Goal: Task Accomplishment & Management: Use online tool/utility

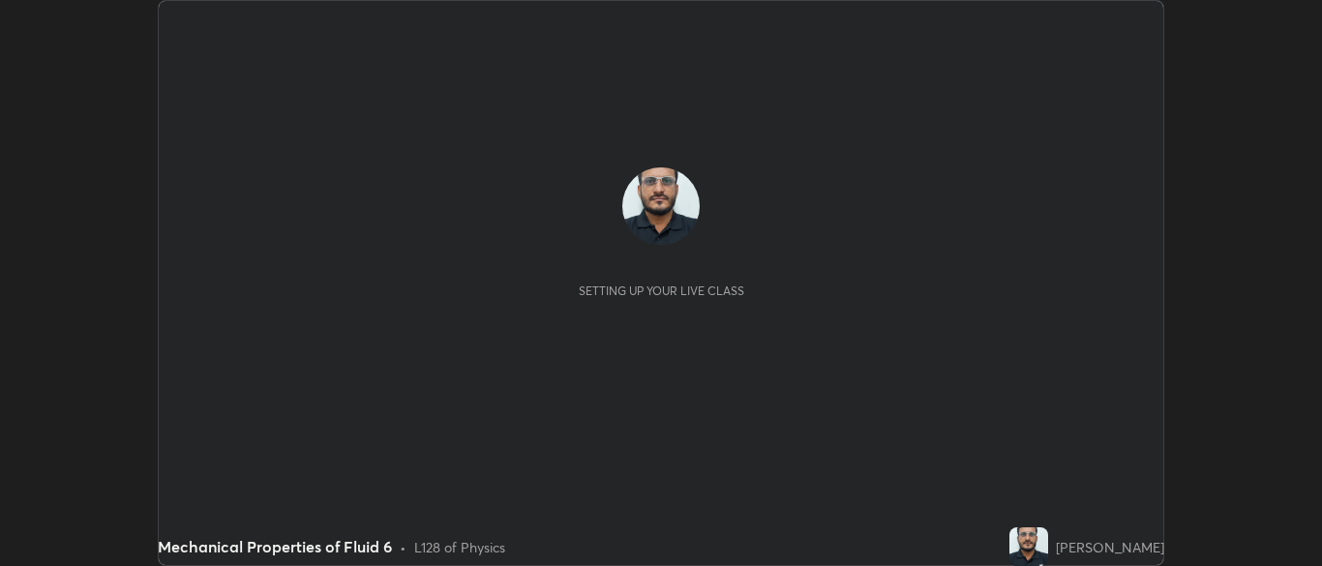
scroll to position [566, 1322]
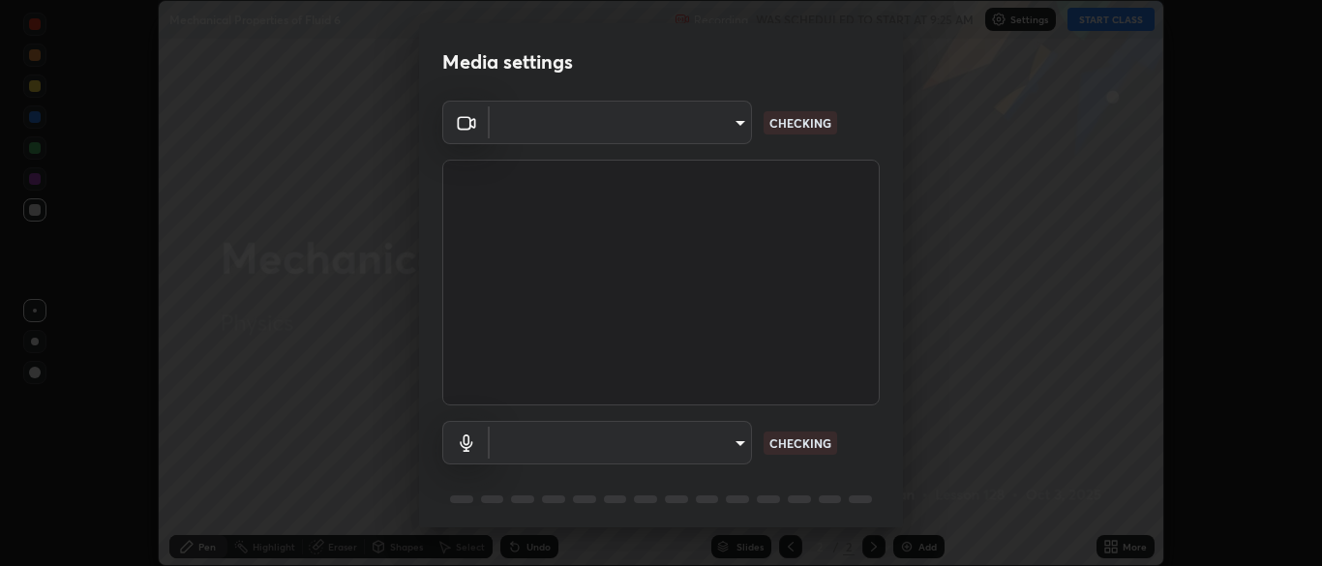
type input "34e31713075c762eaf549acf7f79ea8c82e7b285c8b1d47eb74ddb9ef0427e79"
type input "a51cd70dd5b072eb16381c70b122b1b6146e2395c754708df2d878bacbfa8082"
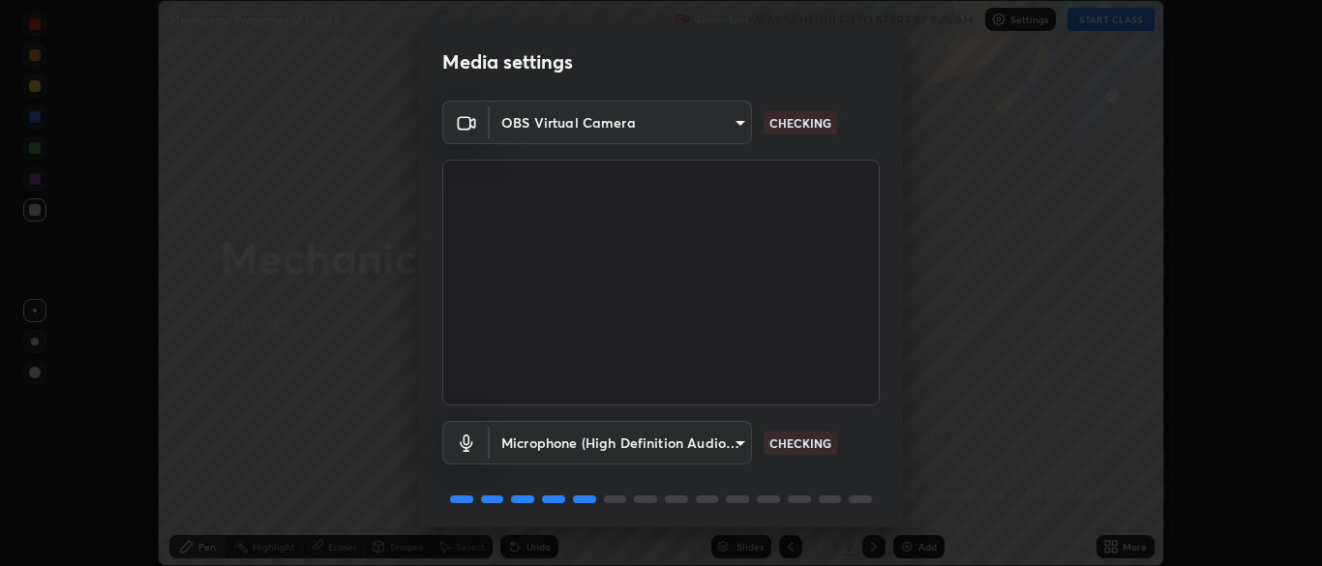
scroll to position [69, 0]
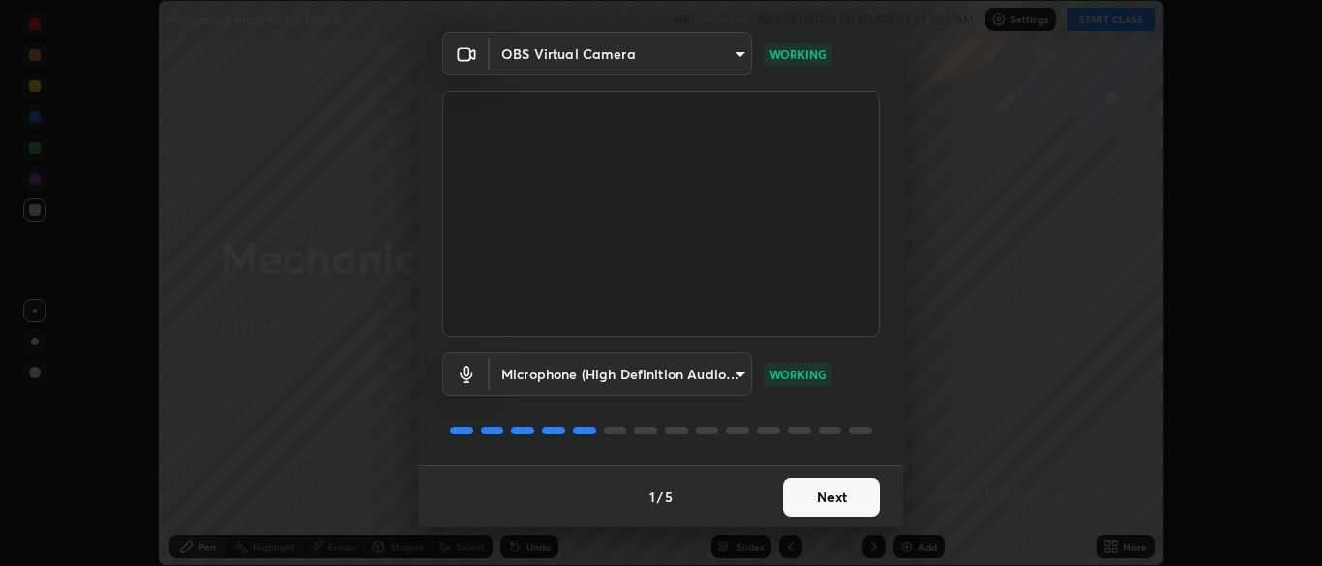
click at [839, 498] on button "Next" at bounding box center [831, 497] width 97 height 39
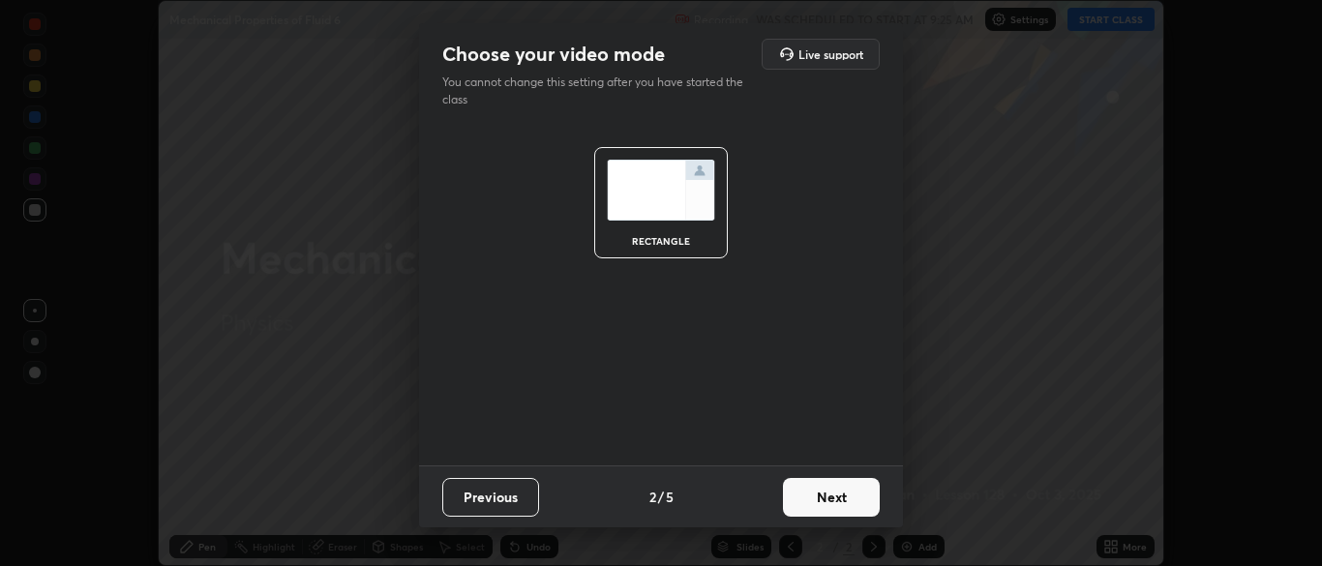
scroll to position [0, 0]
click at [839, 501] on button "Next" at bounding box center [831, 497] width 97 height 39
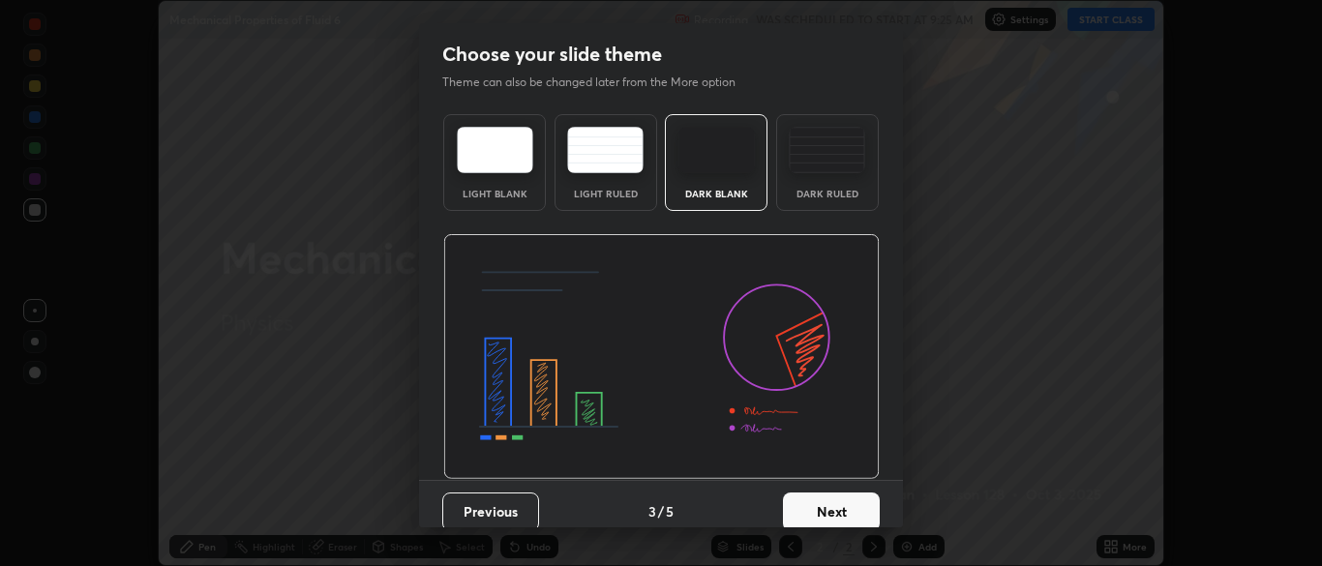
click at [840, 501] on button "Next" at bounding box center [831, 512] width 97 height 39
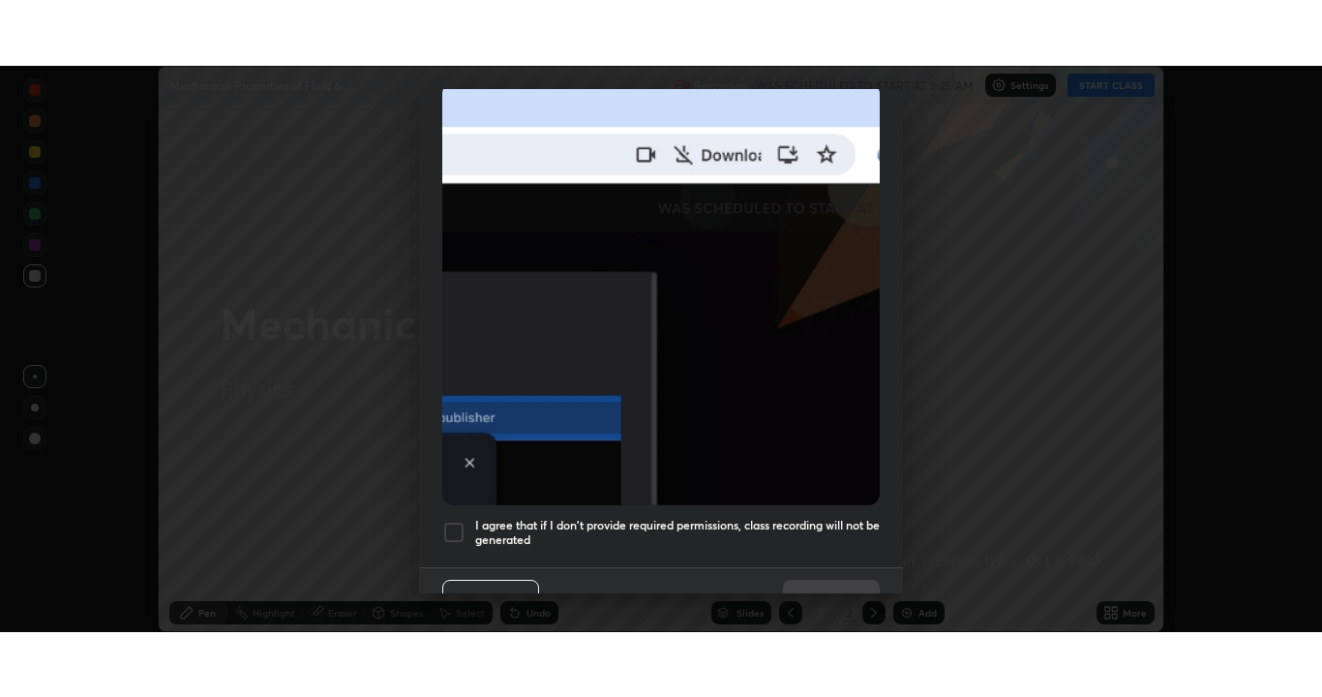
scroll to position [464, 0]
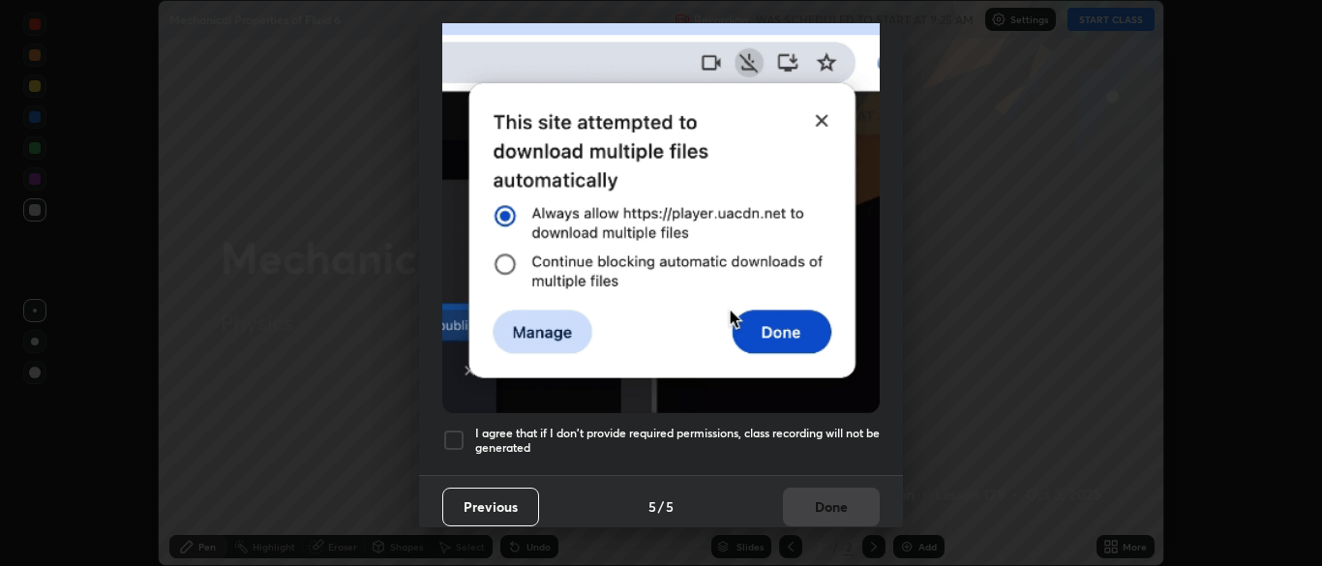
click at [450, 431] on div at bounding box center [453, 440] width 23 height 23
click at [825, 493] on button "Done" at bounding box center [831, 507] width 97 height 39
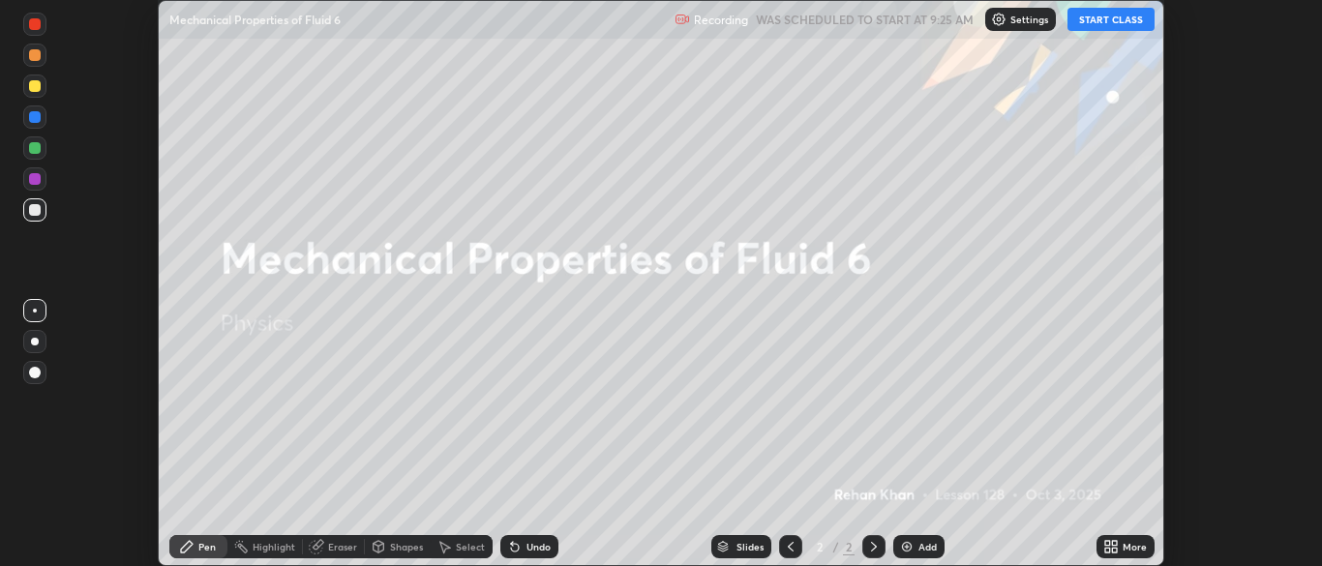
click at [1106, 26] on button "START CLASS" at bounding box center [1110, 19] width 87 height 23
click at [1125, 544] on div "More" at bounding box center [1135, 547] width 24 height 10
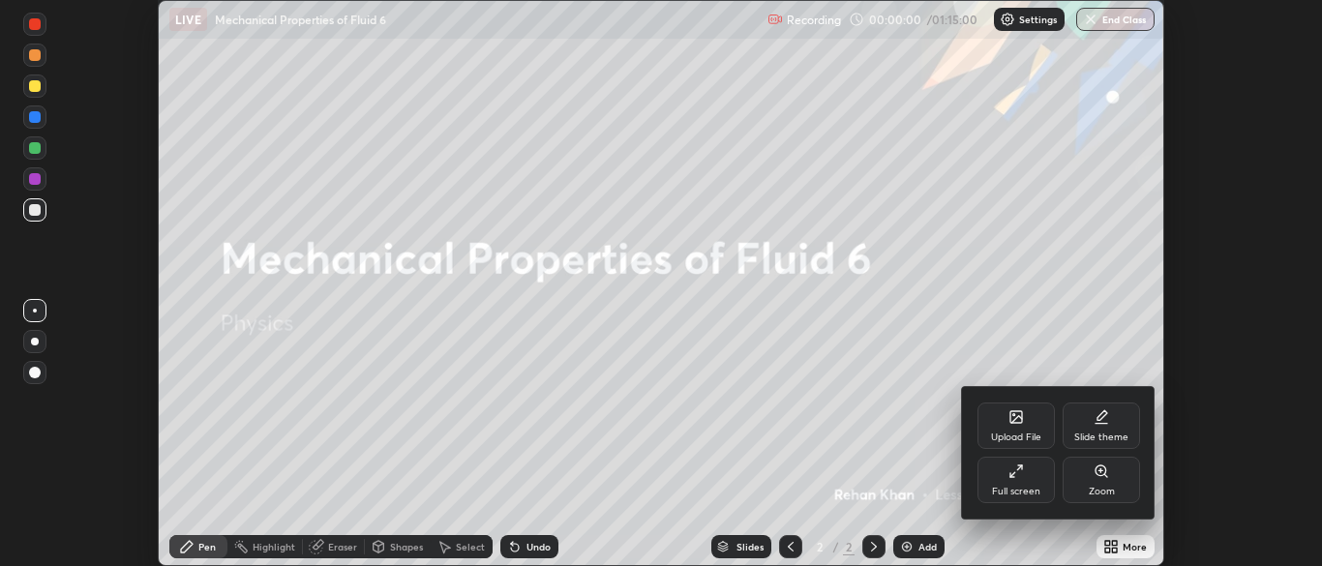
click at [1034, 489] on div "Full screen" at bounding box center [1016, 492] width 48 height 10
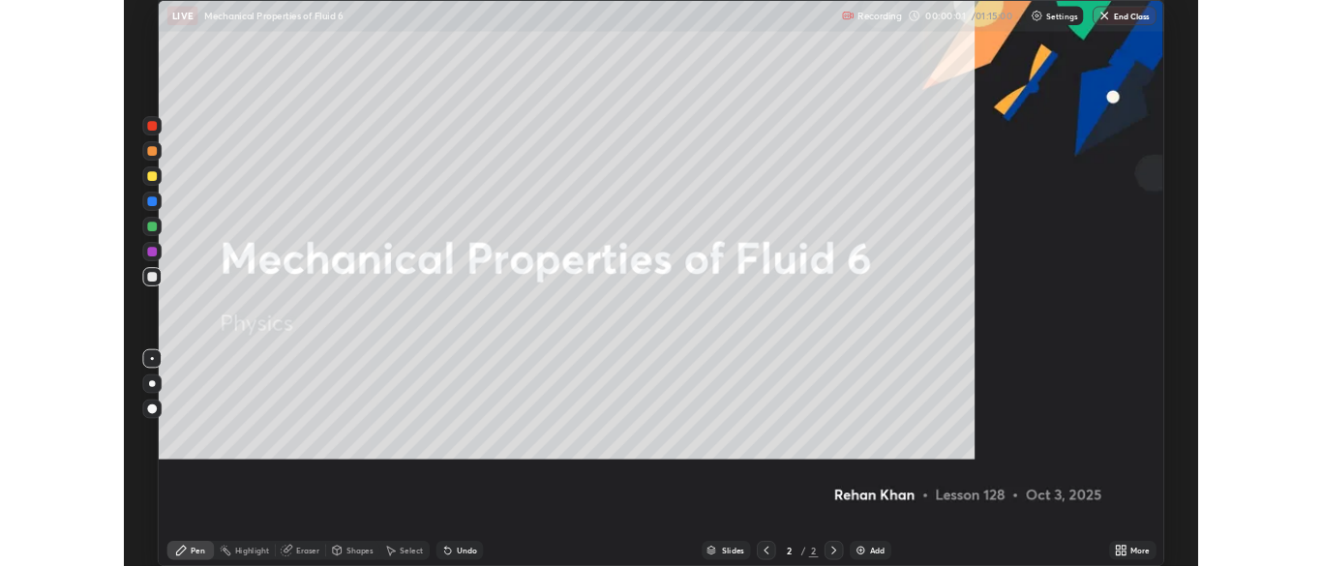
scroll to position [697, 1322]
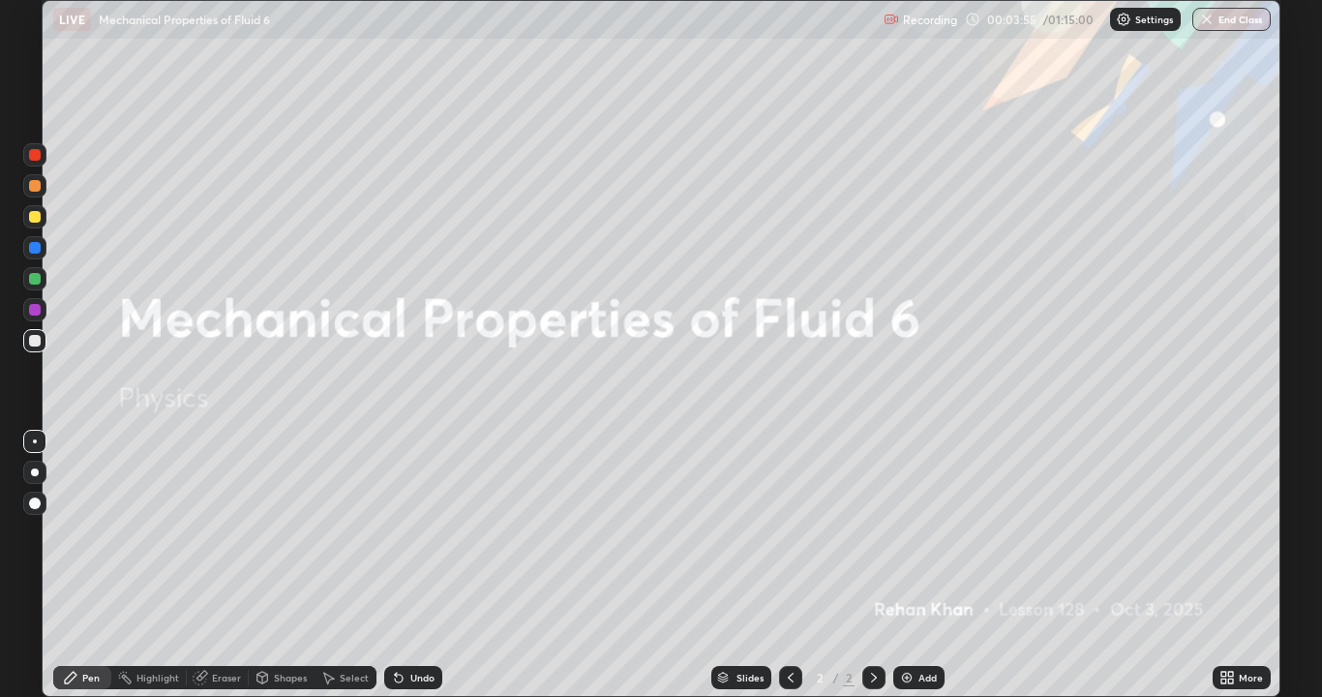
click at [922, 565] on div "Add" at bounding box center [918, 677] width 51 height 23
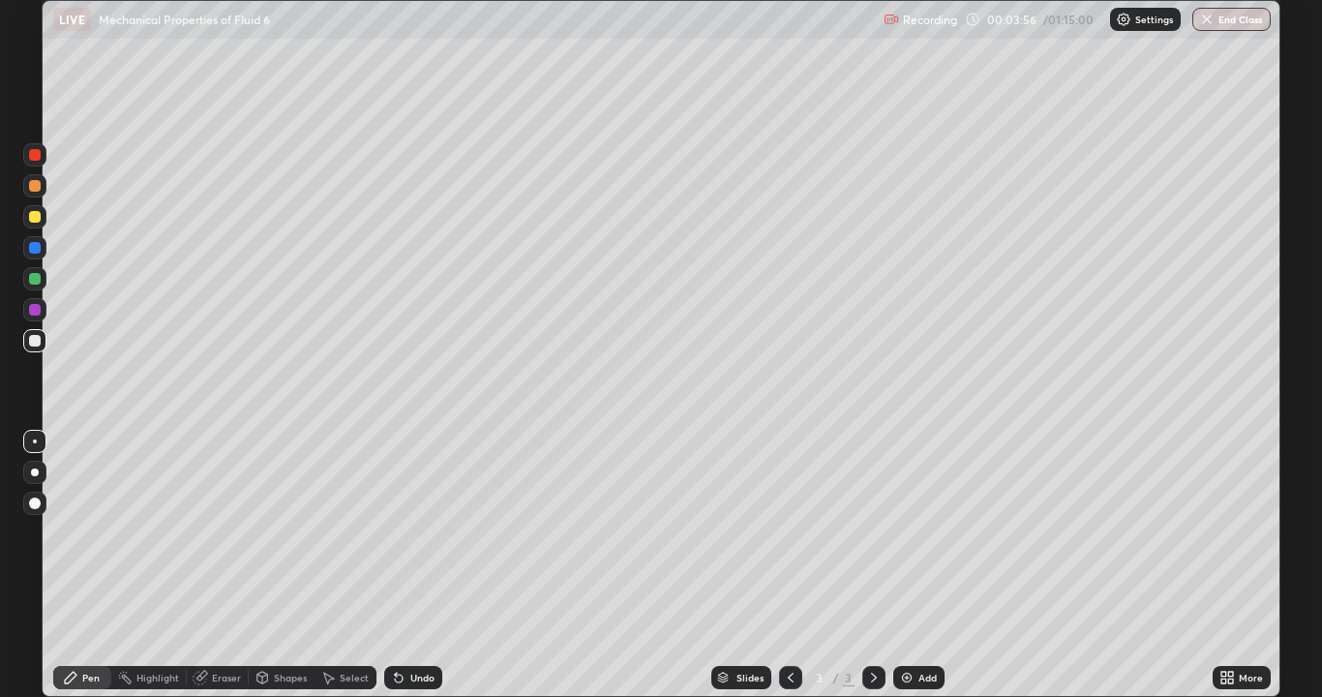
click at [37, 345] on div at bounding box center [35, 341] width 12 height 12
click at [414, 565] on div "Undo" at bounding box center [422, 678] width 24 height 10
click at [417, 565] on div "Undo" at bounding box center [422, 678] width 24 height 10
click at [416, 565] on div "Undo" at bounding box center [422, 678] width 24 height 10
click at [34, 472] on div at bounding box center [35, 472] width 8 height 8
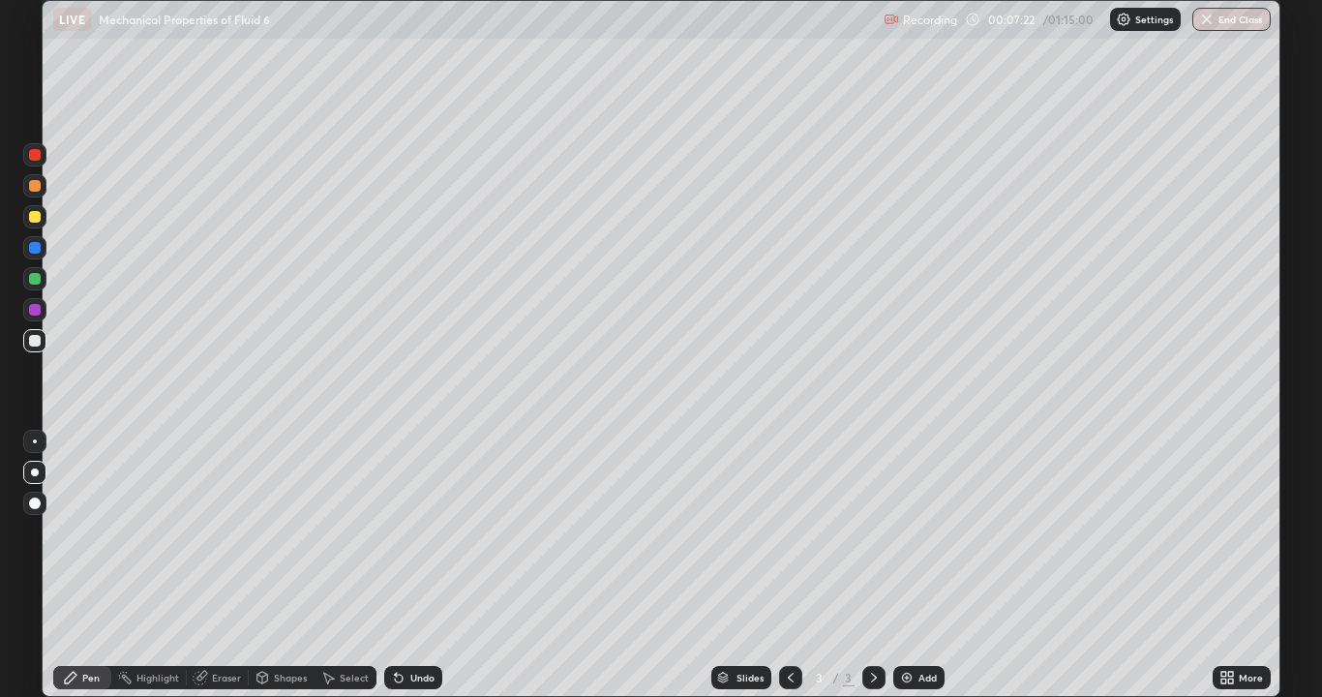
click at [32, 344] on div at bounding box center [35, 341] width 12 height 12
click at [33, 281] on div at bounding box center [35, 279] width 12 height 12
click at [36, 342] on div at bounding box center [35, 341] width 12 height 12
click at [403, 565] on icon at bounding box center [398, 677] width 15 height 15
click at [36, 247] on div at bounding box center [35, 248] width 12 height 12
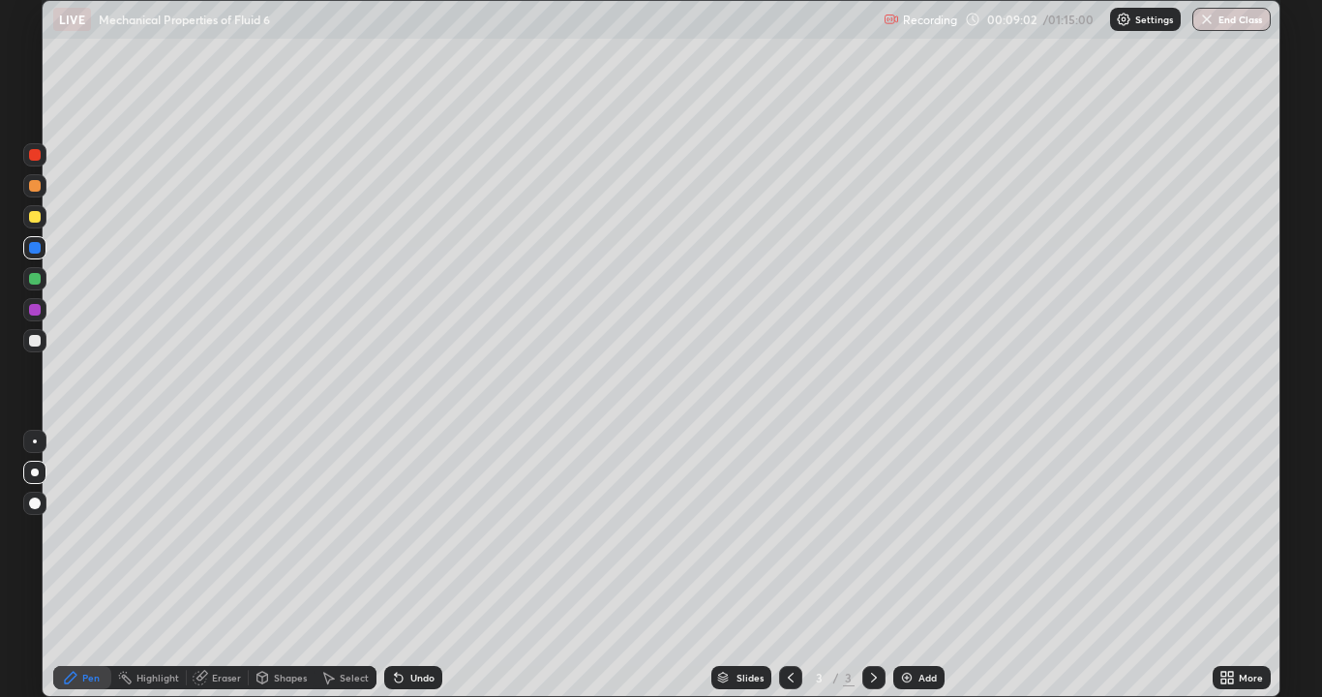
click at [406, 565] on div "Undo" at bounding box center [413, 677] width 58 height 23
click at [35, 471] on div at bounding box center [35, 472] width 8 height 8
click at [36, 338] on div at bounding box center [35, 341] width 12 height 12
click at [340, 565] on div "Select" at bounding box center [354, 678] width 29 height 10
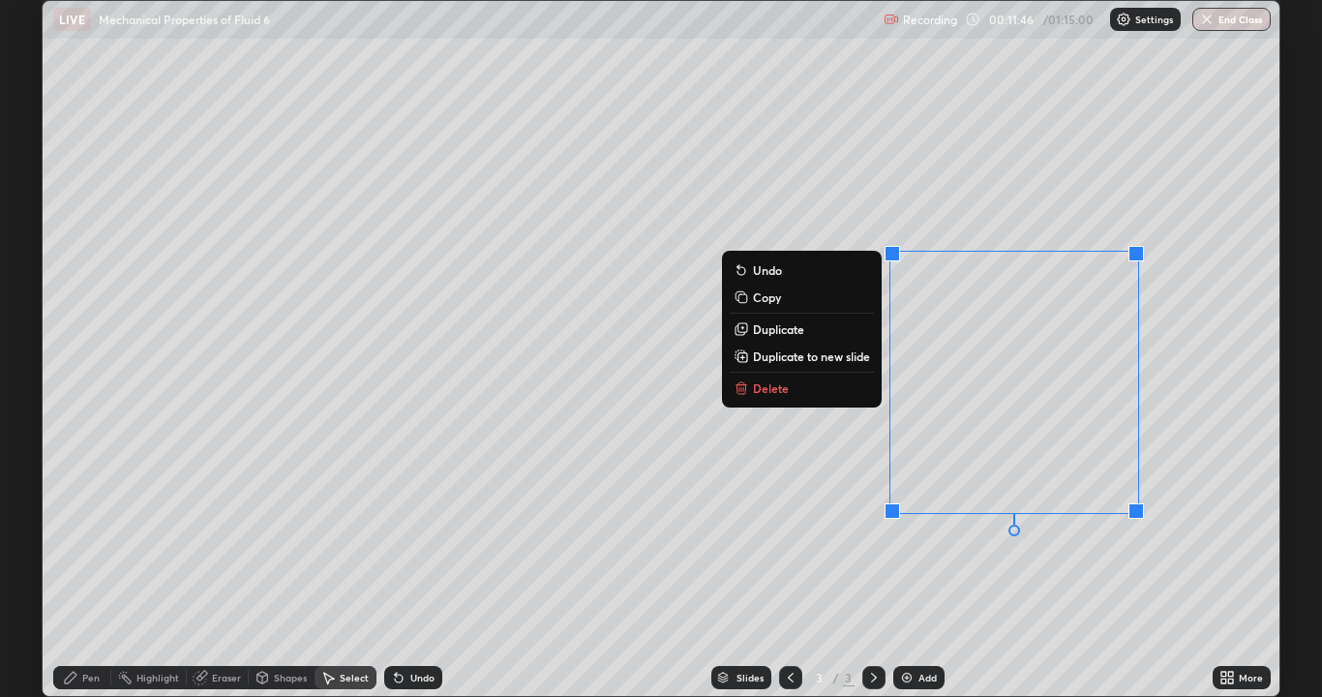
click at [822, 359] on p "Duplicate to new slide" at bounding box center [811, 355] width 117 height 15
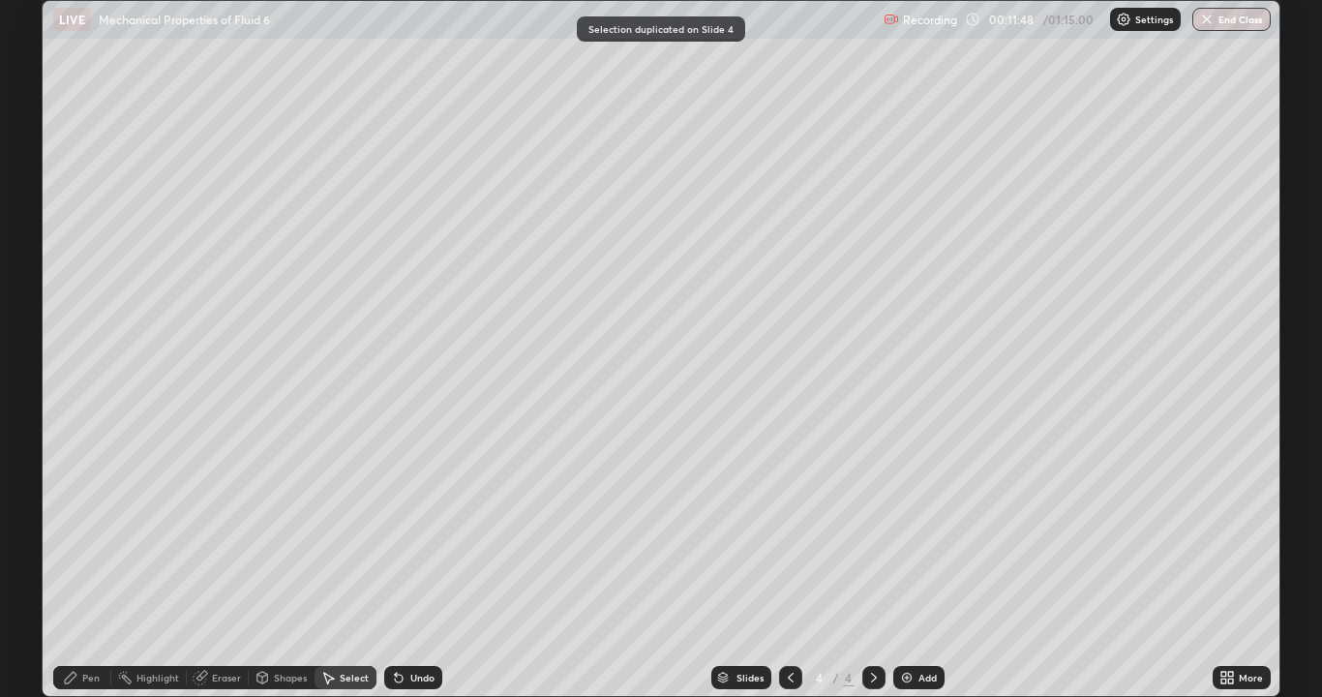
click at [77, 565] on icon at bounding box center [70, 677] width 15 height 15
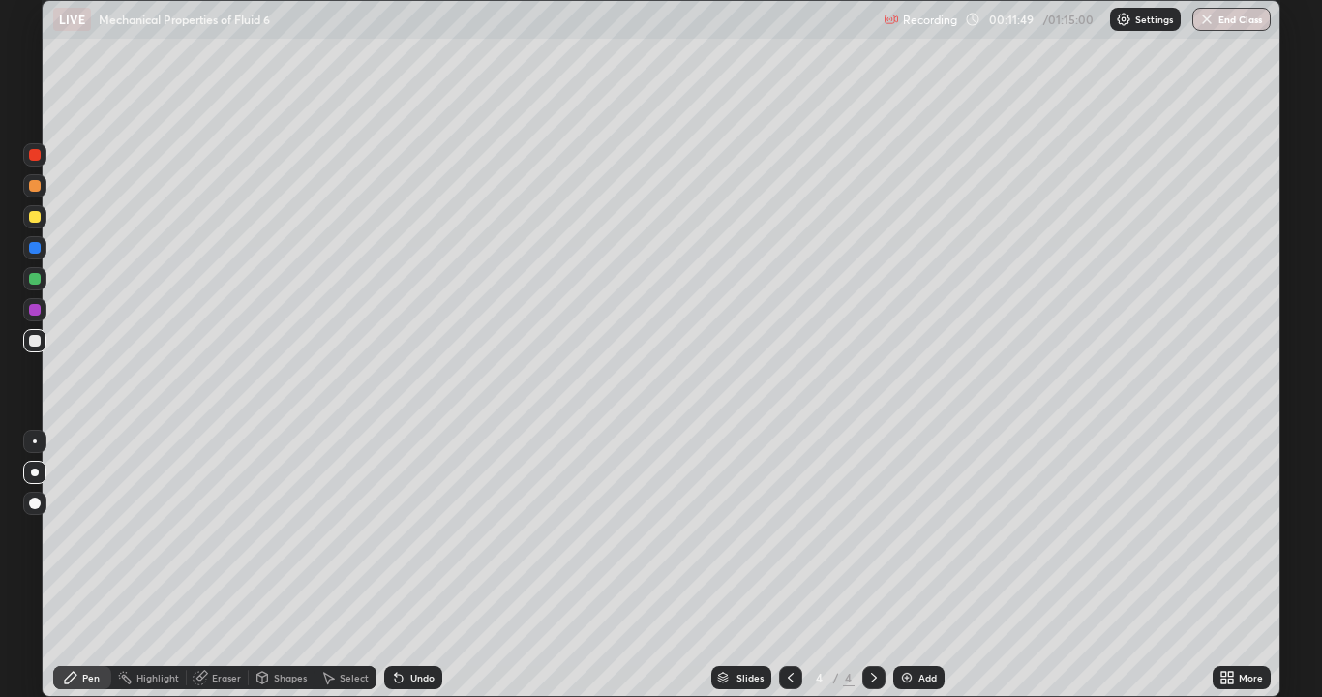
click at [25, 343] on div at bounding box center [34, 340] width 23 height 23
click at [30, 221] on div at bounding box center [35, 217] width 12 height 12
click at [34, 343] on div at bounding box center [35, 341] width 12 height 12
click at [410, 565] on div "Undo" at bounding box center [422, 678] width 24 height 10
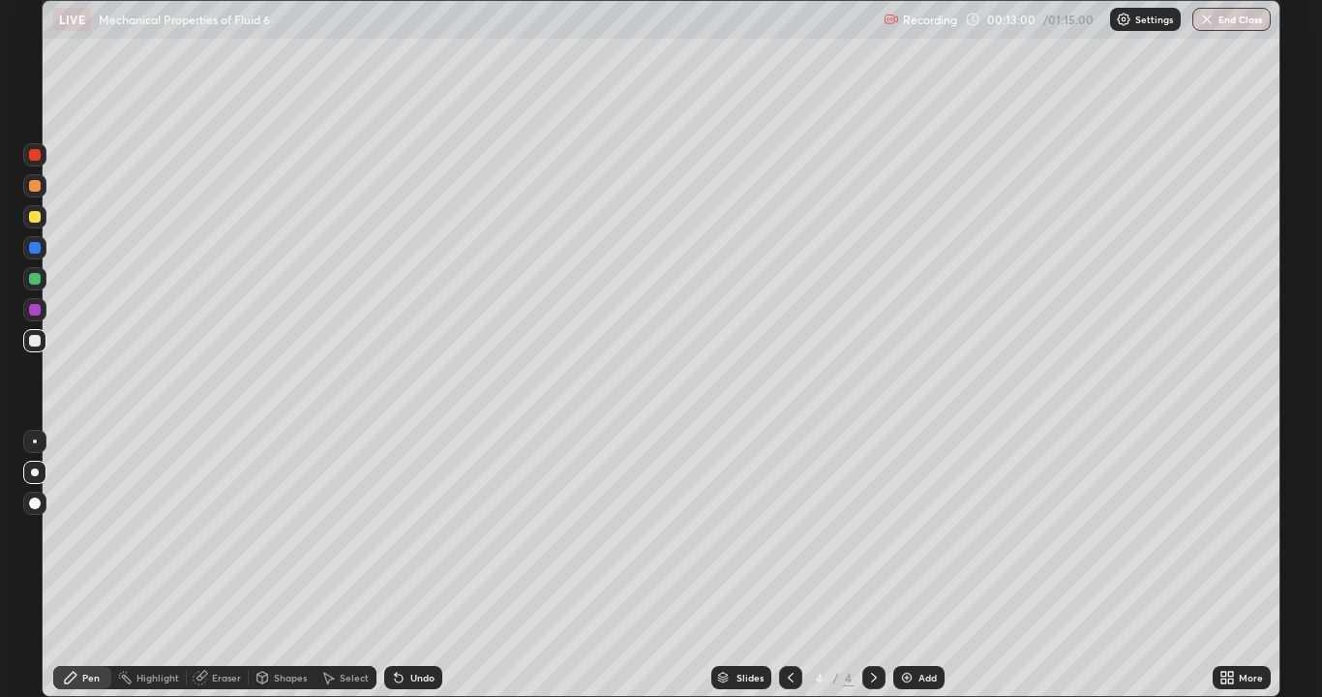
click at [410, 565] on div "Undo" at bounding box center [422, 678] width 24 height 10
click at [38, 225] on div at bounding box center [34, 216] width 23 height 23
click at [40, 253] on div at bounding box center [34, 247] width 23 height 23
click at [33, 344] on div at bounding box center [35, 341] width 12 height 12
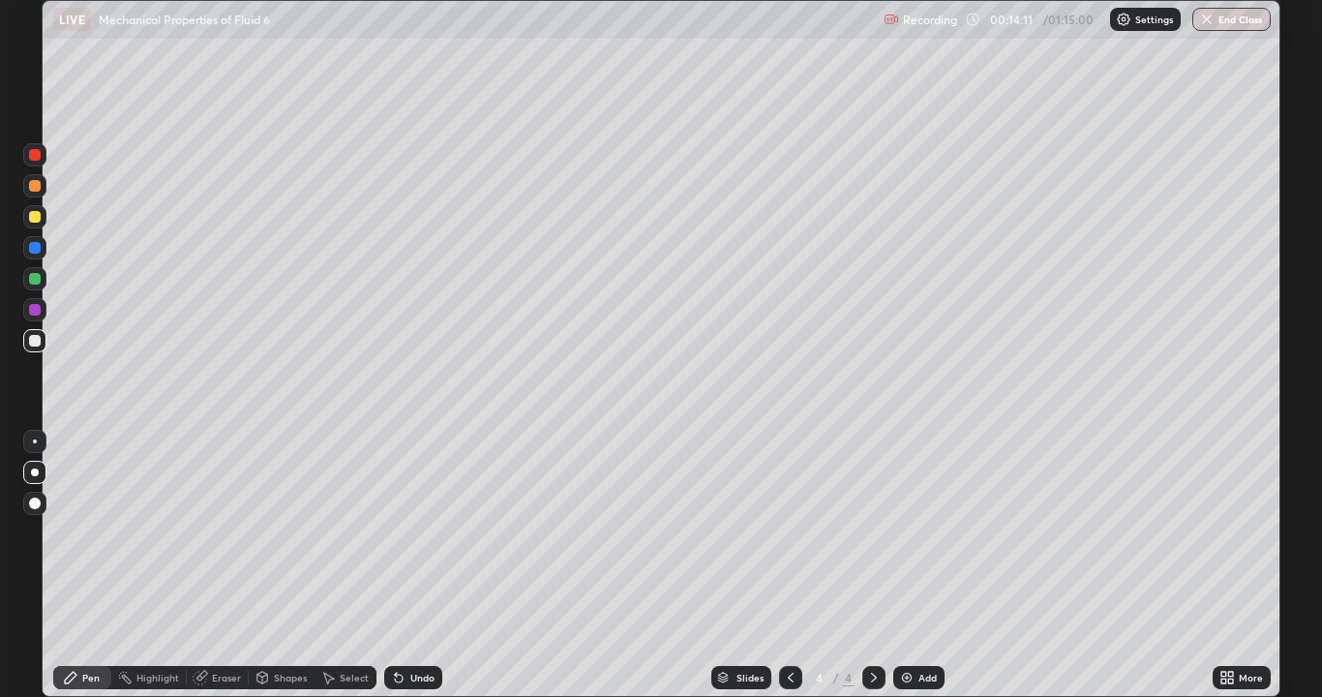
click at [31, 187] on div at bounding box center [35, 186] width 12 height 12
click at [918, 565] on div "Add" at bounding box center [927, 678] width 18 height 10
click at [36, 474] on div at bounding box center [35, 472] width 8 height 8
click at [31, 344] on div at bounding box center [35, 341] width 12 height 12
click at [282, 565] on div "Shapes" at bounding box center [290, 678] width 33 height 10
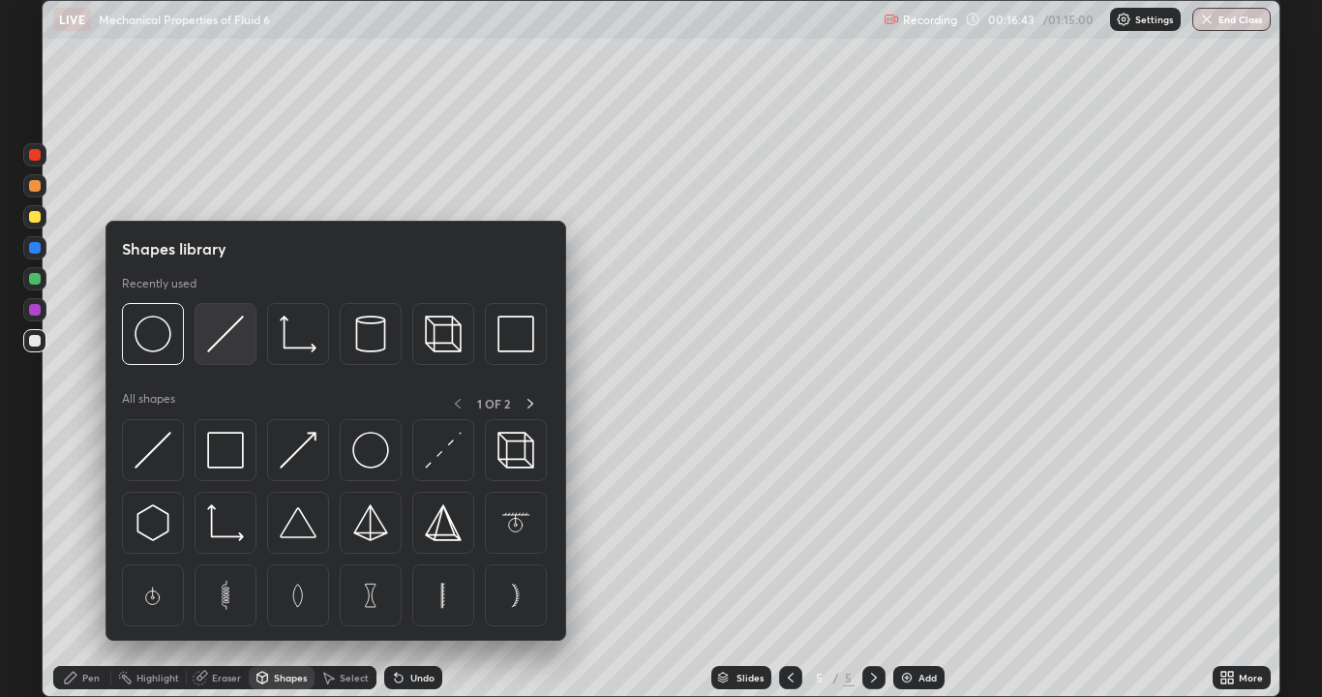
click at [224, 346] on img at bounding box center [225, 333] width 37 height 37
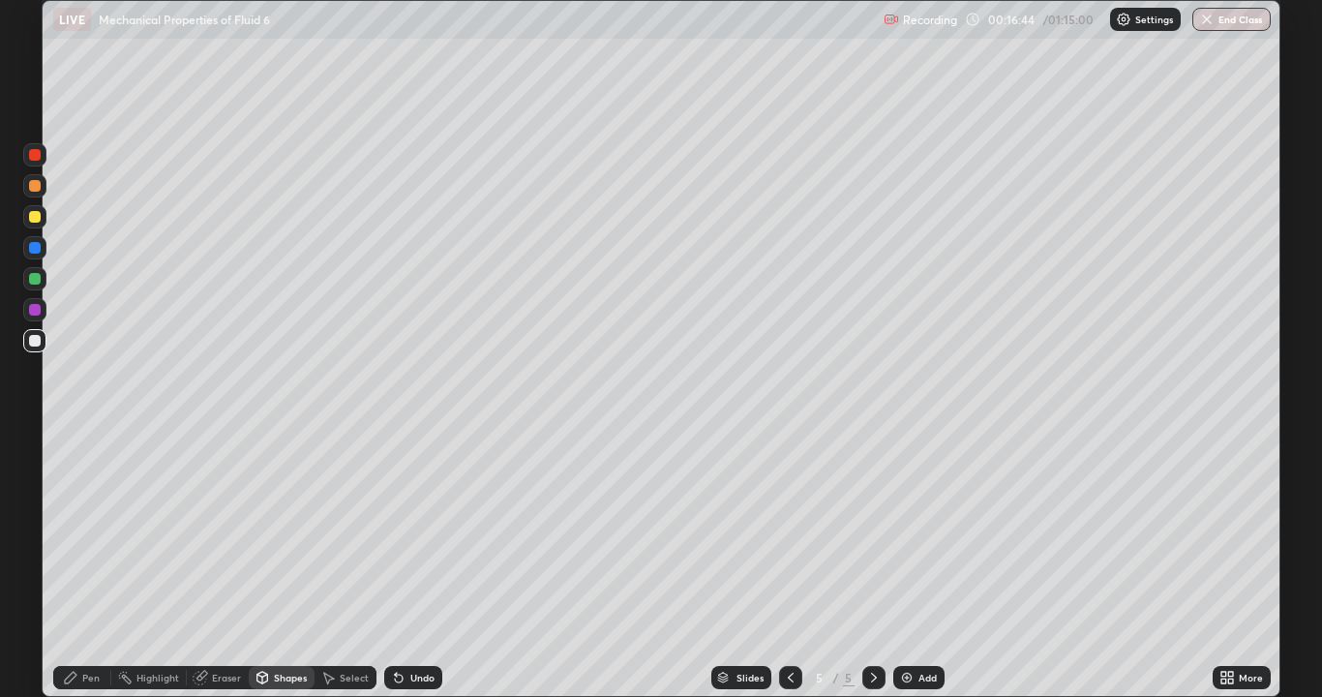
click at [33, 339] on div at bounding box center [35, 341] width 12 height 12
click at [416, 565] on div "Undo" at bounding box center [422, 678] width 24 height 10
click at [38, 340] on div at bounding box center [35, 341] width 12 height 12
click at [73, 565] on div "Pen" at bounding box center [82, 677] width 58 height 23
click at [35, 218] on div at bounding box center [35, 217] width 12 height 12
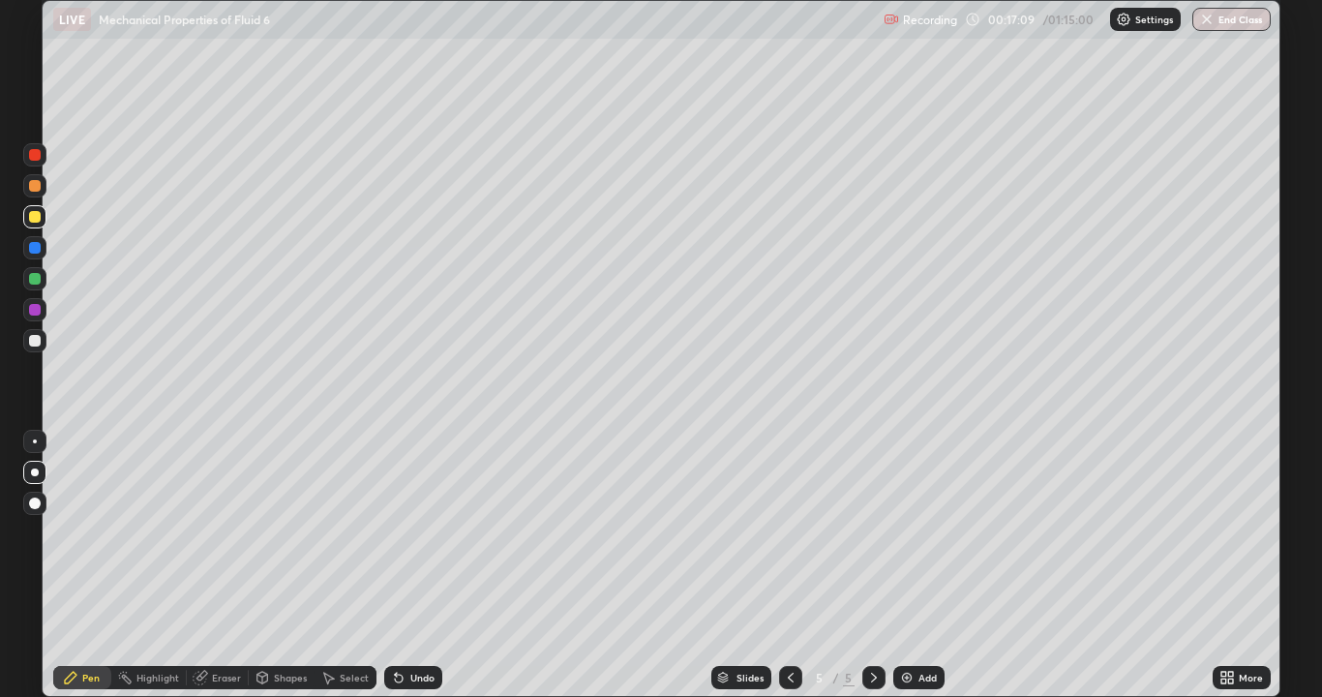
click at [35, 282] on div at bounding box center [35, 279] width 12 height 12
click at [221, 565] on div "Eraser" at bounding box center [226, 678] width 29 height 10
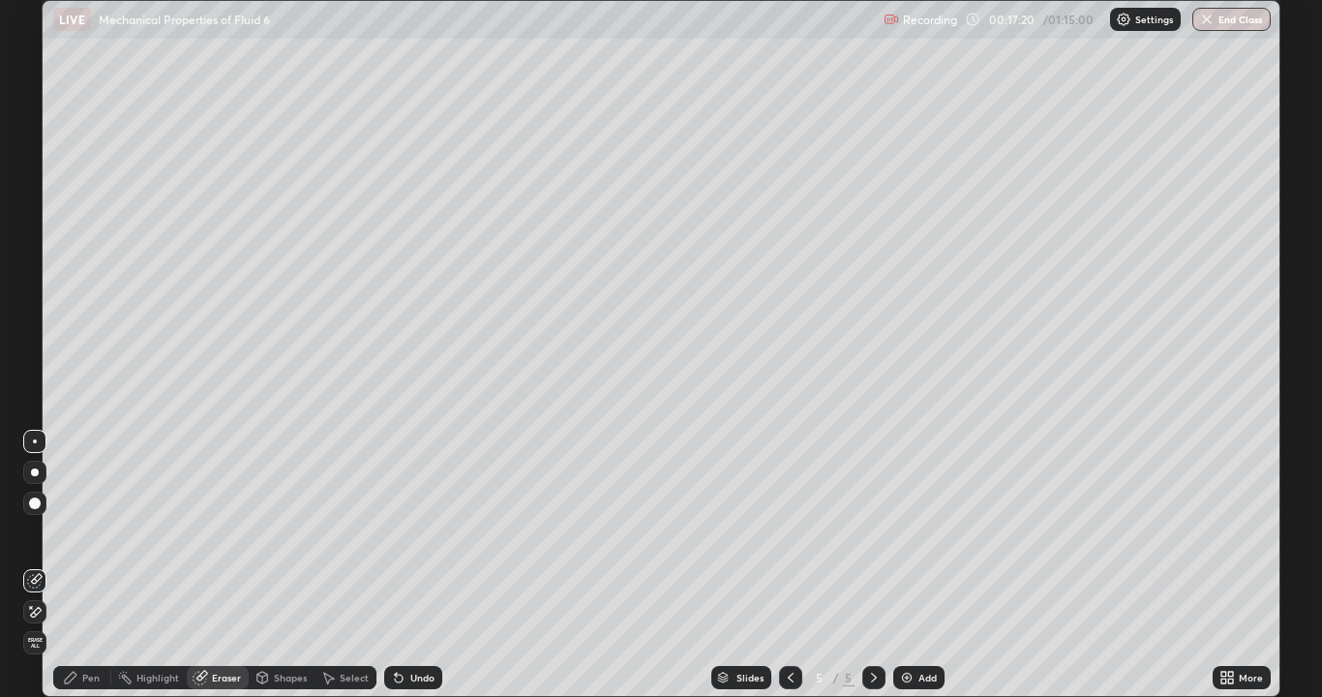
click at [92, 565] on div "Pen" at bounding box center [90, 678] width 17 height 10
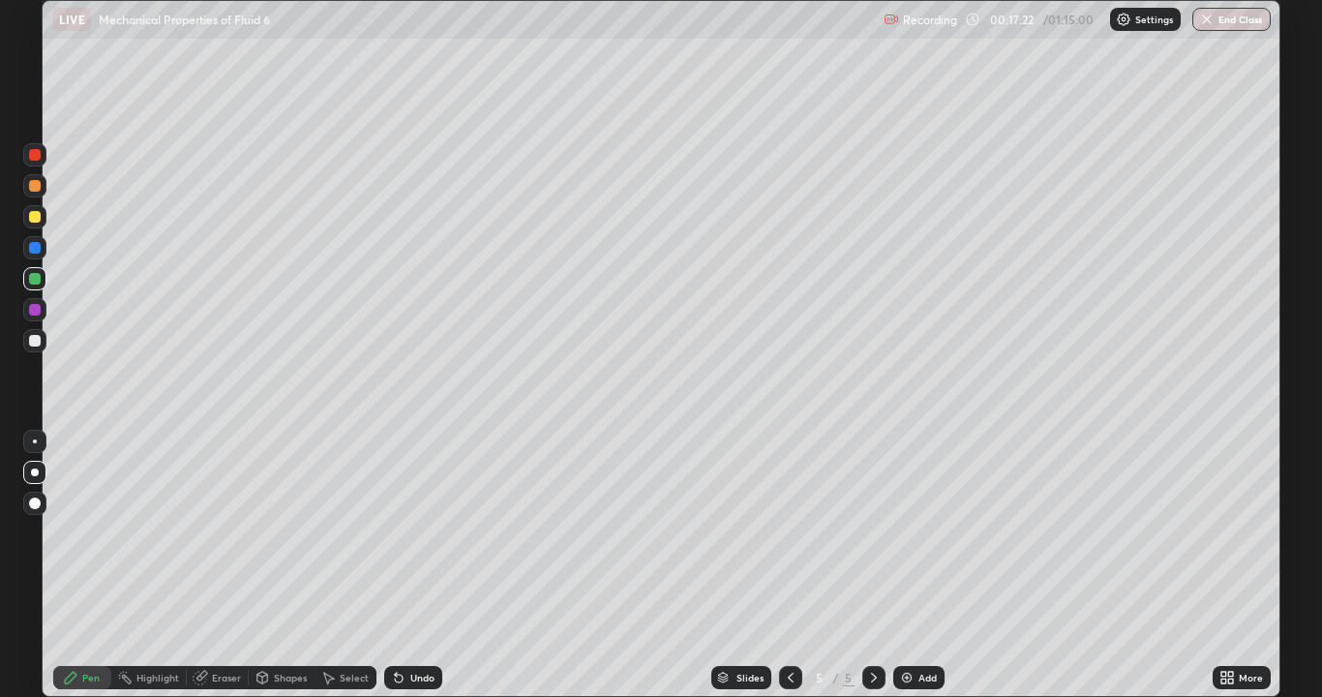
click at [34, 219] on div at bounding box center [35, 217] width 12 height 12
click at [414, 565] on div "Undo" at bounding box center [422, 678] width 24 height 10
click at [405, 565] on div "Undo" at bounding box center [413, 677] width 58 height 23
click at [36, 342] on div at bounding box center [35, 341] width 12 height 12
click at [35, 187] on div at bounding box center [35, 186] width 12 height 12
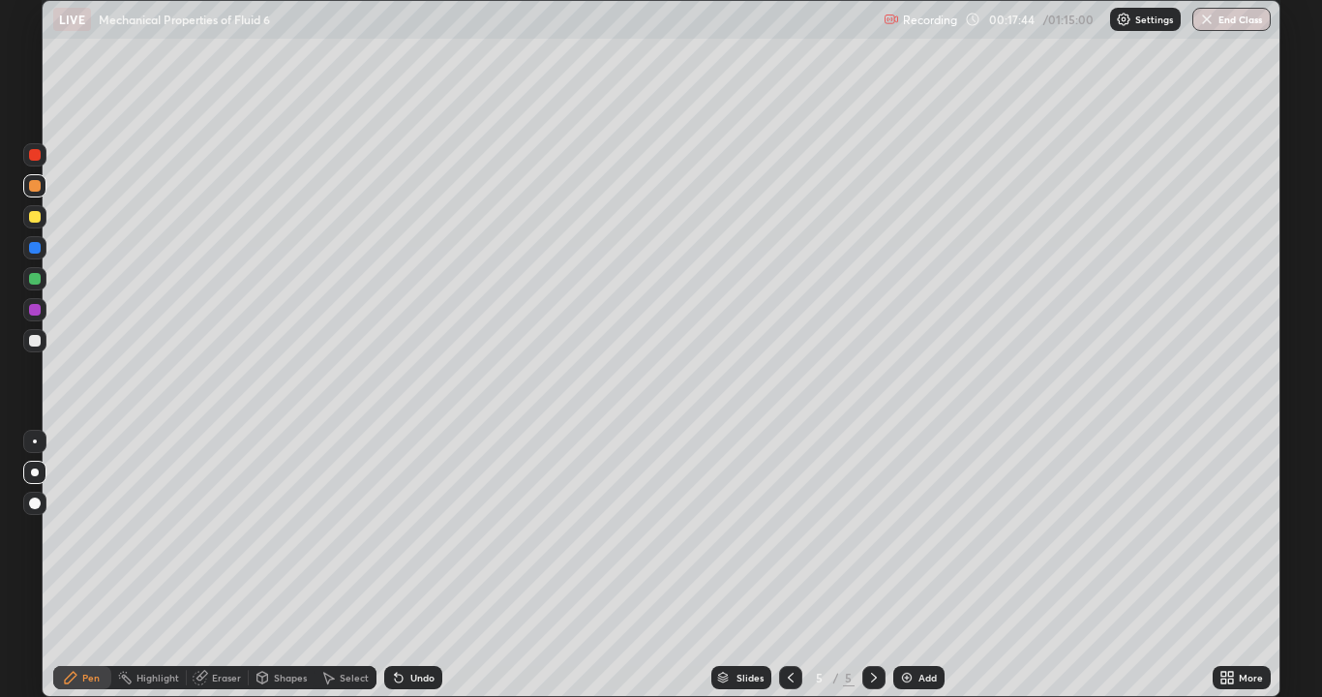
click at [30, 283] on div at bounding box center [35, 279] width 12 height 12
click at [35, 249] on div at bounding box center [35, 248] width 12 height 12
click at [35, 159] on div at bounding box center [35, 155] width 12 height 12
click at [34, 342] on div at bounding box center [35, 341] width 12 height 12
click at [31, 342] on div at bounding box center [35, 341] width 12 height 12
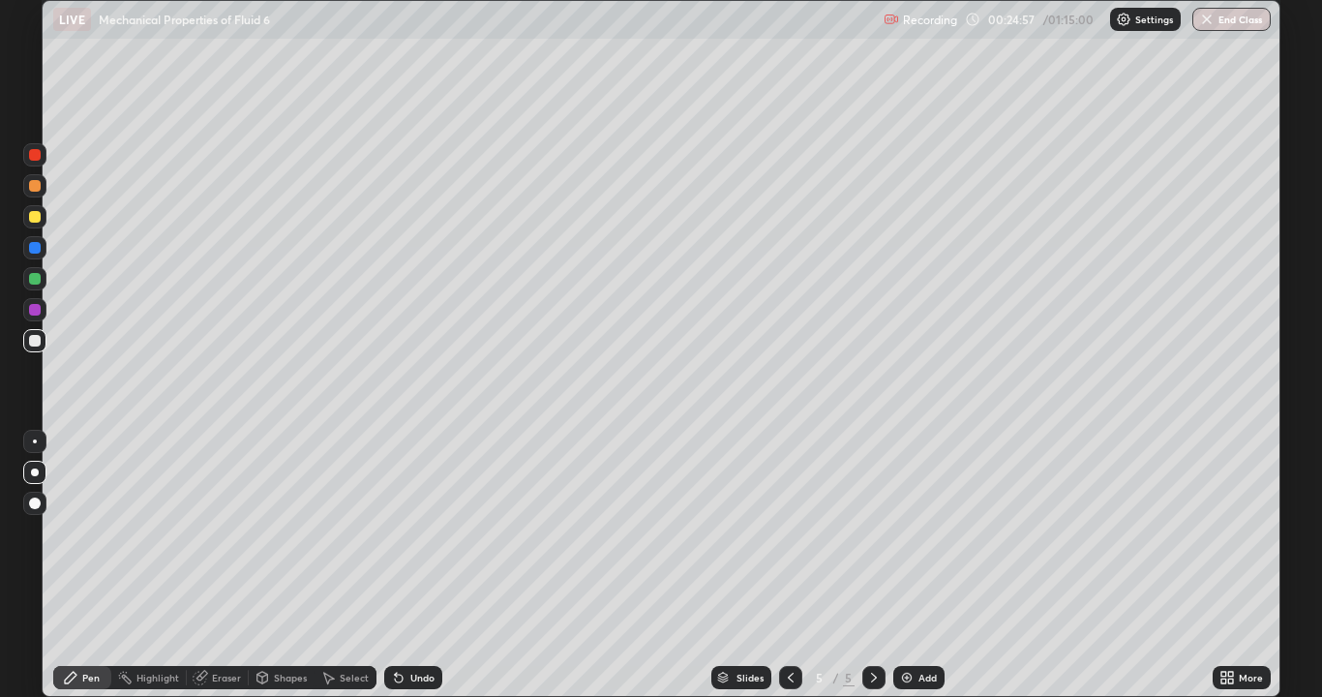
click at [29, 283] on div at bounding box center [34, 278] width 23 height 23
click at [32, 185] on div at bounding box center [35, 186] width 12 height 12
click at [36, 281] on div at bounding box center [35, 279] width 12 height 12
click at [31, 340] on div at bounding box center [35, 341] width 12 height 12
click at [33, 336] on div at bounding box center [35, 341] width 12 height 12
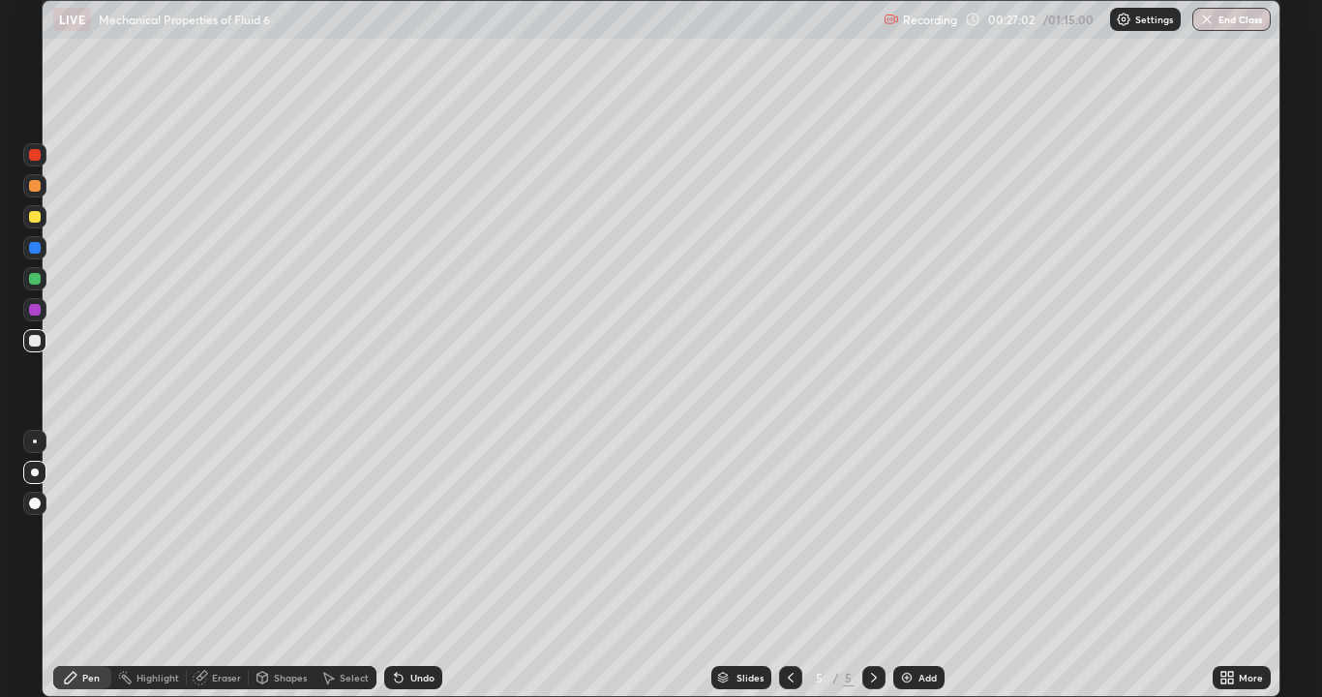
click at [38, 342] on div at bounding box center [35, 341] width 12 height 12
click at [34, 281] on div at bounding box center [35, 279] width 12 height 12
click at [35, 249] on div at bounding box center [35, 248] width 12 height 12
click at [32, 342] on div at bounding box center [35, 341] width 12 height 12
click at [32, 245] on div at bounding box center [35, 248] width 12 height 12
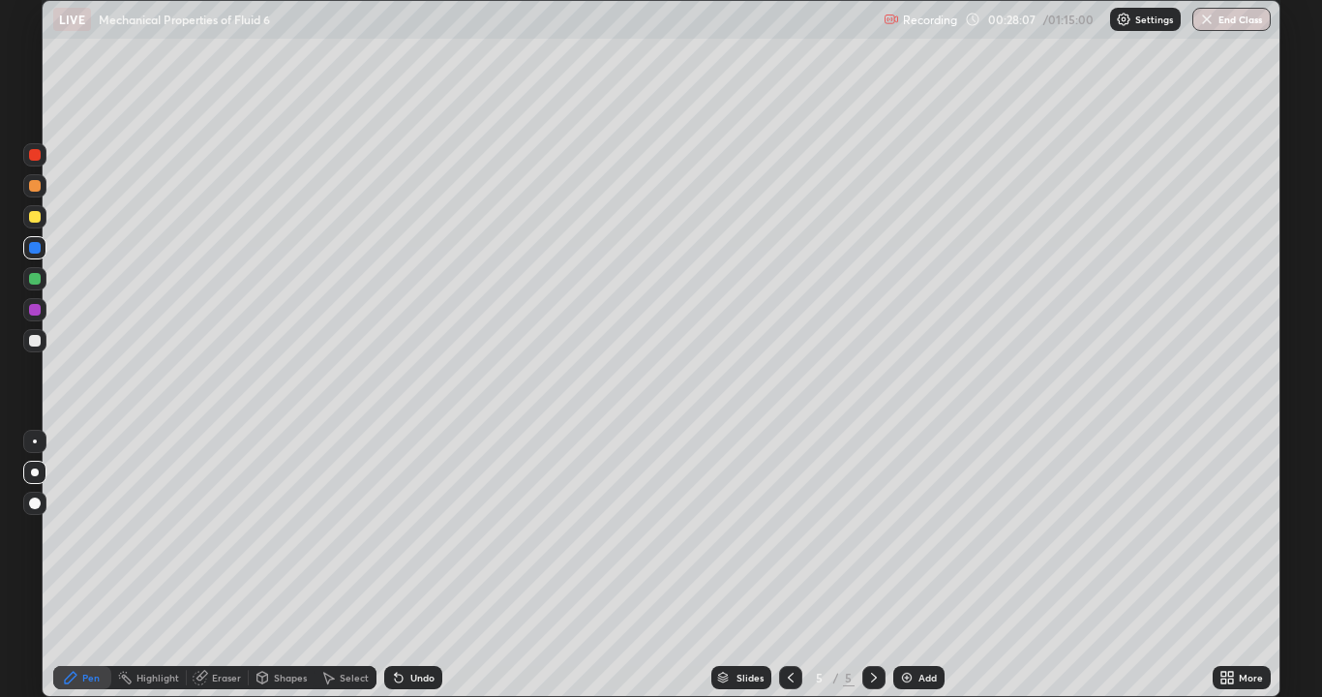
click at [33, 345] on div at bounding box center [35, 341] width 12 height 12
click at [918, 565] on div "Add" at bounding box center [927, 678] width 18 height 10
click at [36, 341] on div at bounding box center [35, 341] width 12 height 12
click at [33, 219] on div at bounding box center [35, 217] width 12 height 12
click at [33, 344] on div at bounding box center [35, 341] width 12 height 12
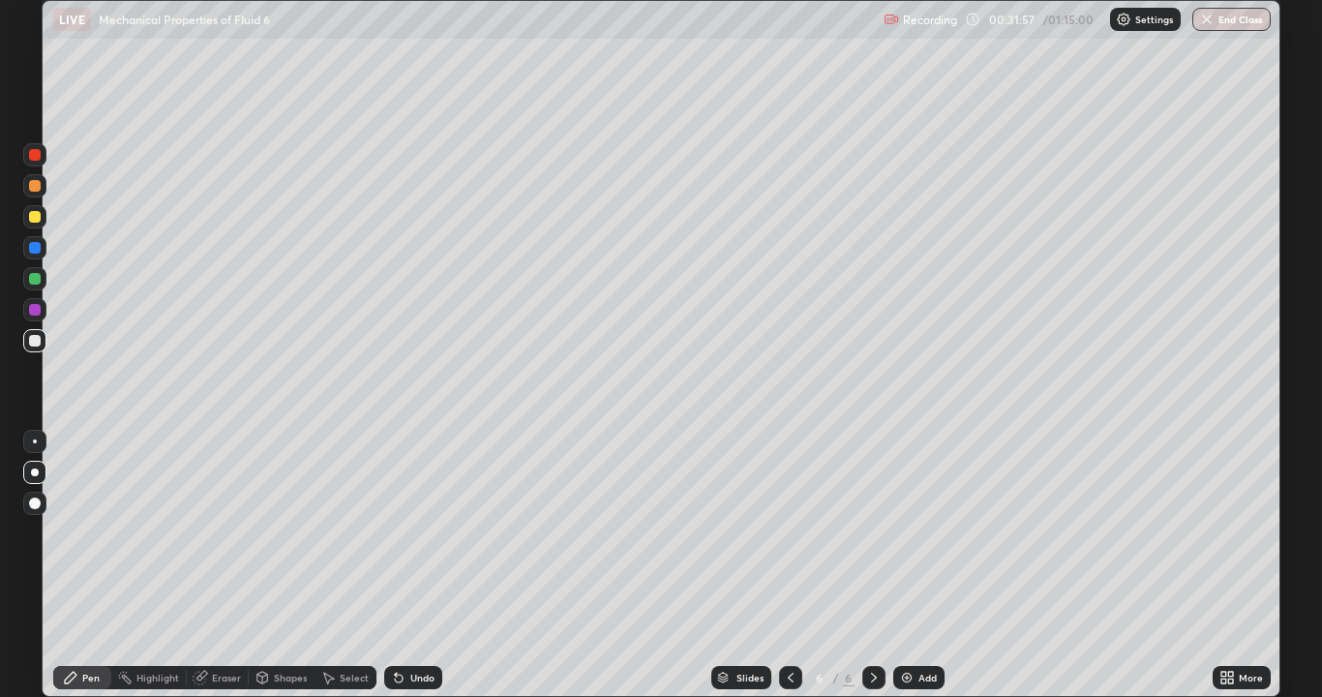
click at [31, 345] on div at bounding box center [35, 341] width 12 height 12
click at [35, 249] on div at bounding box center [35, 248] width 12 height 12
click at [33, 341] on div at bounding box center [35, 341] width 12 height 12
click at [789, 565] on icon at bounding box center [790, 677] width 15 height 15
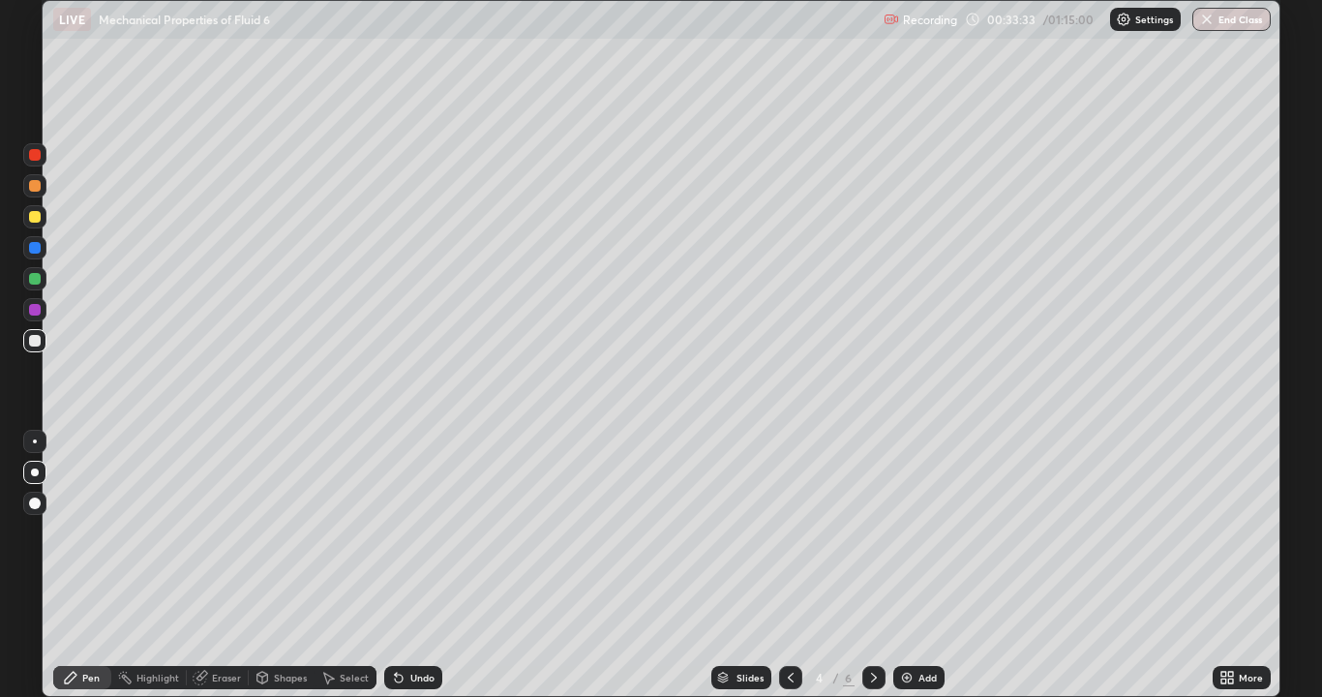
click at [781, 565] on div at bounding box center [790, 677] width 23 height 39
click at [872, 565] on icon at bounding box center [873, 677] width 15 height 15
click at [869, 565] on div at bounding box center [873, 677] width 23 height 23
click at [870, 565] on icon at bounding box center [873, 677] width 15 height 15
click at [34, 341] on div at bounding box center [35, 341] width 12 height 12
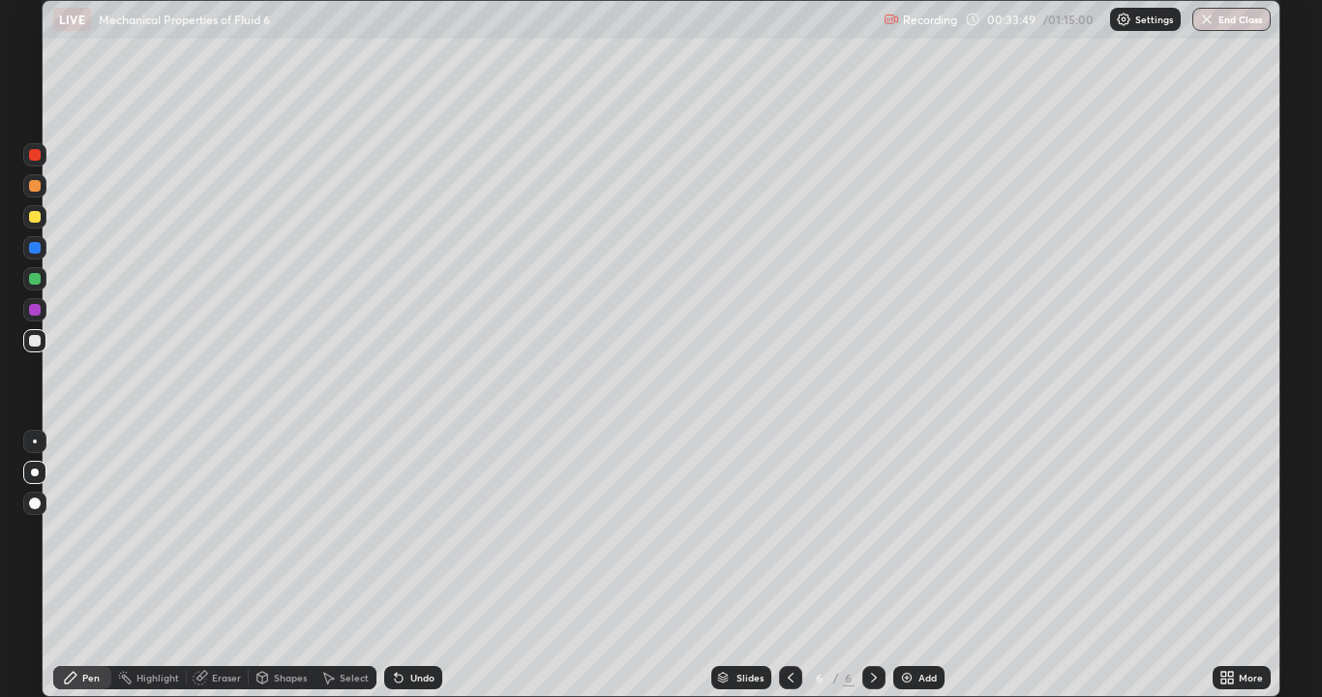
click at [33, 342] on div at bounding box center [35, 341] width 12 height 12
click at [31, 340] on div at bounding box center [35, 341] width 12 height 12
click at [789, 565] on icon at bounding box center [790, 677] width 15 height 15
click at [779, 565] on div at bounding box center [790, 677] width 23 height 23
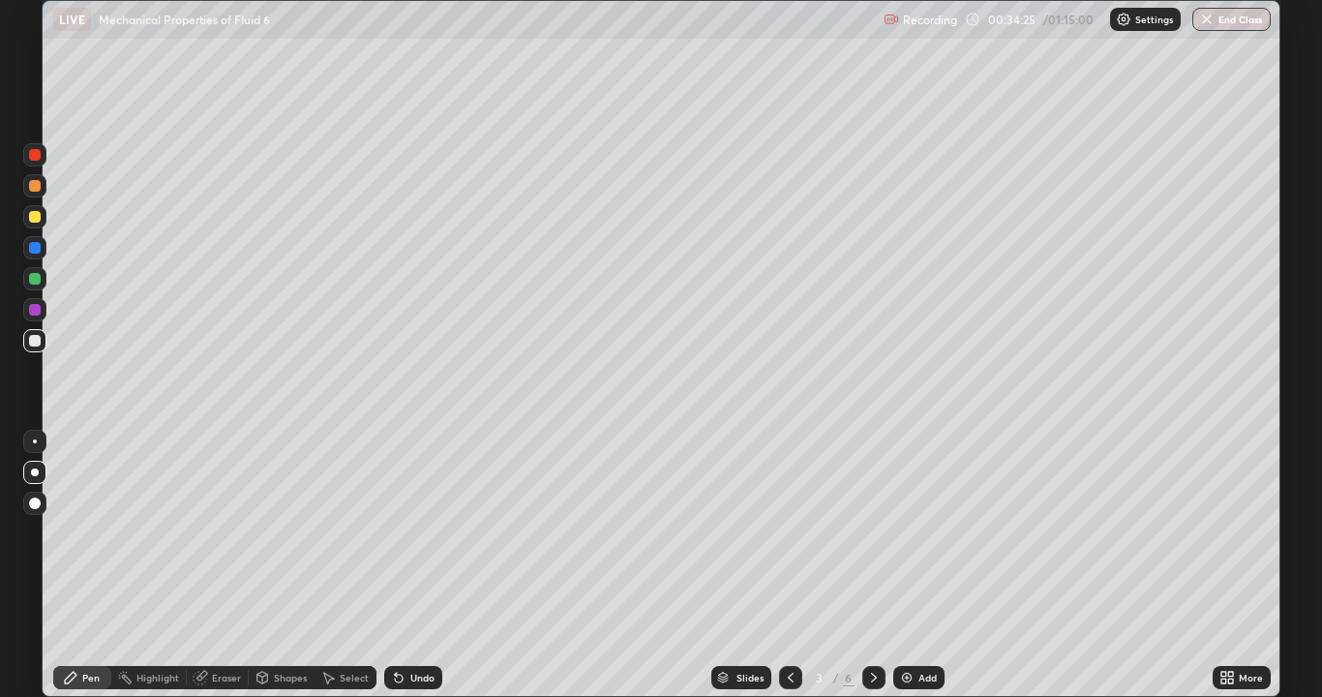
click at [872, 565] on icon at bounding box center [873, 677] width 15 height 15
click at [866, 565] on icon at bounding box center [873, 677] width 15 height 15
click at [34, 281] on div at bounding box center [35, 279] width 12 height 12
click at [33, 218] on div at bounding box center [35, 217] width 12 height 12
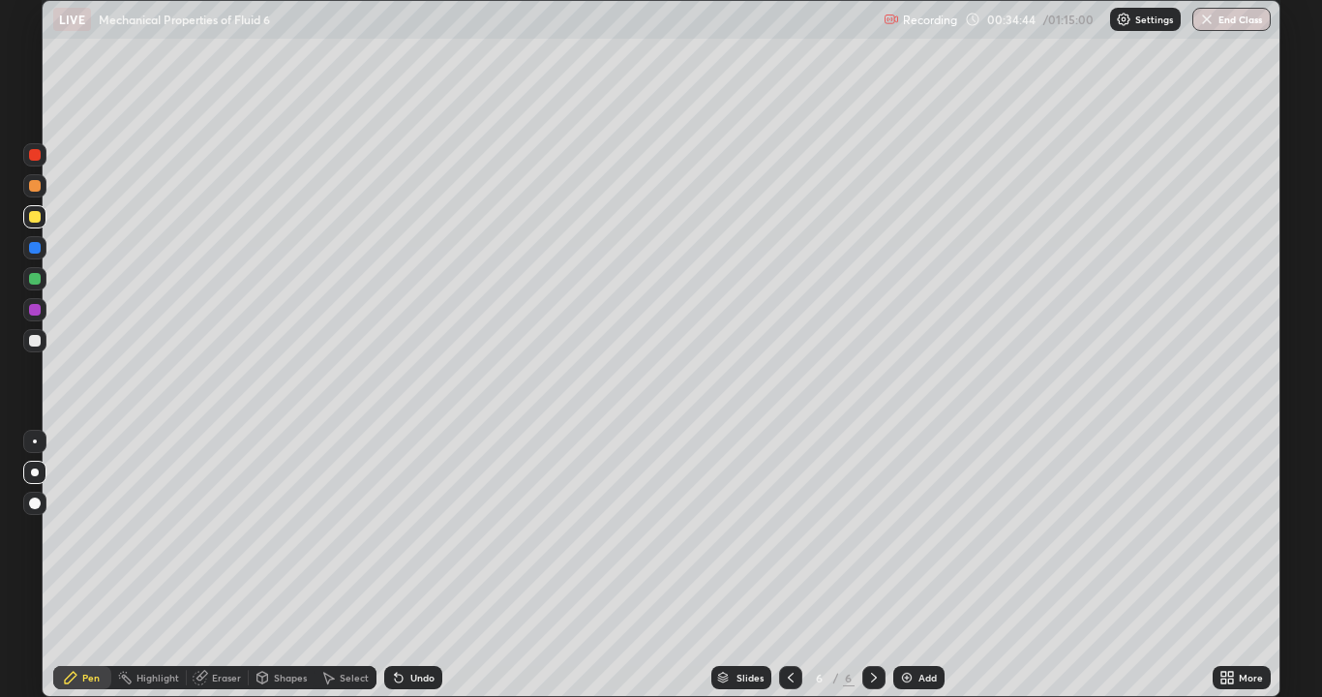
click at [33, 341] on div at bounding box center [35, 341] width 12 height 12
click at [32, 219] on div at bounding box center [35, 217] width 12 height 12
click at [35, 342] on div at bounding box center [35, 341] width 12 height 12
click at [31, 343] on div at bounding box center [35, 341] width 12 height 12
click at [412, 565] on div "Undo" at bounding box center [413, 677] width 58 height 23
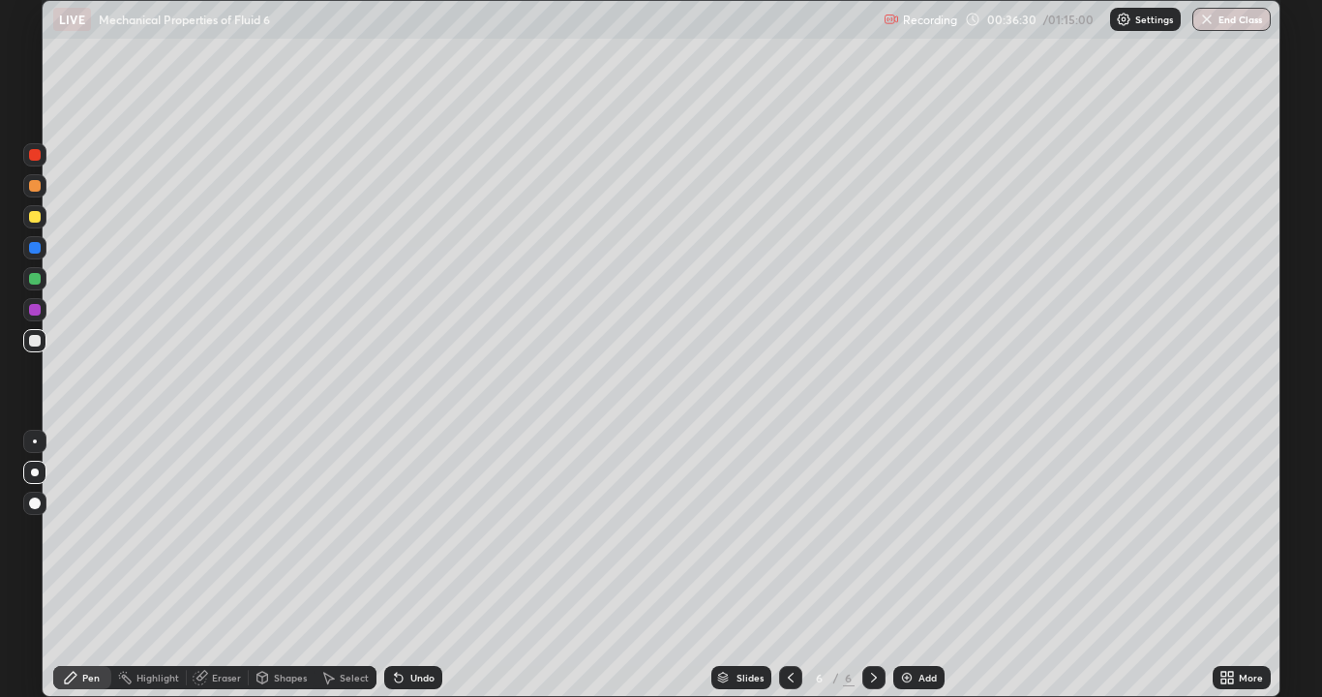
click at [412, 565] on div "Undo" at bounding box center [413, 677] width 58 height 23
click at [413, 565] on div "Undo" at bounding box center [422, 678] width 24 height 10
click at [415, 565] on div "Undo" at bounding box center [413, 677] width 58 height 23
click at [414, 565] on div "Undo" at bounding box center [413, 677] width 58 height 23
click at [416, 565] on div "Undo" at bounding box center [413, 677] width 58 height 23
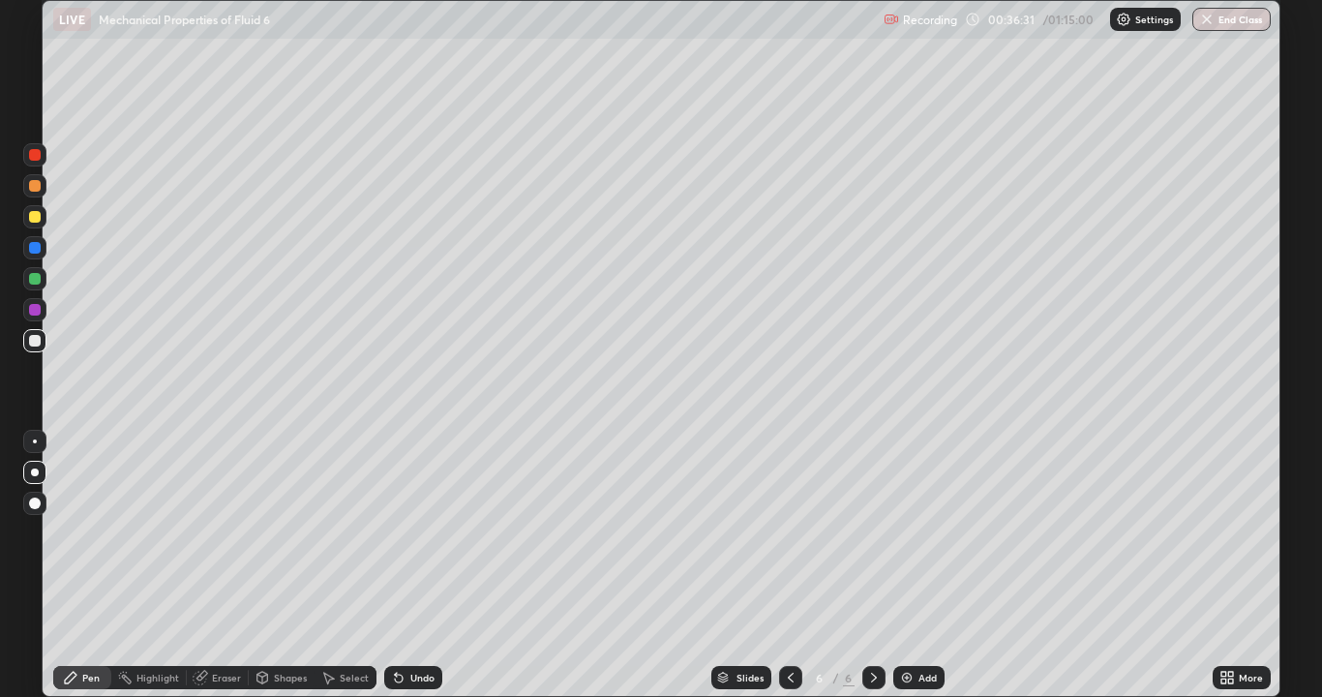
click at [418, 565] on div "Undo" at bounding box center [413, 677] width 58 height 23
click at [418, 565] on div "Undo" at bounding box center [422, 678] width 24 height 10
click at [416, 565] on div "Undo" at bounding box center [422, 678] width 24 height 10
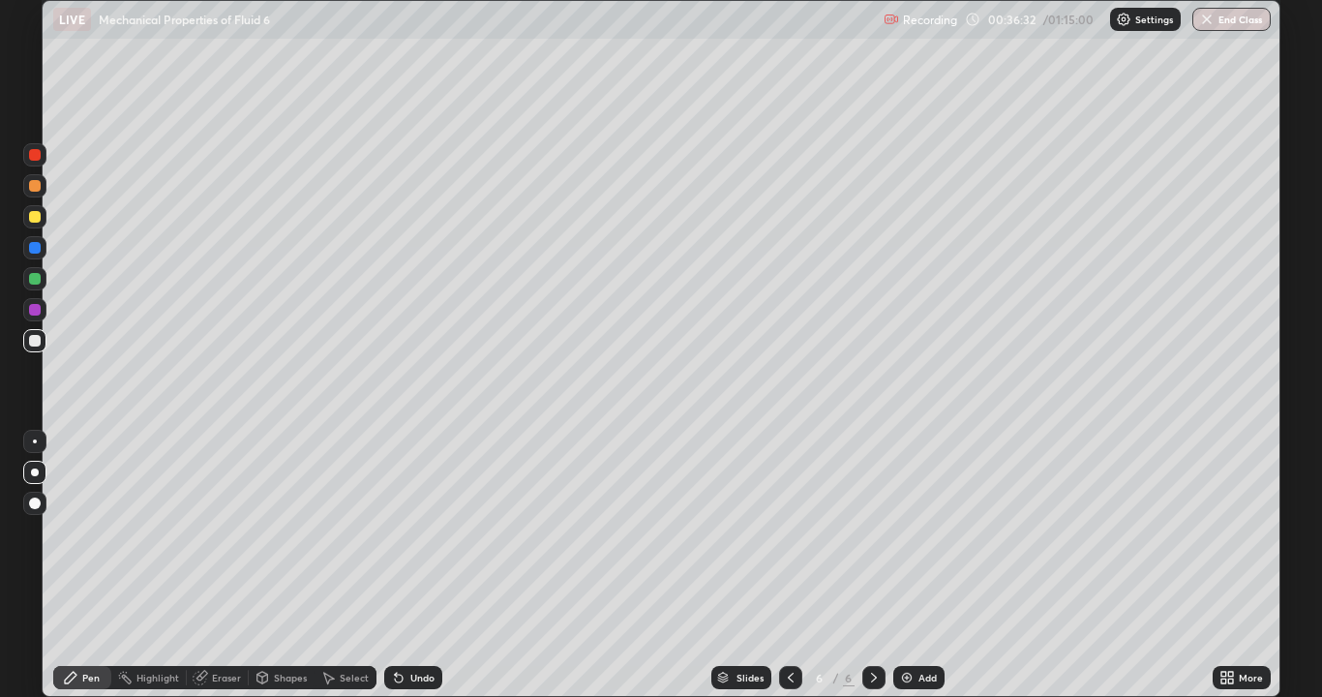
click at [418, 565] on div "Undo" at bounding box center [422, 678] width 24 height 10
click at [419, 565] on div "Undo" at bounding box center [422, 678] width 24 height 10
click at [418, 565] on div "Undo" at bounding box center [422, 678] width 24 height 10
click at [37, 227] on div at bounding box center [34, 216] width 23 height 23
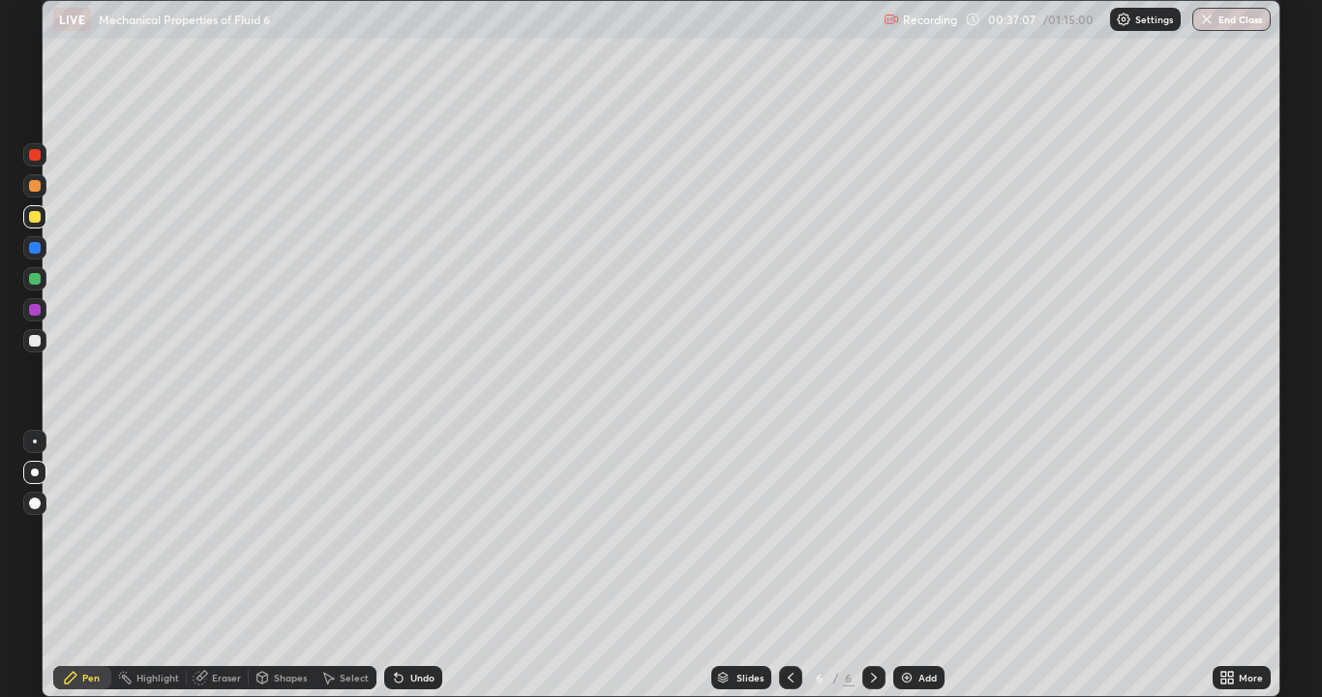
click at [35, 342] on div at bounding box center [35, 341] width 12 height 12
click at [1, 445] on div "Setting up your live class" at bounding box center [661, 348] width 1322 height 697
click at [35, 441] on div at bounding box center [35, 441] width 4 height 4
click at [406, 565] on div "Undo" at bounding box center [413, 677] width 58 height 23
click at [35, 217] on div at bounding box center [35, 217] width 12 height 12
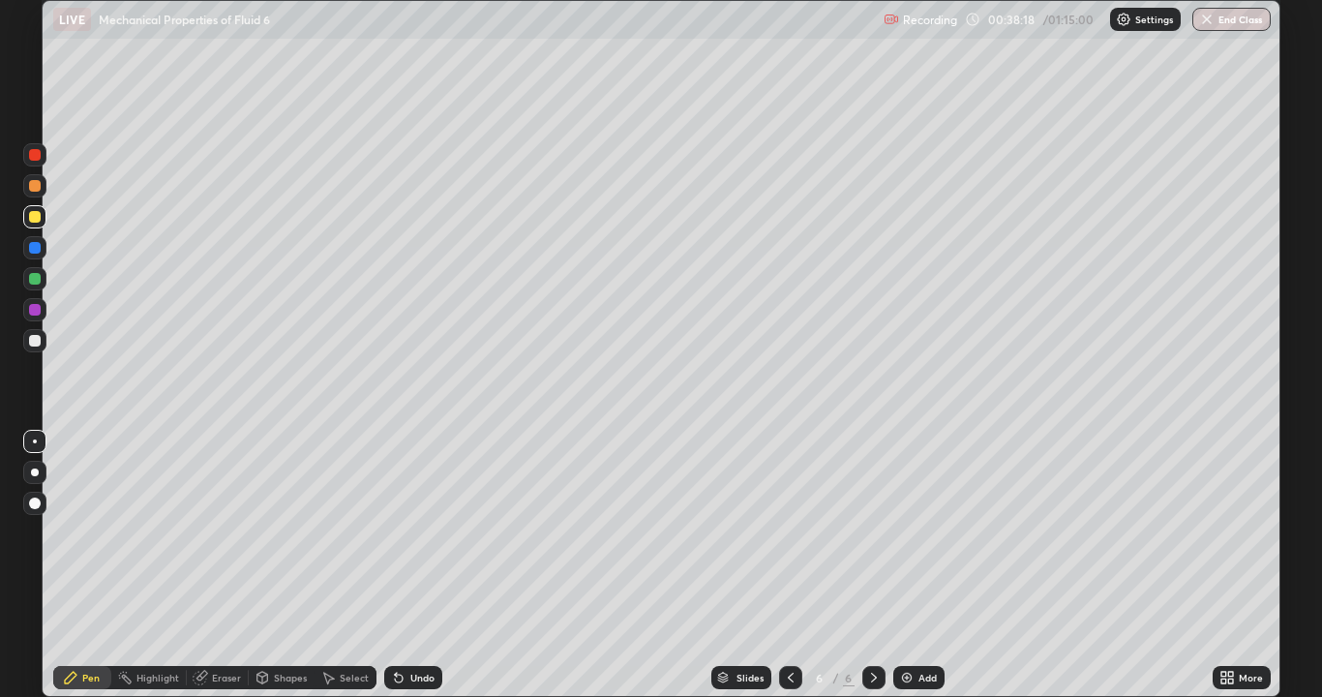
click at [31, 345] on div at bounding box center [35, 341] width 12 height 12
click at [412, 565] on div "Undo" at bounding box center [422, 678] width 24 height 10
click at [35, 218] on div at bounding box center [35, 217] width 12 height 12
click at [45, 190] on div at bounding box center [34, 185] width 23 height 23
click at [36, 220] on div at bounding box center [35, 217] width 12 height 12
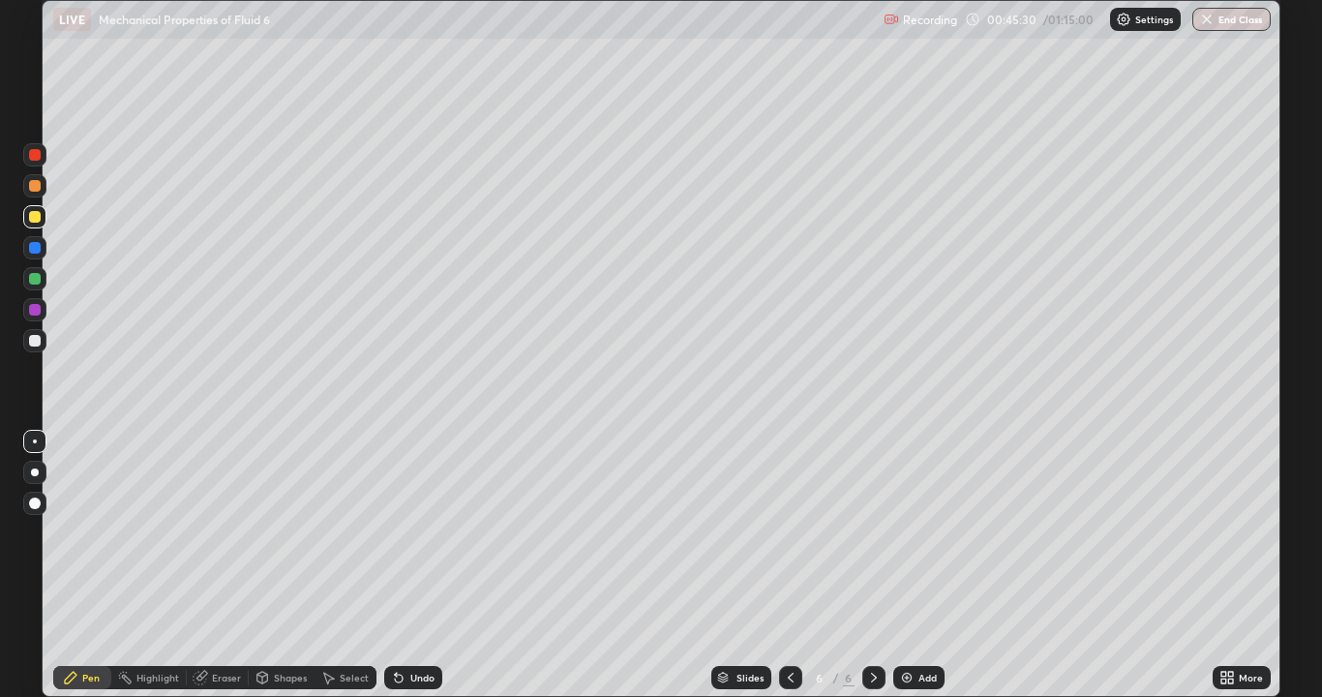
click at [910, 565] on img at bounding box center [906, 677] width 15 height 15
click at [29, 341] on div at bounding box center [35, 341] width 12 height 12
click at [403, 565] on icon at bounding box center [398, 677] width 15 height 15
click at [405, 565] on div "Undo" at bounding box center [413, 677] width 58 height 23
click at [35, 190] on div at bounding box center [35, 186] width 12 height 12
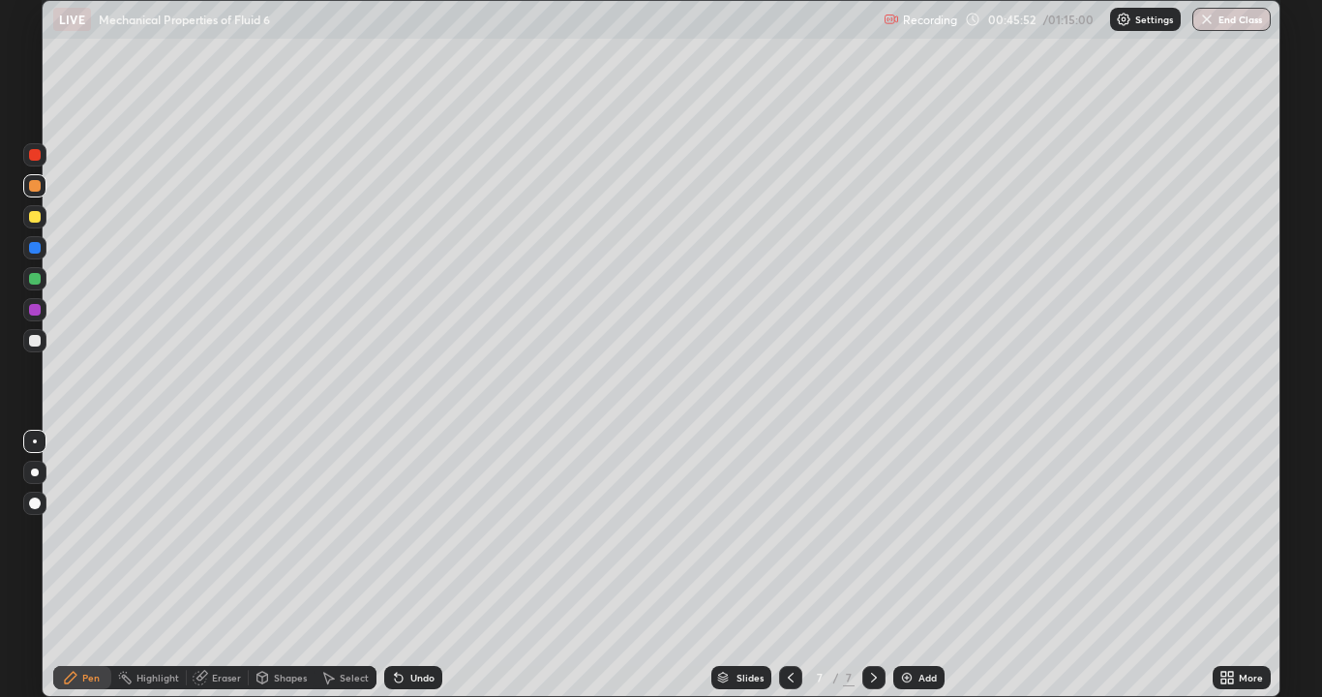
click at [411, 565] on div "Undo" at bounding box center [422, 678] width 24 height 10
click at [410, 565] on div "Undo" at bounding box center [422, 678] width 24 height 10
click at [35, 342] on div at bounding box center [35, 341] width 12 height 12
click at [401, 565] on icon at bounding box center [398, 677] width 15 height 15
click at [407, 565] on div "Undo" at bounding box center [413, 677] width 58 height 23
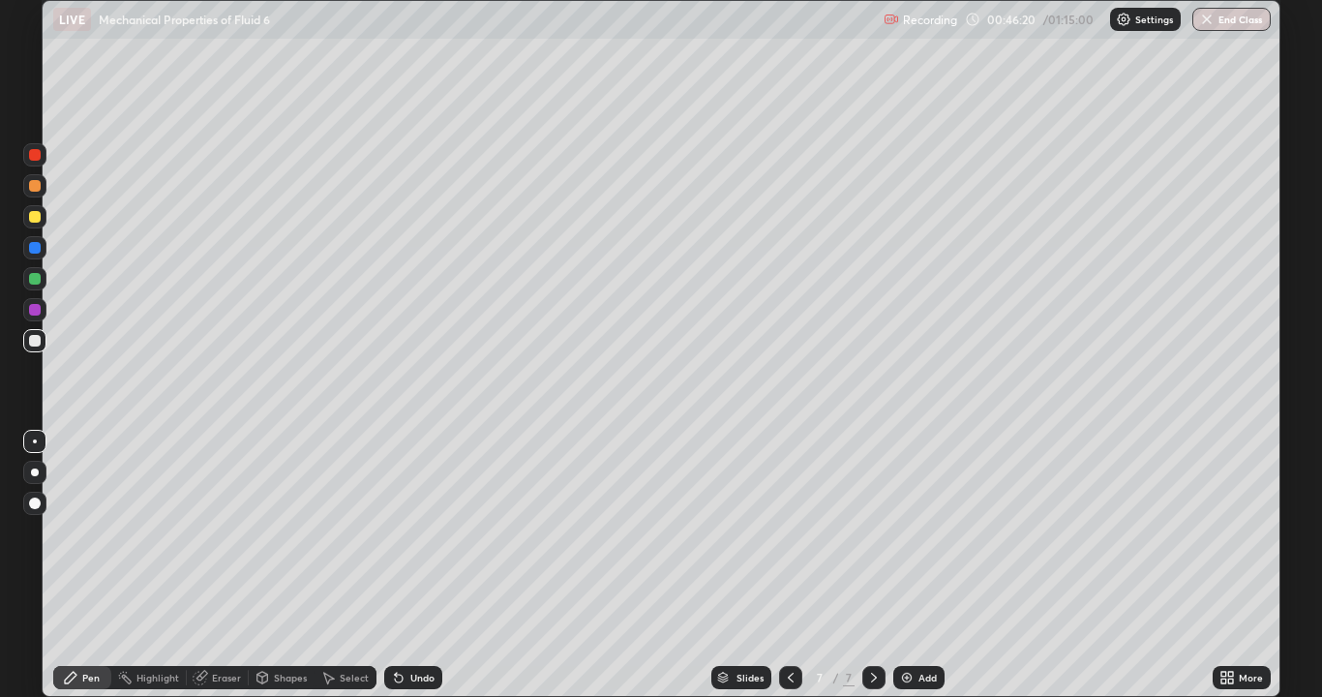
click at [411, 565] on div "Undo" at bounding box center [422, 678] width 24 height 10
click at [404, 565] on div "Undo" at bounding box center [413, 677] width 58 height 23
click at [423, 565] on div "Undo" at bounding box center [422, 678] width 24 height 10
click at [418, 565] on div "Undo" at bounding box center [422, 678] width 24 height 10
click at [412, 565] on div "Undo" at bounding box center [422, 678] width 24 height 10
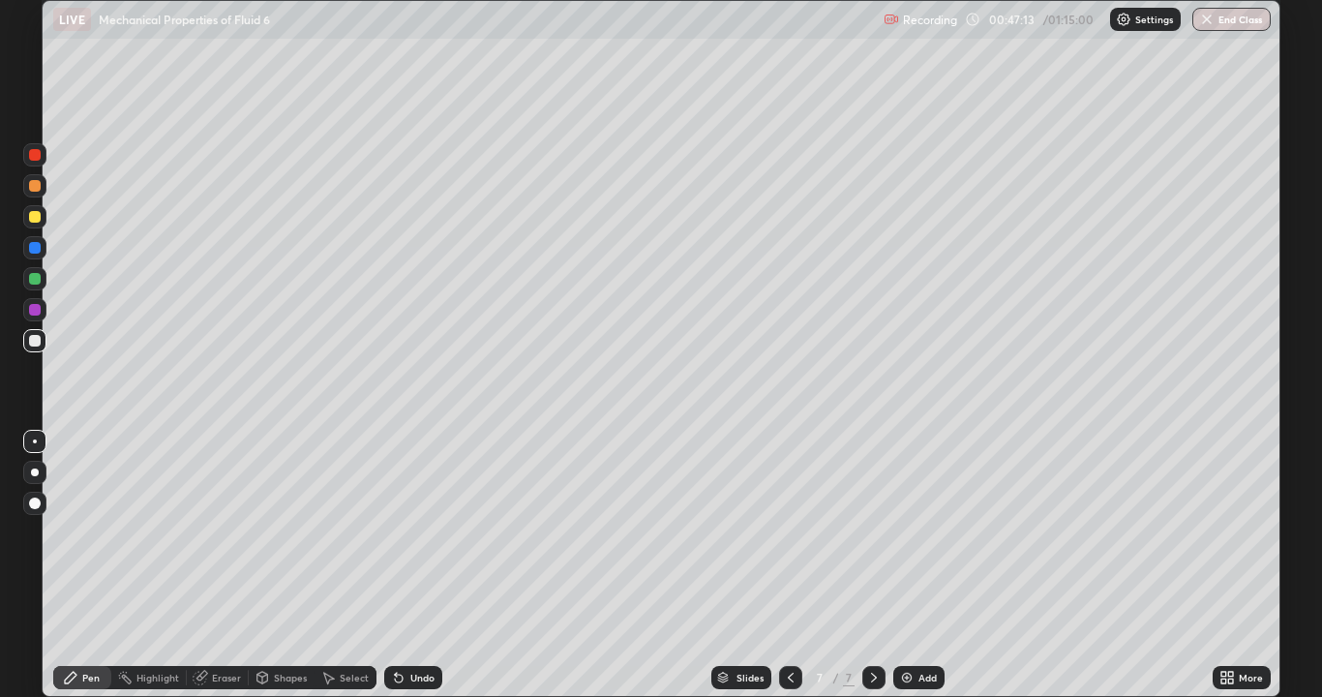
click at [414, 565] on div "Undo" at bounding box center [422, 678] width 24 height 10
click at [418, 565] on div "Undo" at bounding box center [422, 678] width 24 height 10
click at [416, 565] on div "Undo" at bounding box center [422, 678] width 24 height 10
click at [38, 212] on div at bounding box center [35, 217] width 12 height 12
click at [32, 344] on div at bounding box center [35, 341] width 12 height 12
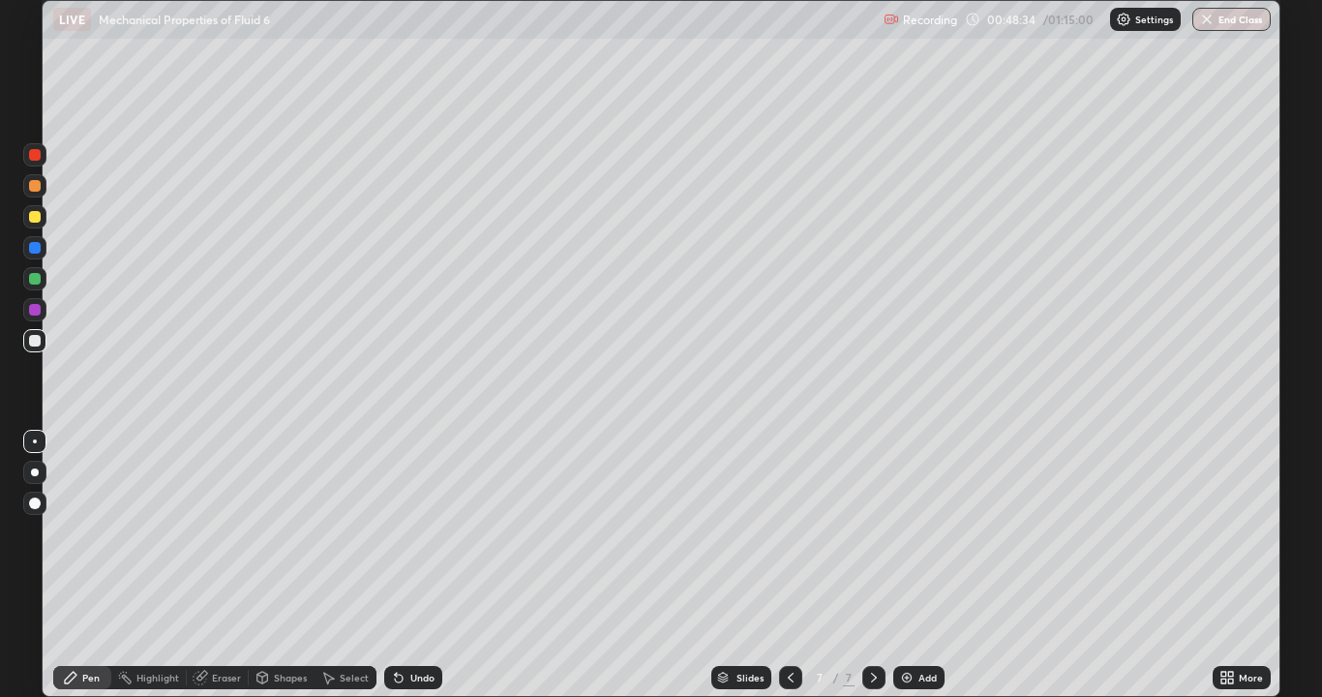
click at [37, 337] on div at bounding box center [35, 341] width 12 height 12
click at [31, 218] on div at bounding box center [35, 217] width 12 height 12
click at [43, 346] on div at bounding box center [34, 340] width 23 height 23
click at [41, 225] on div at bounding box center [34, 216] width 23 height 23
click at [41, 193] on div at bounding box center [34, 185] width 23 height 23
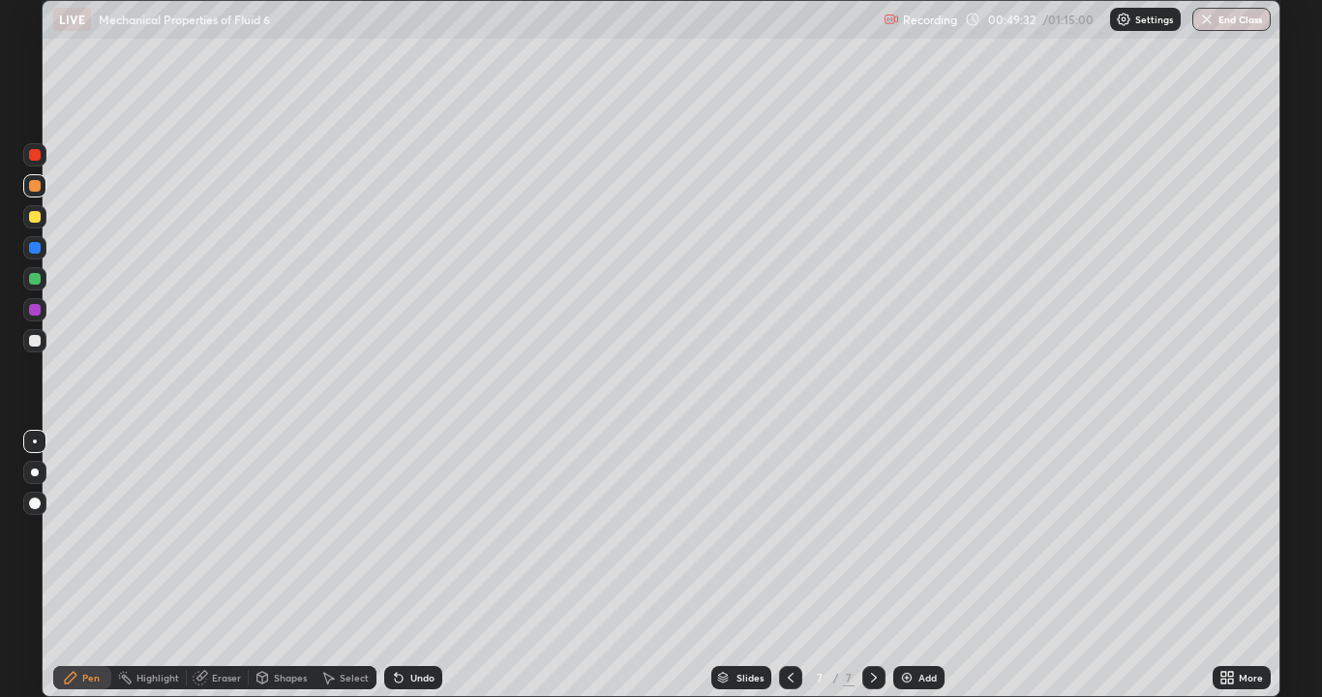
click at [412, 565] on div "Undo" at bounding box center [422, 678] width 24 height 10
click at [42, 220] on div at bounding box center [34, 216] width 23 height 23
click at [35, 280] on div at bounding box center [35, 279] width 12 height 12
click at [35, 191] on div at bounding box center [35, 186] width 12 height 12
click at [30, 213] on div at bounding box center [35, 217] width 12 height 12
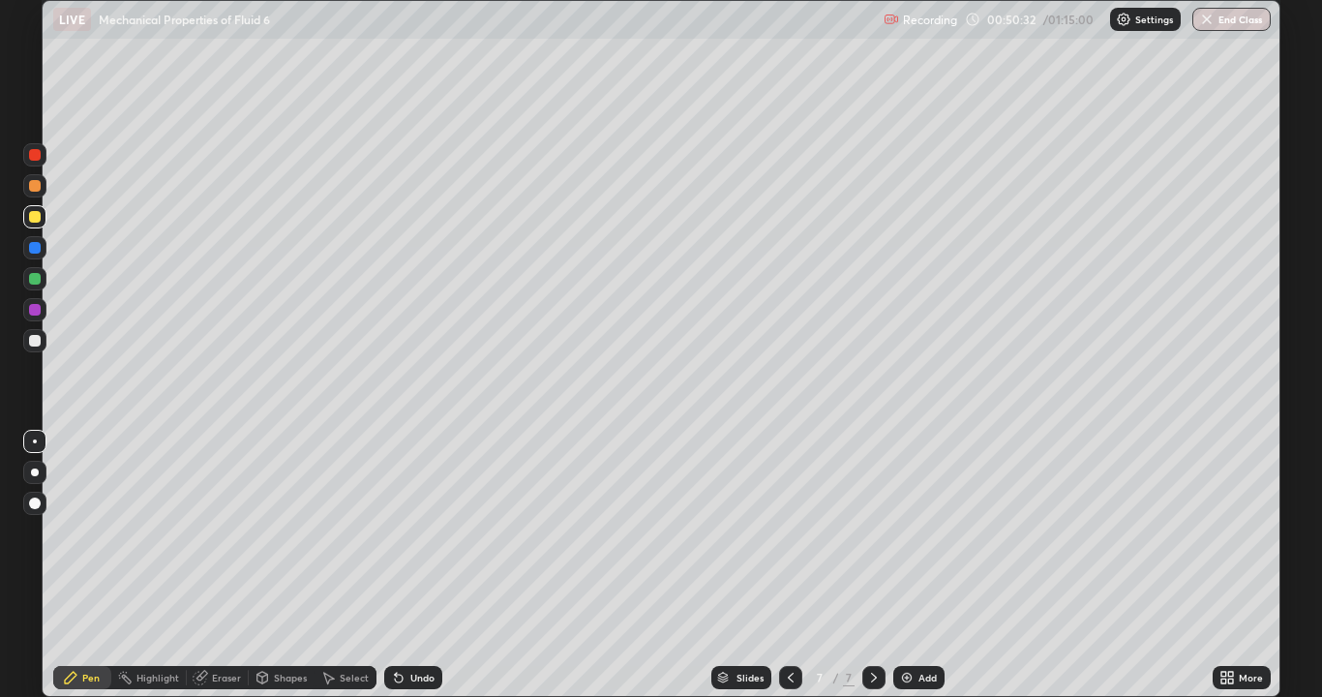
click at [35, 306] on div at bounding box center [35, 310] width 12 height 12
click at [40, 278] on div at bounding box center [35, 279] width 12 height 12
click at [42, 218] on div at bounding box center [34, 216] width 23 height 23
click at [406, 565] on div "Undo" at bounding box center [413, 677] width 58 height 23
click at [402, 565] on icon at bounding box center [398, 677] width 15 height 15
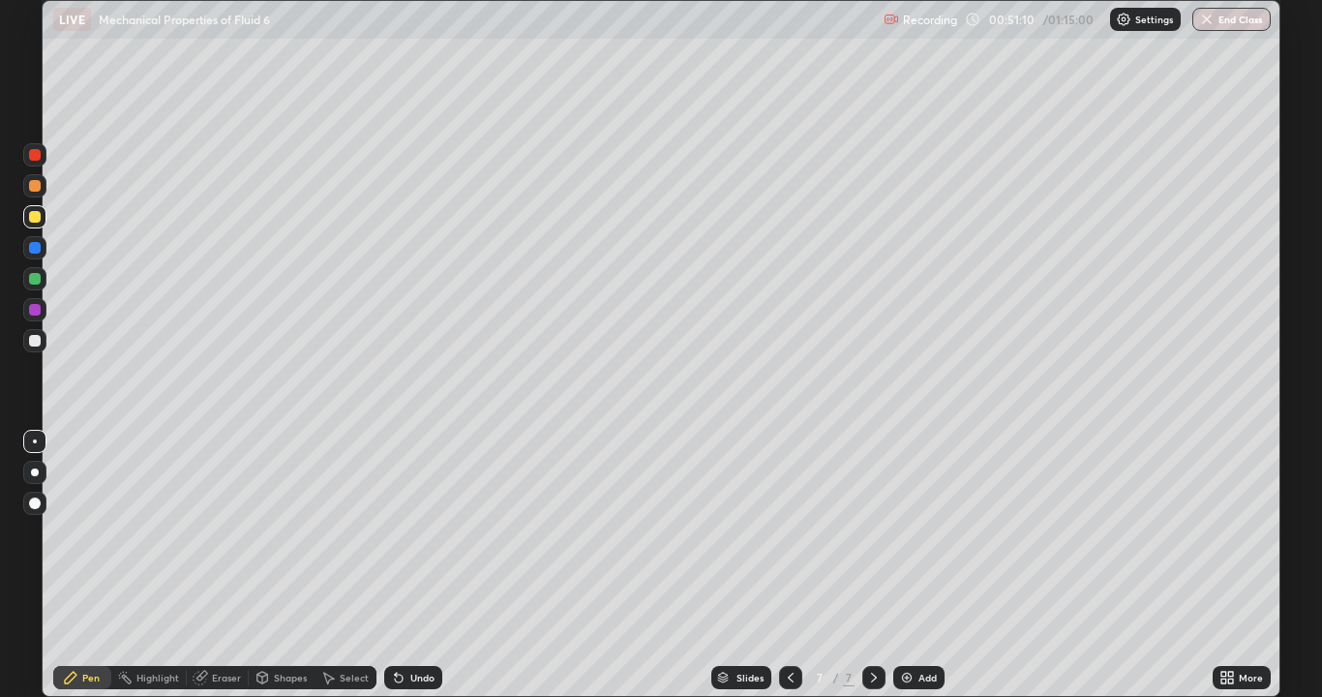
click at [31, 253] on div at bounding box center [35, 248] width 12 height 12
click at [36, 156] on div at bounding box center [35, 155] width 12 height 12
click at [33, 344] on div at bounding box center [35, 341] width 12 height 12
click at [36, 220] on div at bounding box center [35, 217] width 12 height 12
click at [34, 189] on div at bounding box center [35, 186] width 12 height 12
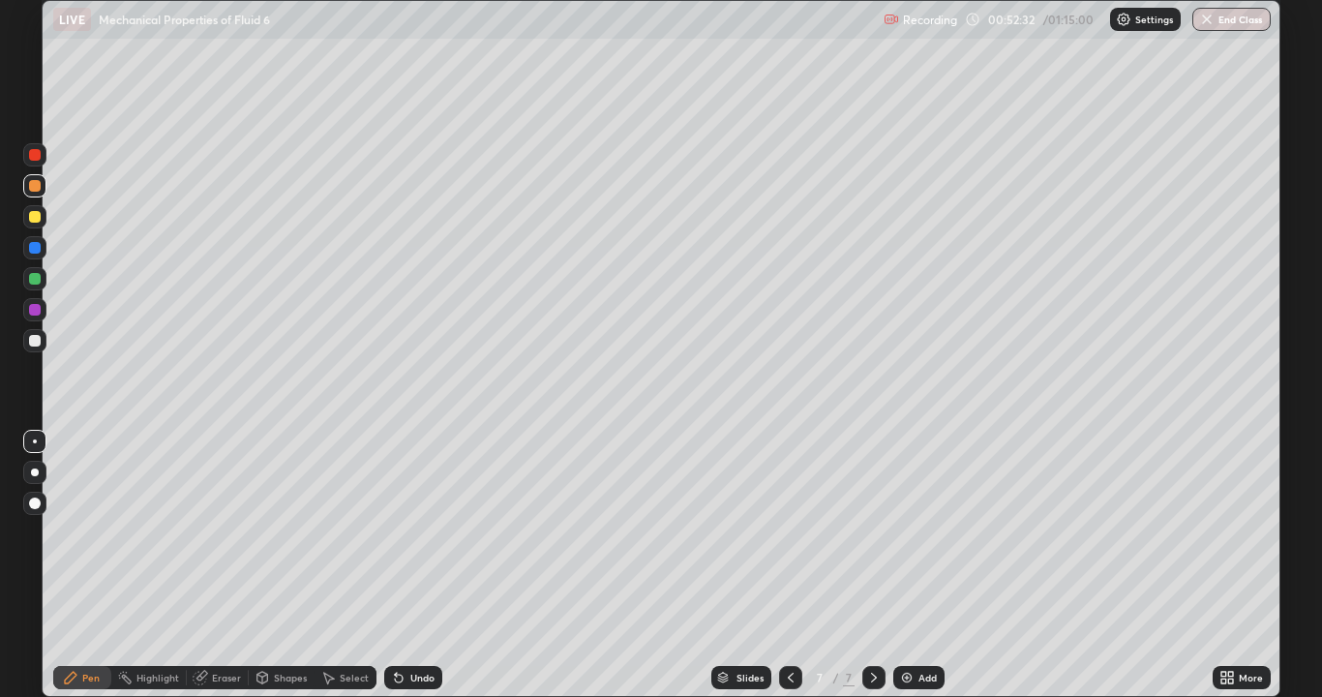
click at [36, 159] on div at bounding box center [35, 155] width 12 height 12
click at [217, 565] on div "Eraser" at bounding box center [226, 678] width 29 height 10
click at [82, 565] on div "Pen" at bounding box center [82, 677] width 58 height 23
click at [40, 212] on div at bounding box center [34, 216] width 23 height 23
click at [32, 187] on div at bounding box center [35, 186] width 12 height 12
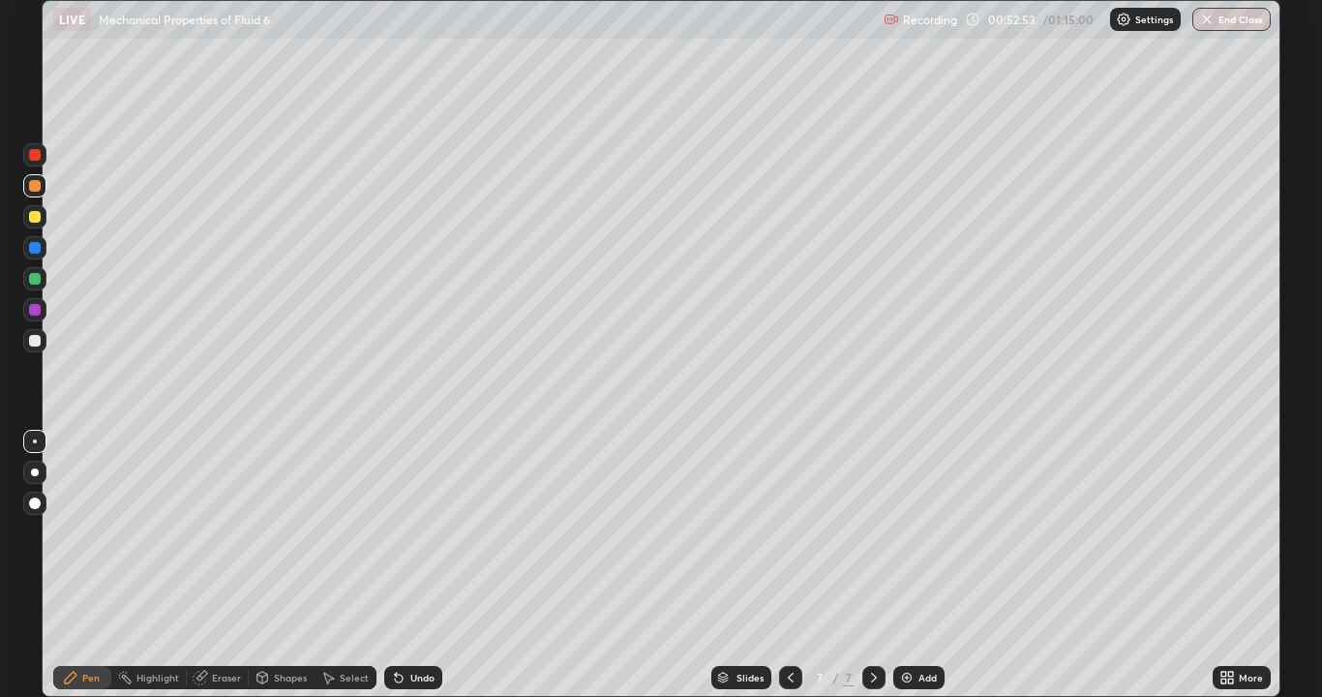
click at [39, 215] on div at bounding box center [35, 217] width 12 height 12
click at [34, 306] on div at bounding box center [35, 310] width 12 height 12
click at [34, 189] on div at bounding box center [35, 186] width 12 height 12
click at [915, 565] on div "Add" at bounding box center [918, 677] width 51 height 23
click at [29, 340] on div at bounding box center [35, 341] width 12 height 12
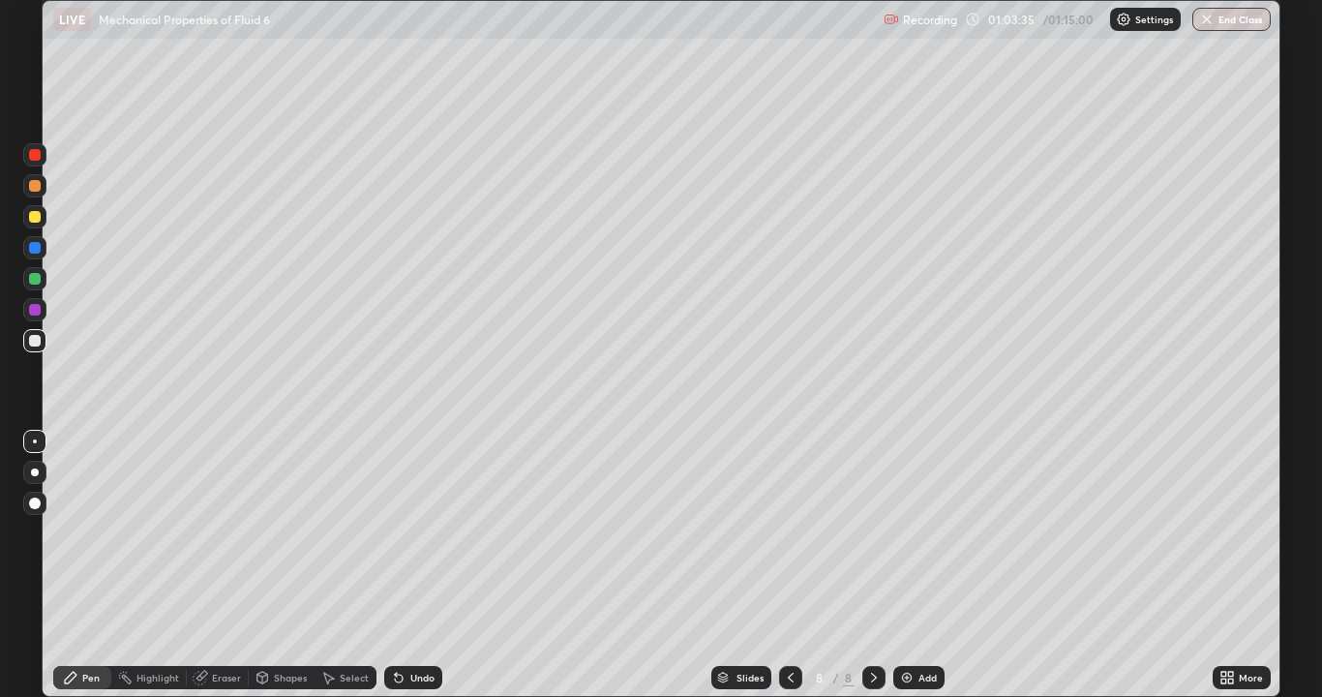
click at [34, 222] on div at bounding box center [35, 217] width 12 height 12
click at [33, 348] on div at bounding box center [34, 340] width 23 height 23
click at [894, 565] on div "Add" at bounding box center [918, 677] width 51 height 23
click at [35, 472] on div at bounding box center [35, 472] width 8 height 8
click at [30, 345] on div at bounding box center [35, 341] width 12 height 12
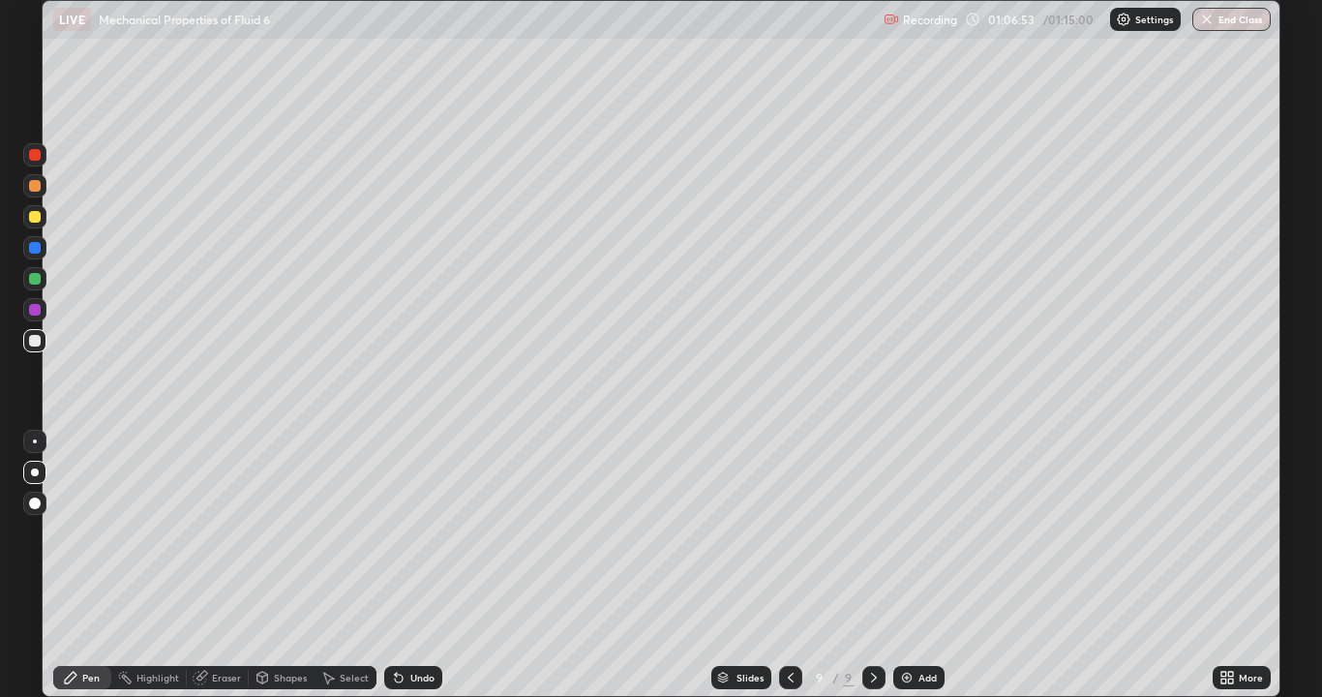
click at [34, 218] on div at bounding box center [35, 217] width 12 height 12
click at [34, 344] on div at bounding box center [35, 341] width 12 height 12
click at [35, 441] on div at bounding box center [35, 441] width 4 height 4
click at [413, 565] on div "Undo" at bounding box center [422, 678] width 24 height 10
click at [405, 565] on div "Undo" at bounding box center [413, 677] width 58 height 23
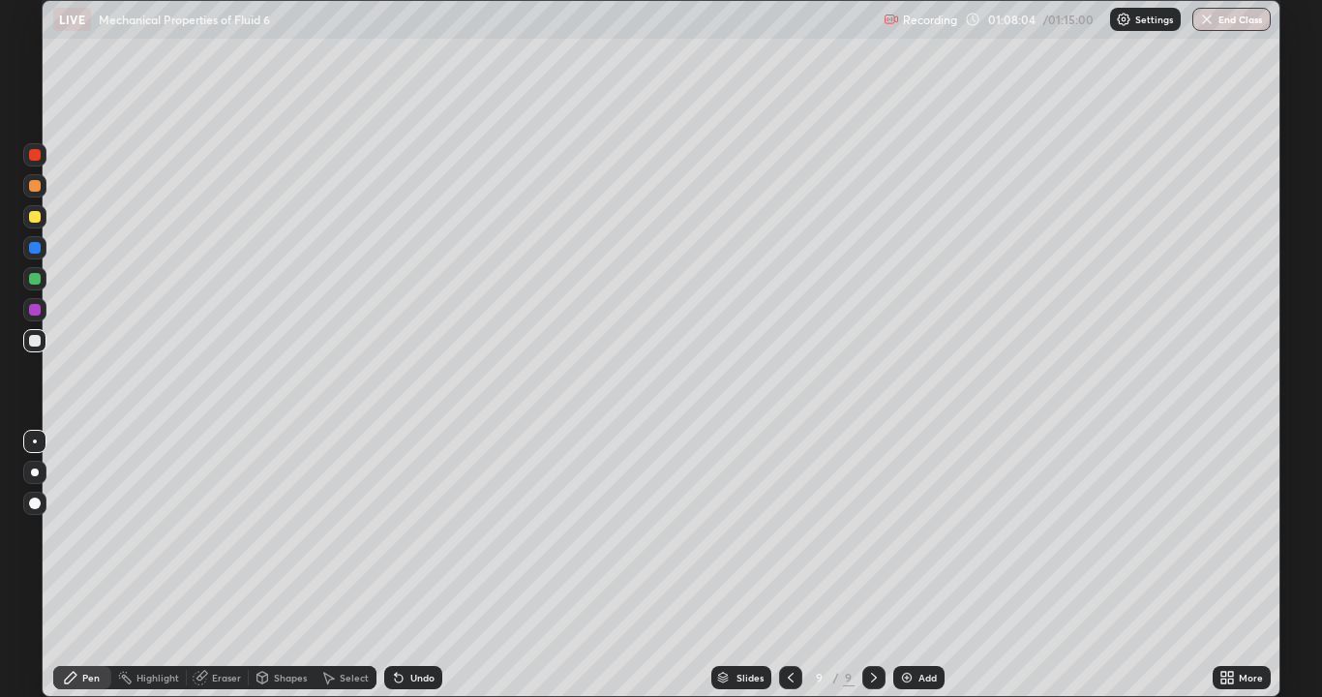
click at [405, 565] on div "Undo" at bounding box center [413, 677] width 58 height 23
click at [412, 565] on div "Undo" at bounding box center [413, 677] width 58 height 23
click at [25, 249] on div at bounding box center [34, 247] width 23 height 23
click at [34, 345] on div at bounding box center [35, 341] width 12 height 12
click at [1039, 22] on div "01:10:04" at bounding box center [1013, 20] width 54 height 12
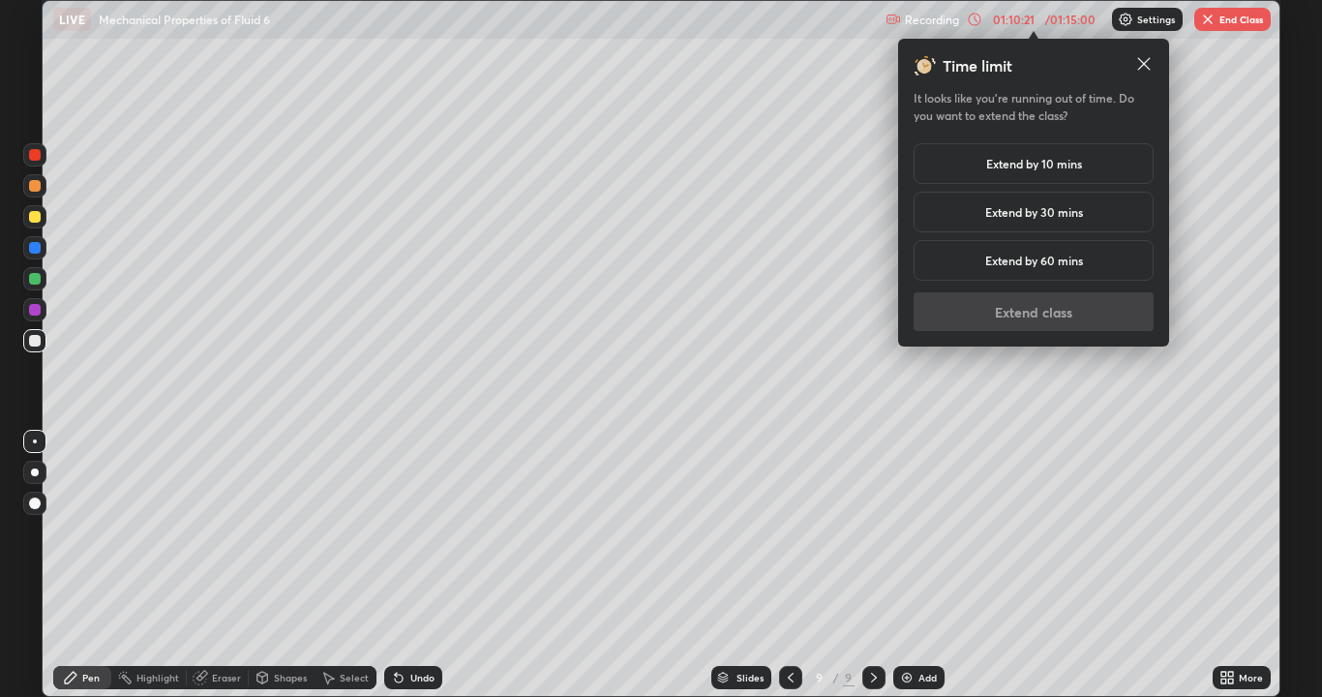
click at [1117, 209] on div "Extend by 30 mins" at bounding box center [1034, 212] width 240 height 41
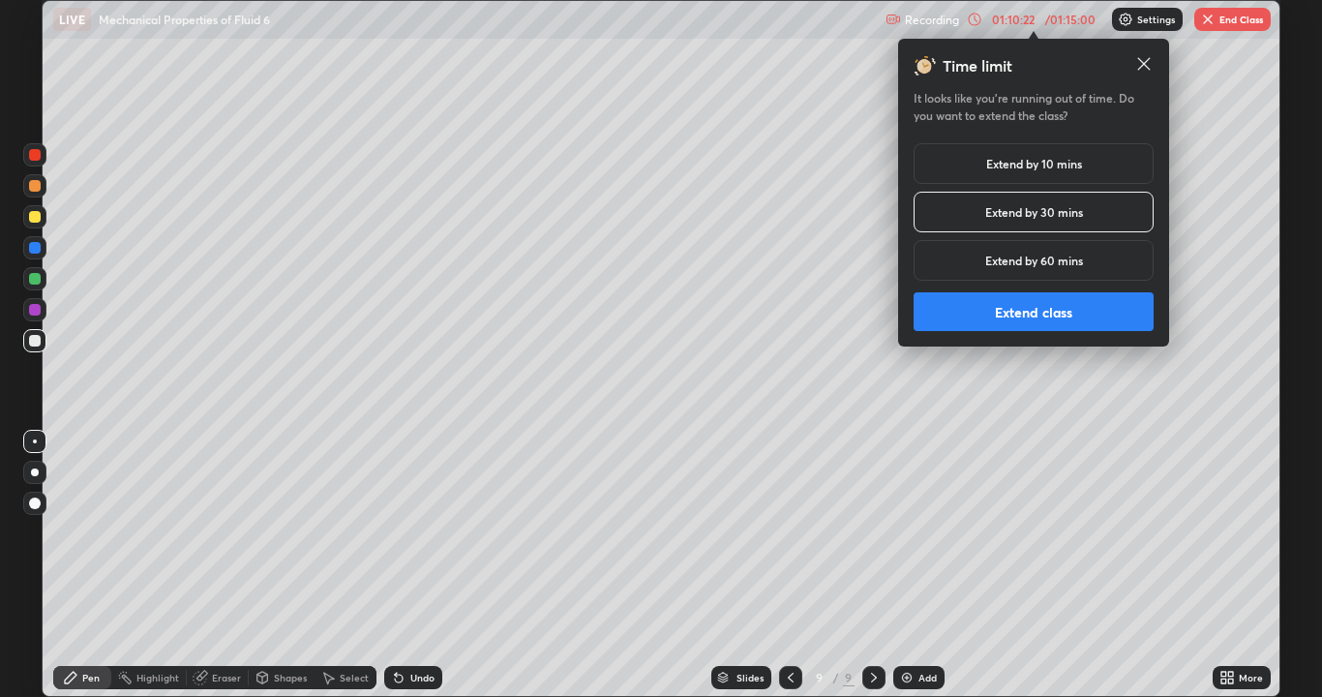
click at [1094, 312] on button "Extend class" at bounding box center [1034, 311] width 240 height 39
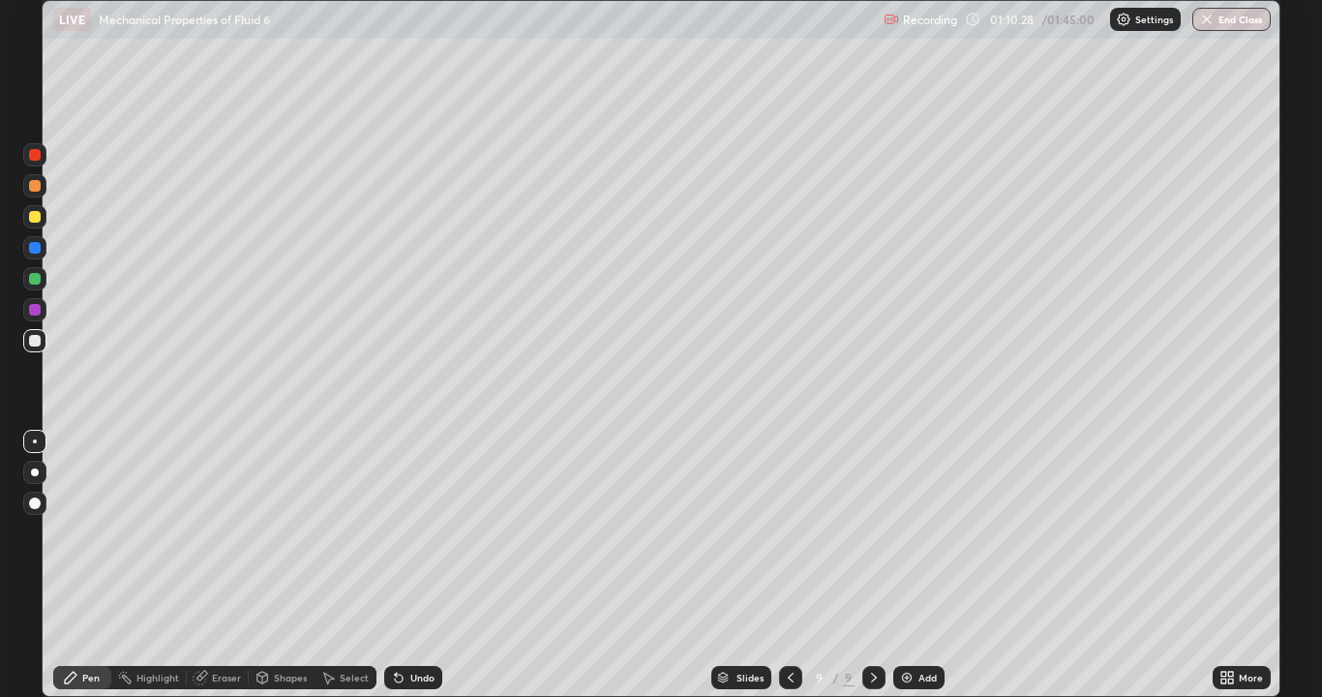
click at [34, 342] on div at bounding box center [35, 341] width 12 height 12
click at [399, 565] on icon at bounding box center [398, 677] width 15 height 15
click at [399, 565] on div "Undo" at bounding box center [413, 677] width 58 height 23
click at [407, 565] on div "Undo" at bounding box center [413, 677] width 58 height 23
click at [409, 565] on div "Undo" at bounding box center [413, 677] width 58 height 23
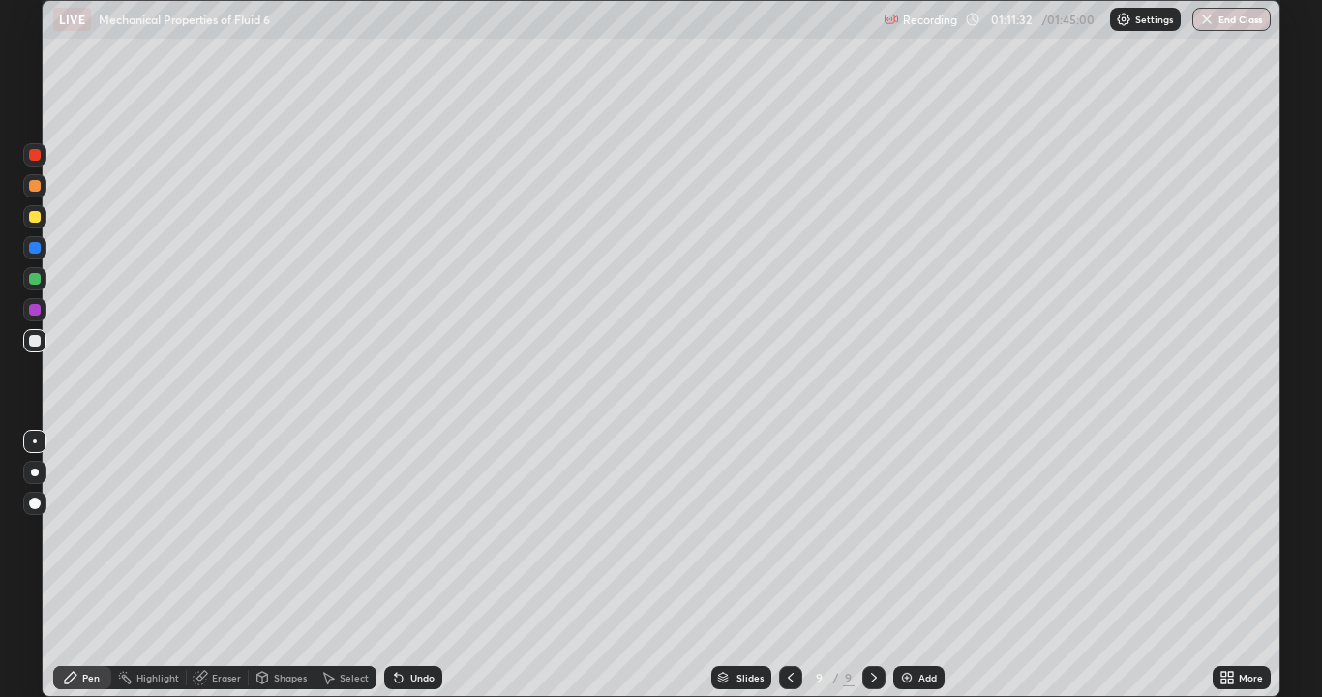
click at [409, 565] on div "Undo" at bounding box center [413, 677] width 58 height 23
click at [33, 218] on div at bounding box center [35, 217] width 12 height 12
click at [35, 156] on div at bounding box center [35, 155] width 12 height 12
click at [411, 565] on div "Undo" at bounding box center [413, 677] width 58 height 23
click at [413, 565] on div "Undo" at bounding box center [413, 677] width 58 height 23
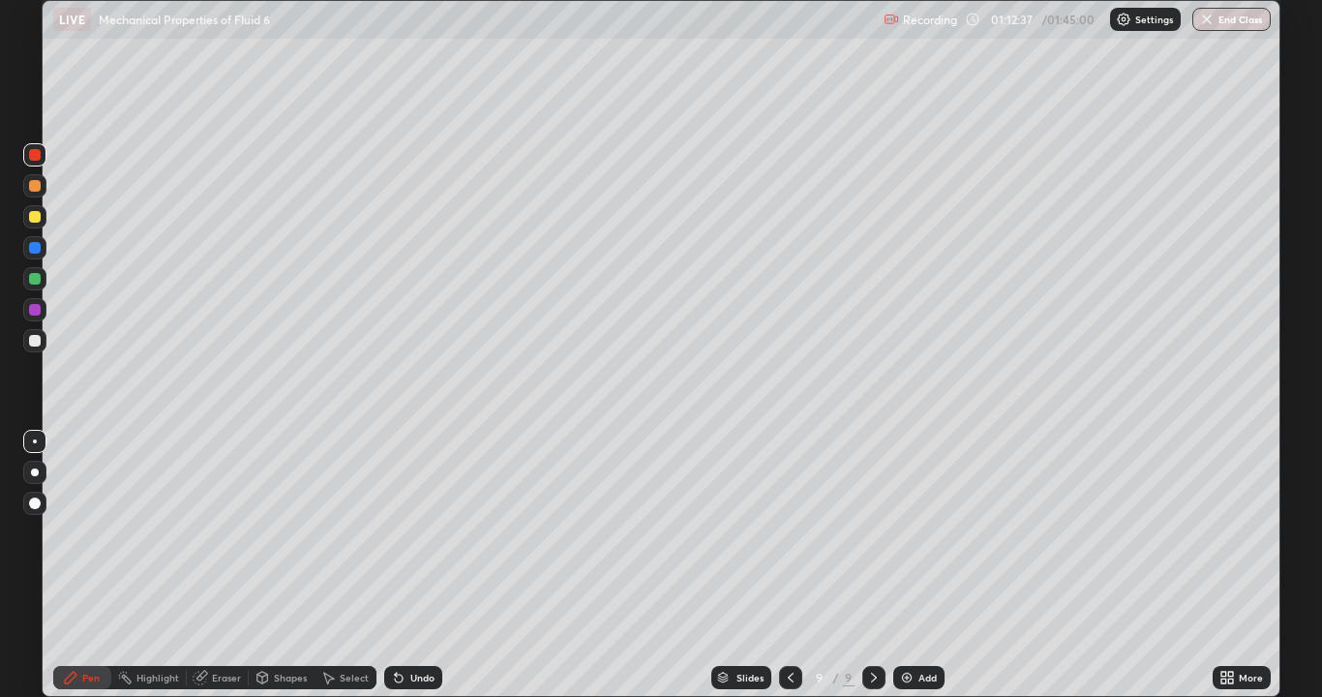
click at [409, 565] on div "Undo" at bounding box center [413, 677] width 58 height 23
click at [27, 345] on div at bounding box center [34, 340] width 23 height 23
click at [27, 224] on div at bounding box center [34, 216] width 23 height 23
click at [43, 347] on div at bounding box center [34, 340] width 23 height 23
click at [420, 565] on div "Undo" at bounding box center [422, 678] width 24 height 10
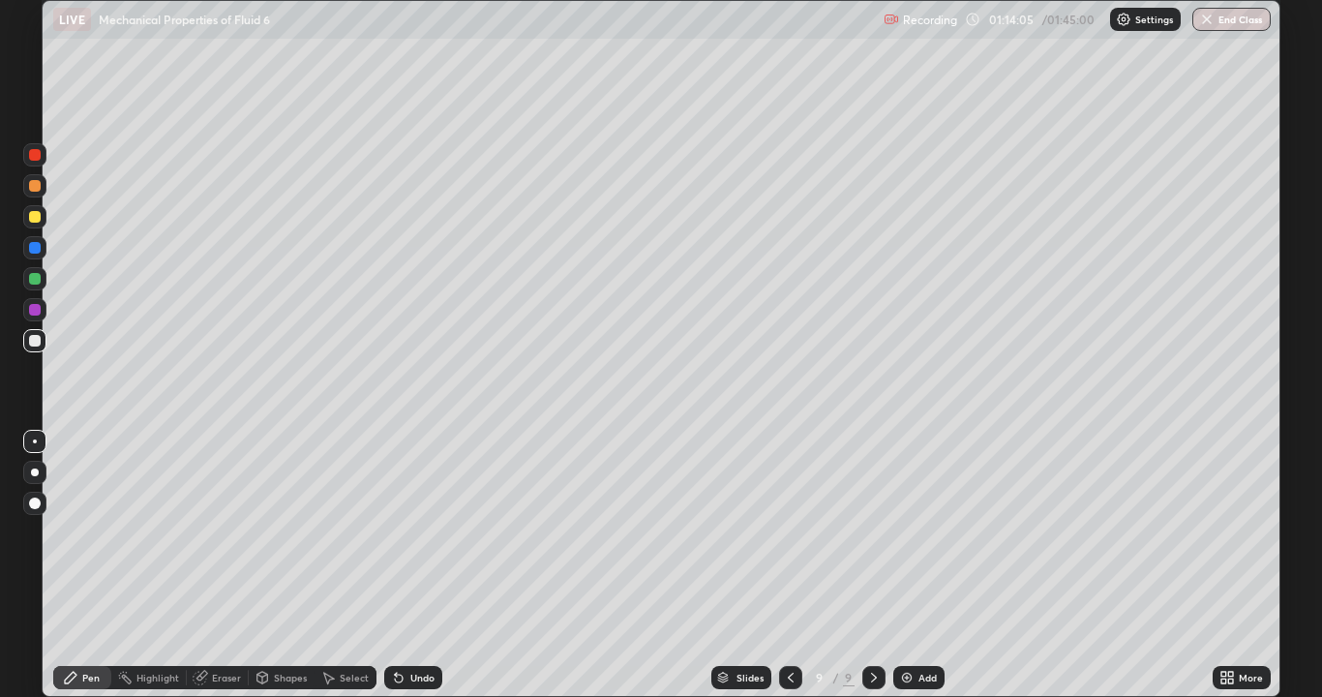
click at [419, 565] on div "Undo" at bounding box center [422, 678] width 24 height 10
click at [414, 565] on div "Undo" at bounding box center [413, 677] width 58 height 23
click at [418, 565] on div "Undo" at bounding box center [413, 677] width 58 height 23
click at [417, 565] on div "Undo" at bounding box center [413, 677] width 58 height 23
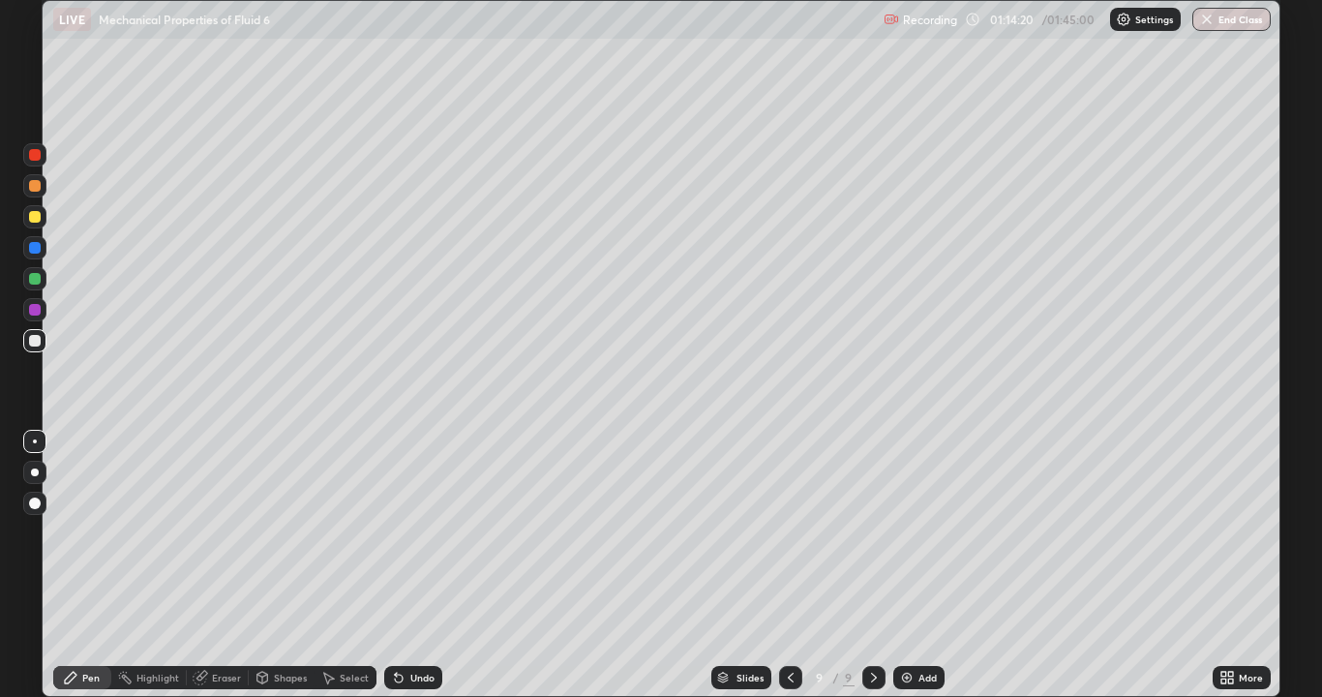
click at [417, 565] on div "Undo" at bounding box center [413, 677] width 58 height 23
click at [416, 565] on div "Undo" at bounding box center [413, 677] width 58 height 23
click at [415, 565] on div "Undo" at bounding box center [413, 677] width 58 height 23
click at [32, 225] on div at bounding box center [34, 216] width 23 height 23
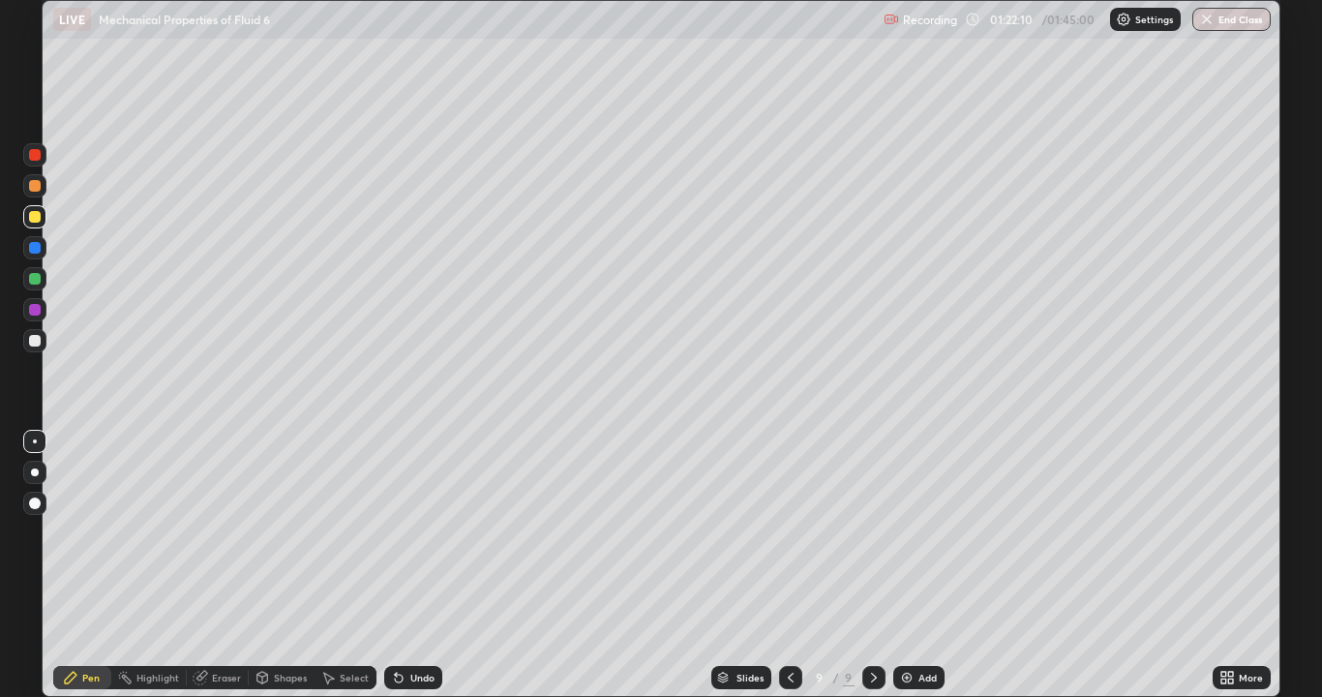
click at [926, 565] on div "Add" at bounding box center [927, 678] width 18 height 10
click at [35, 341] on div at bounding box center [35, 341] width 12 height 12
click at [218, 565] on div "Eraser" at bounding box center [226, 678] width 29 height 10
click at [77, 565] on icon at bounding box center [70, 677] width 15 height 15
click at [32, 217] on div at bounding box center [35, 217] width 12 height 12
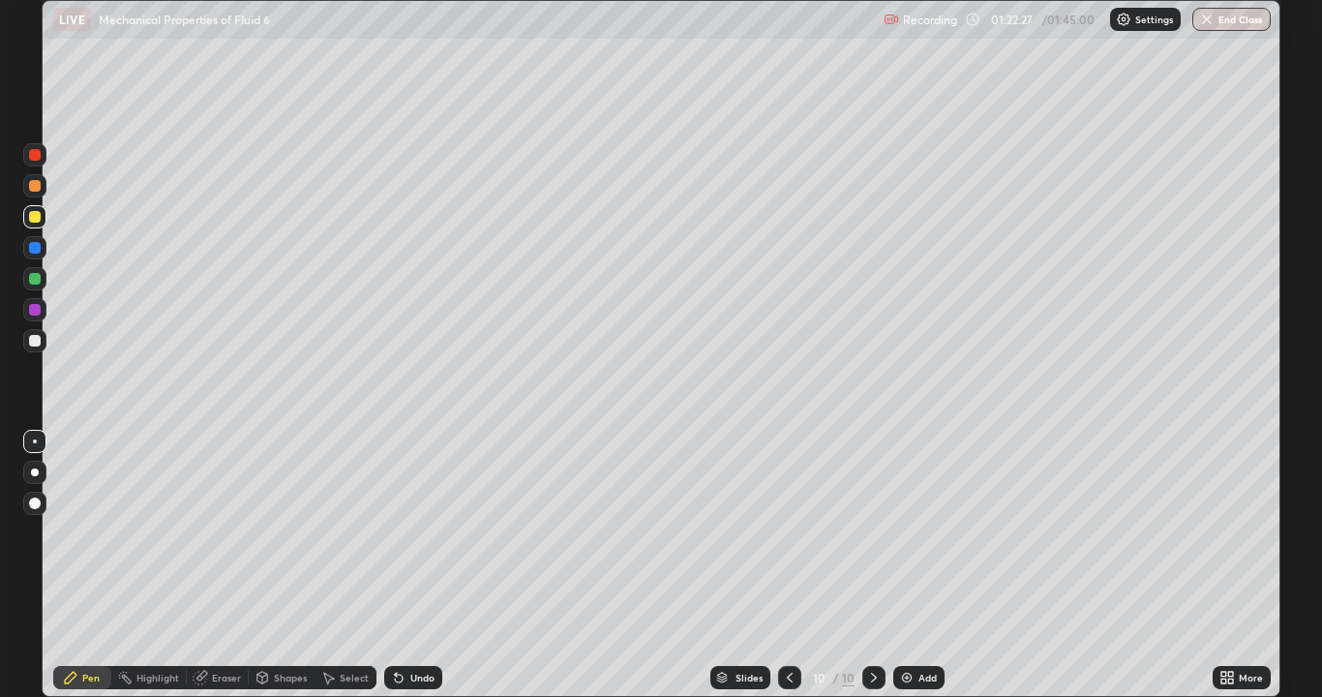
click at [35, 159] on div at bounding box center [35, 155] width 12 height 12
click at [788, 565] on icon at bounding box center [789, 677] width 15 height 15
click at [871, 565] on icon at bounding box center [874, 678] width 6 height 10
click at [27, 339] on div at bounding box center [34, 340] width 23 height 23
click at [32, 219] on div at bounding box center [35, 217] width 12 height 12
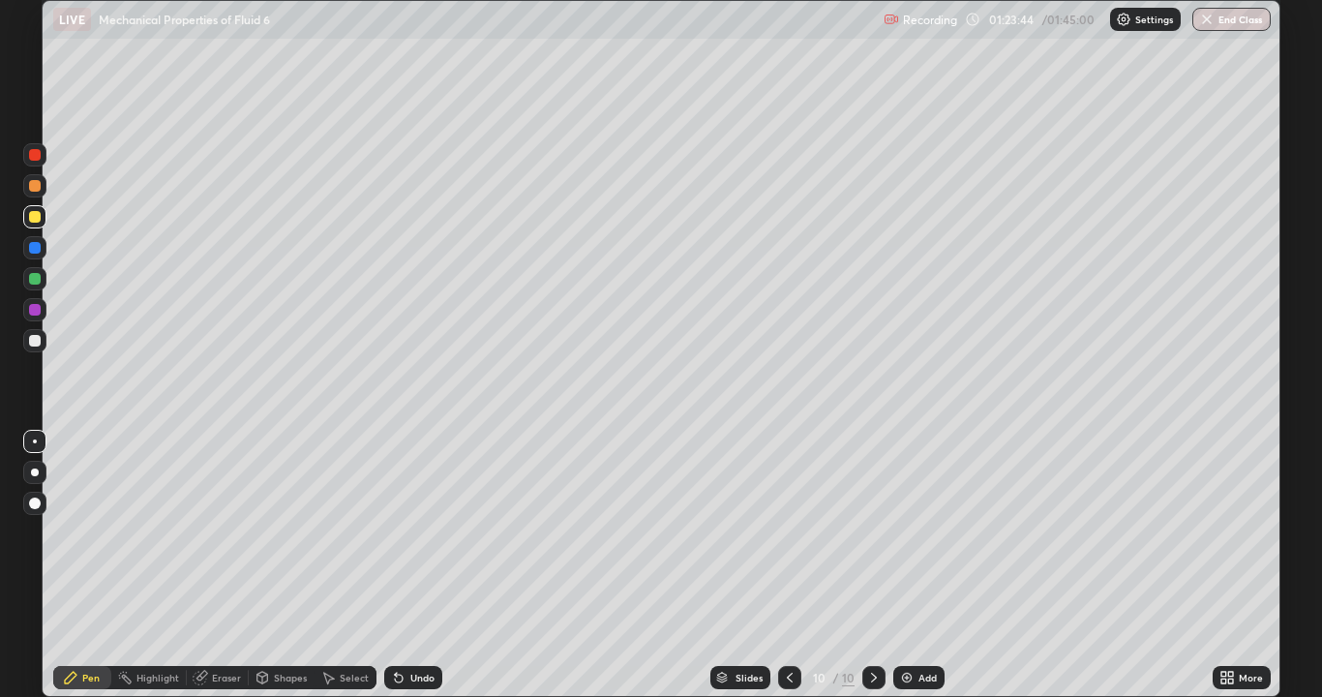
click at [34, 345] on div at bounding box center [35, 341] width 12 height 12
click at [281, 565] on div "Shapes" at bounding box center [290, 678] width 33 height 10
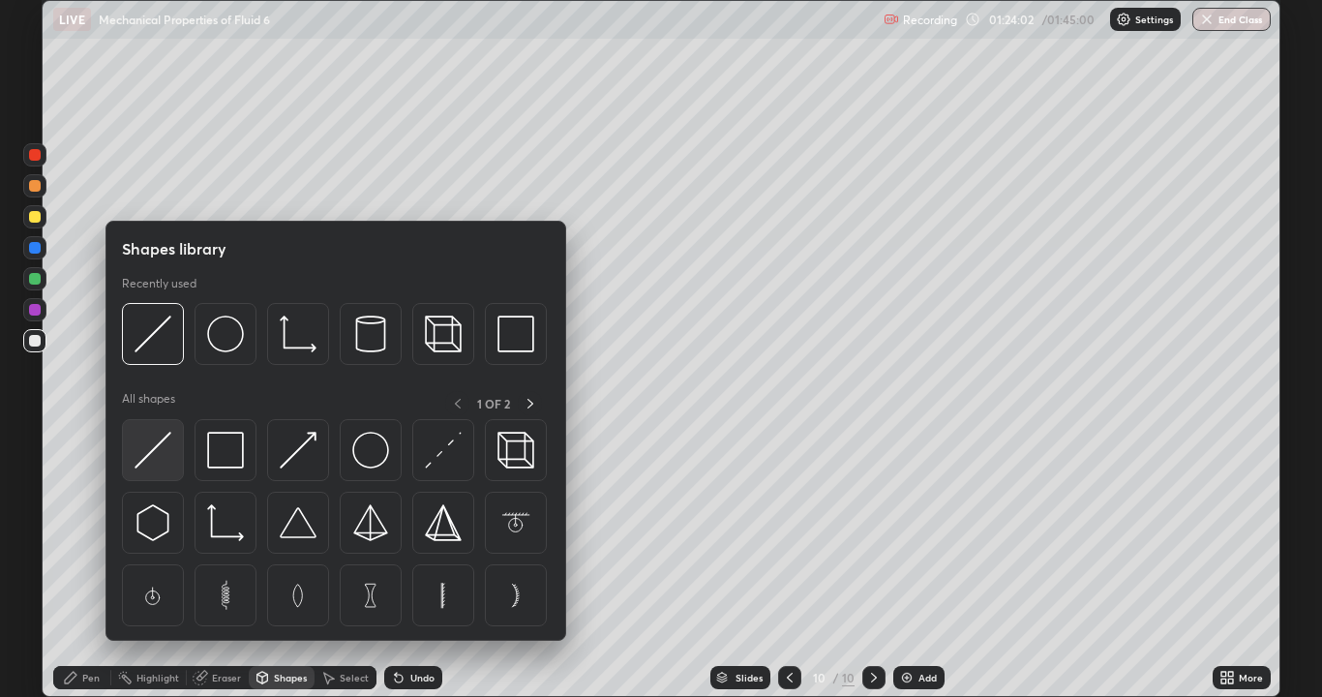
click at [168, 455] on img at bounding box center [153, 450] width 37 height 37
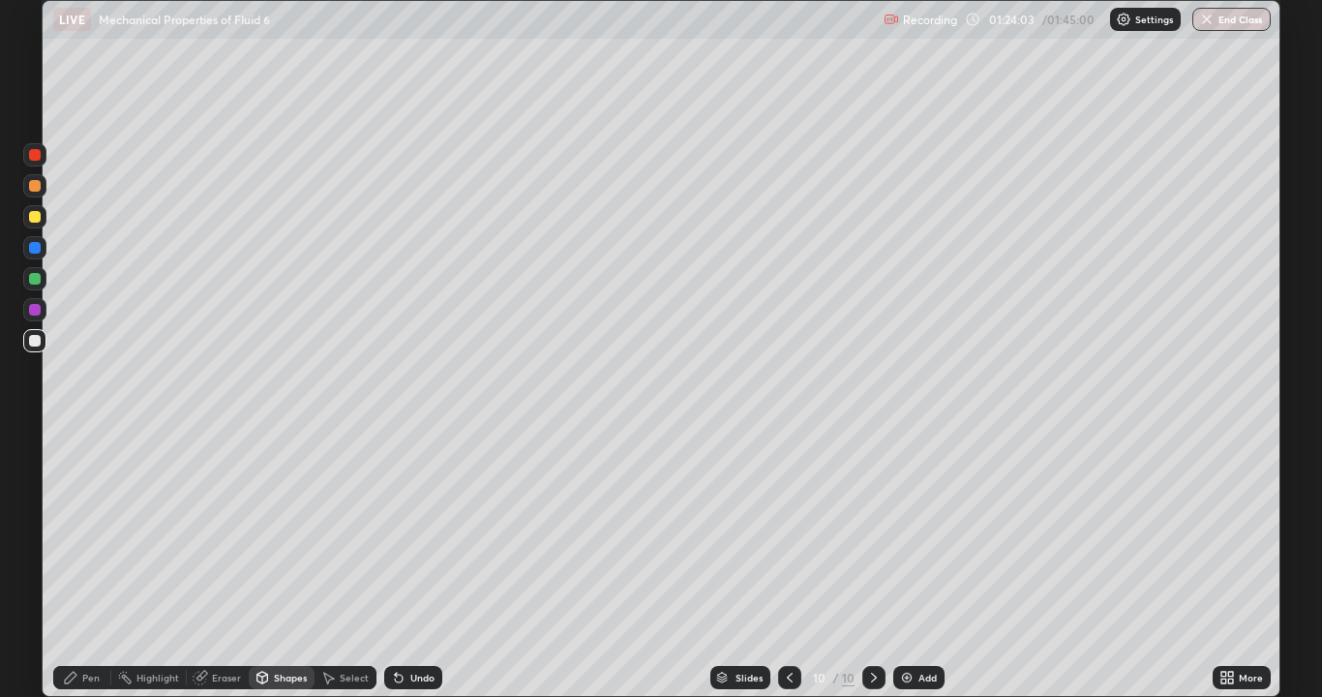
click at [35, 215] on div at bounding box center [35, 217] width 12 height 12
click at [35, 188] on div at bounding box center [35, 186] width 12 height 12
click at [84, 565] on div "Pen" at bounding box center [90, 678] width 17 height 10
click at [36, 441] on div at bounding box center [35, 441] width 4 height 4
click at [34, 344] on div at bounding box center [35, 341] width 12 height 12
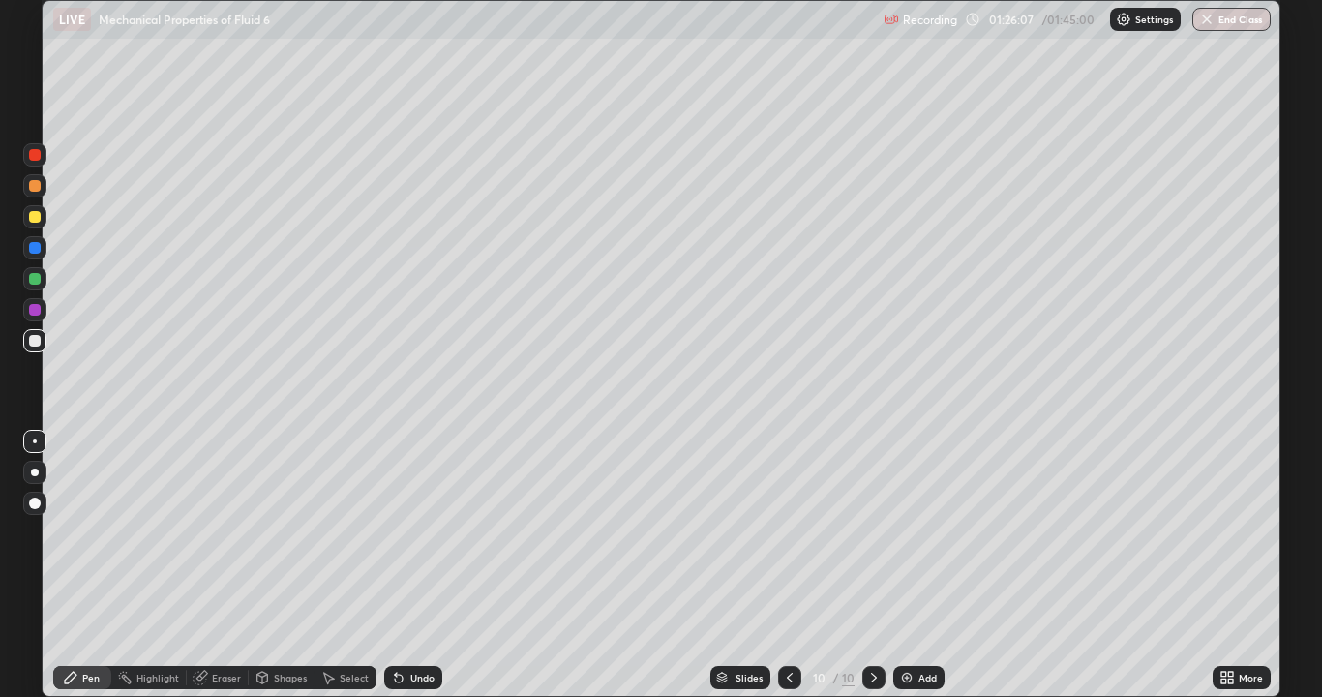
click at [404, 565] on icon at bounding box center [398, 677] width 15 height 15
click at [34, 219] on div at bounding box center [35, 217] width 12 height 12
click at [34, 340] on div at bounding box center [35, 341] width 12 height 12
click at [30, 191] on div at bounding box center [34, 185] width 23 height 23
click at [34, 162] on div at bounding box center [34, 154] width 23 height 23
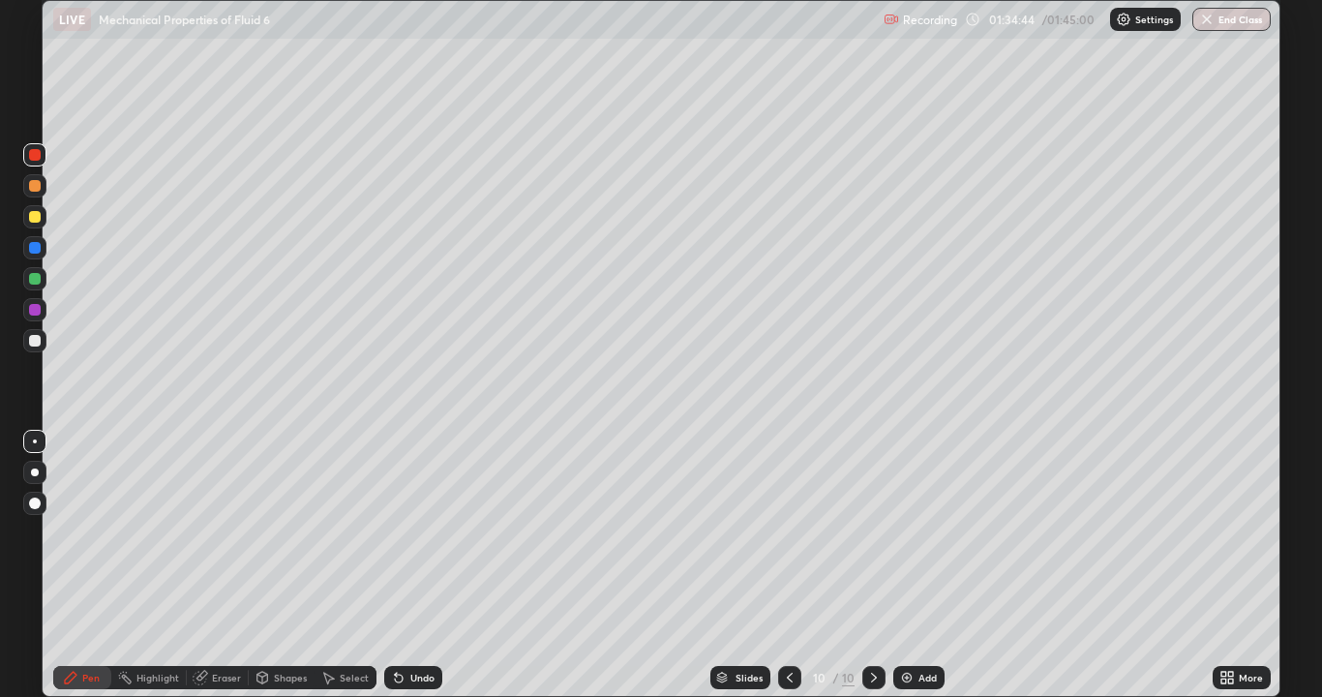
click at [36, 217] on div at bounding box center [35, 217] width 12 height 12
click at [1041, 23] on div "Recording 01:35:03 / 01:45:00 Settings End Class" at bounding box center [1077, 20] width 387 height 38
click at [1223, 21] on button "End Class" at bounding box center [1231, 19] width 78 height 23
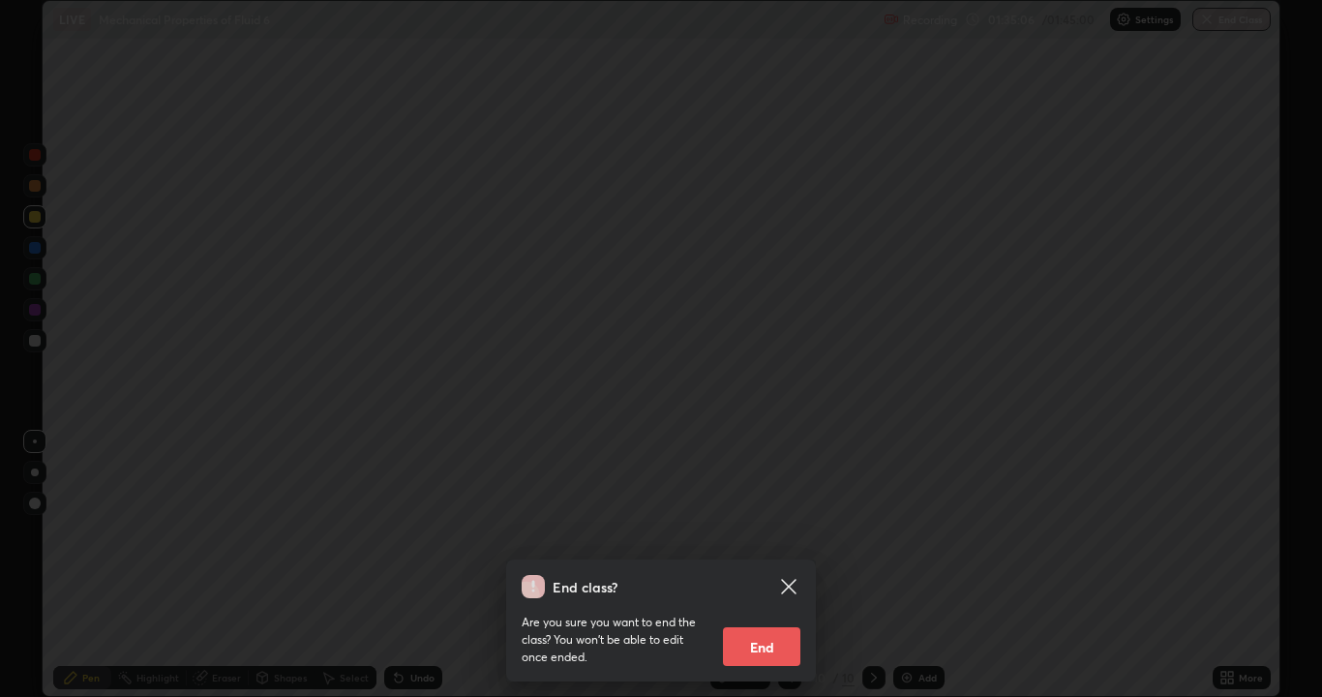
click at [1020, 515] on div "End class? Are you sure you want to end the class? You won’t be able to edit on…" at bounding box center [661, 348] width 1322 height 697
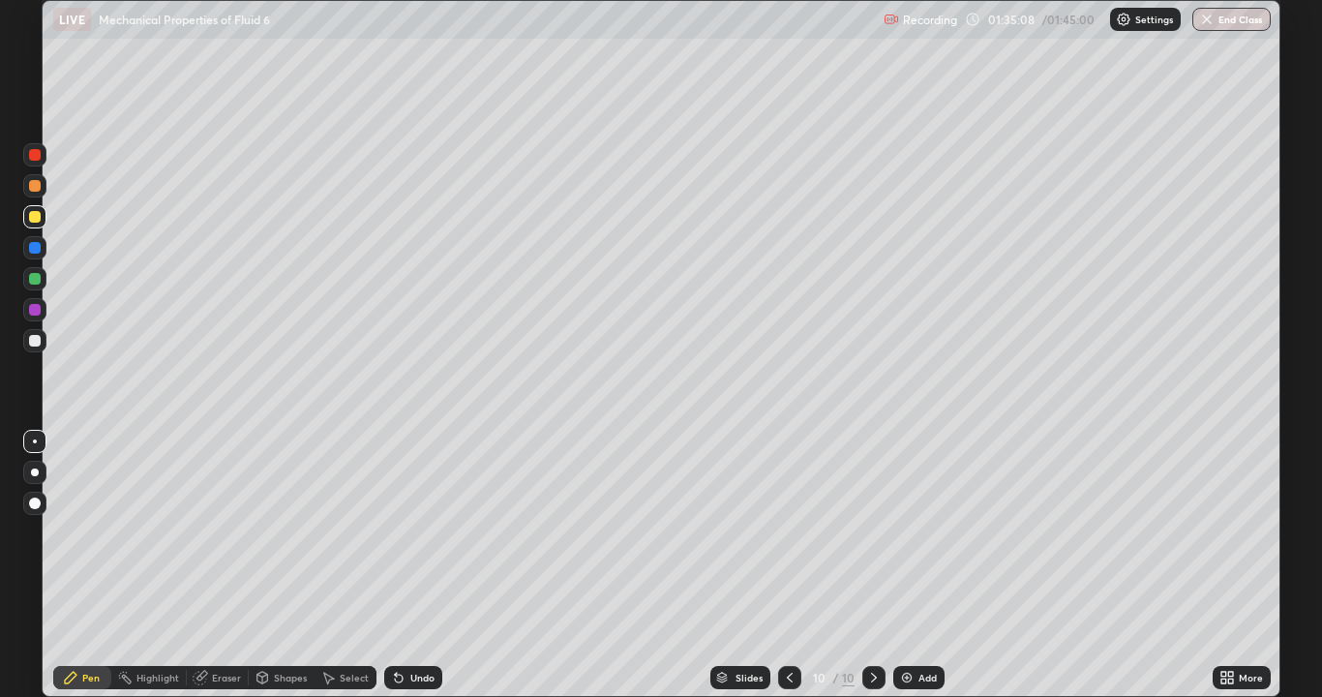
click at [1227, 25] on button "End Class" at bounding box center [1231, 19] width 78 height 23
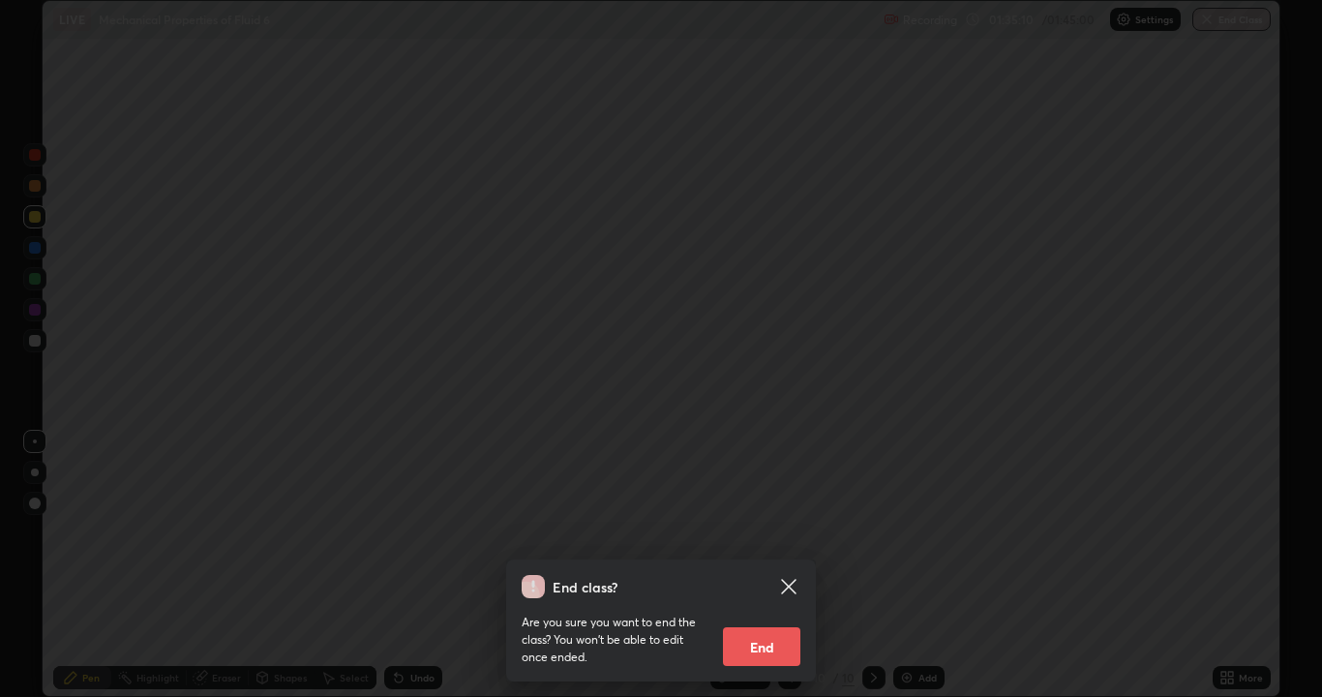
click at [762, 565] on button "End" at bounding box center [761, 646] width 77 height 39
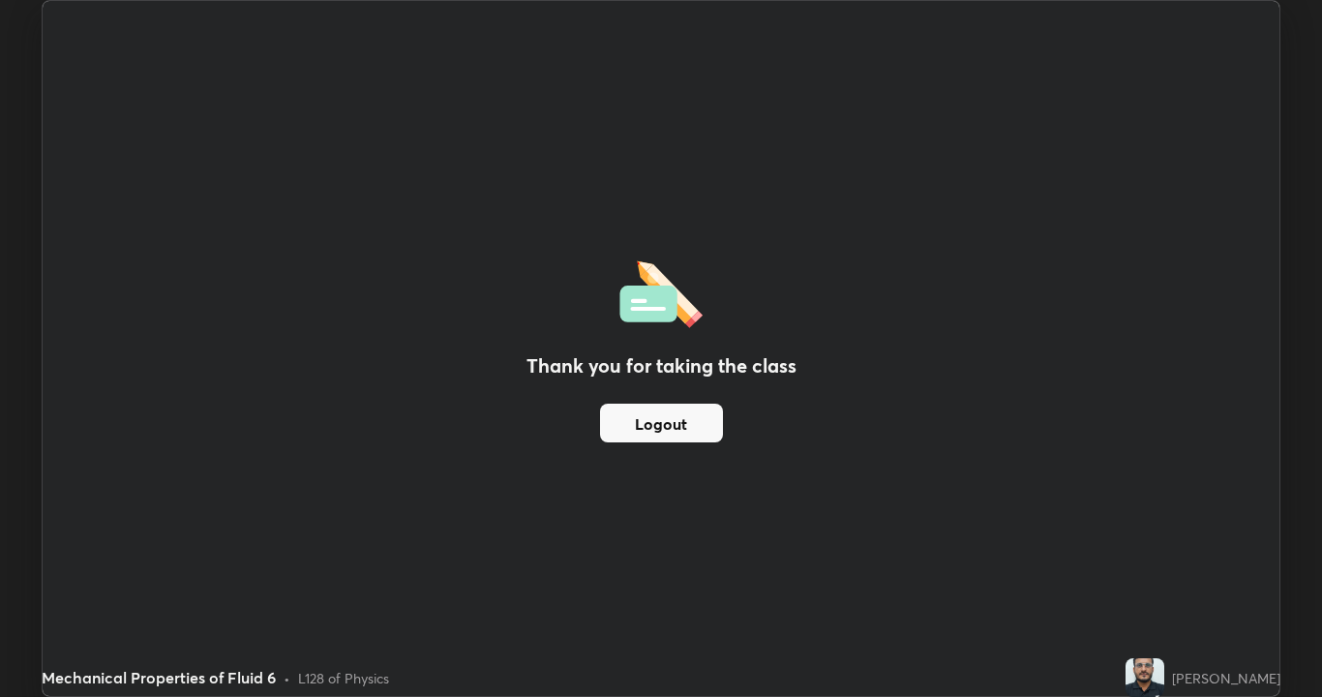
click at [678, 427] on button "Logout" at bounding box center [661, 423] width 123 height 39
click at [713, 286] on div "Thank you for taking the class Logout" at bounding box center [661, 348] width 1237 height 695
click at [660, 425] on button "Logout" at bounding box center [661, 423] width 123 height 39
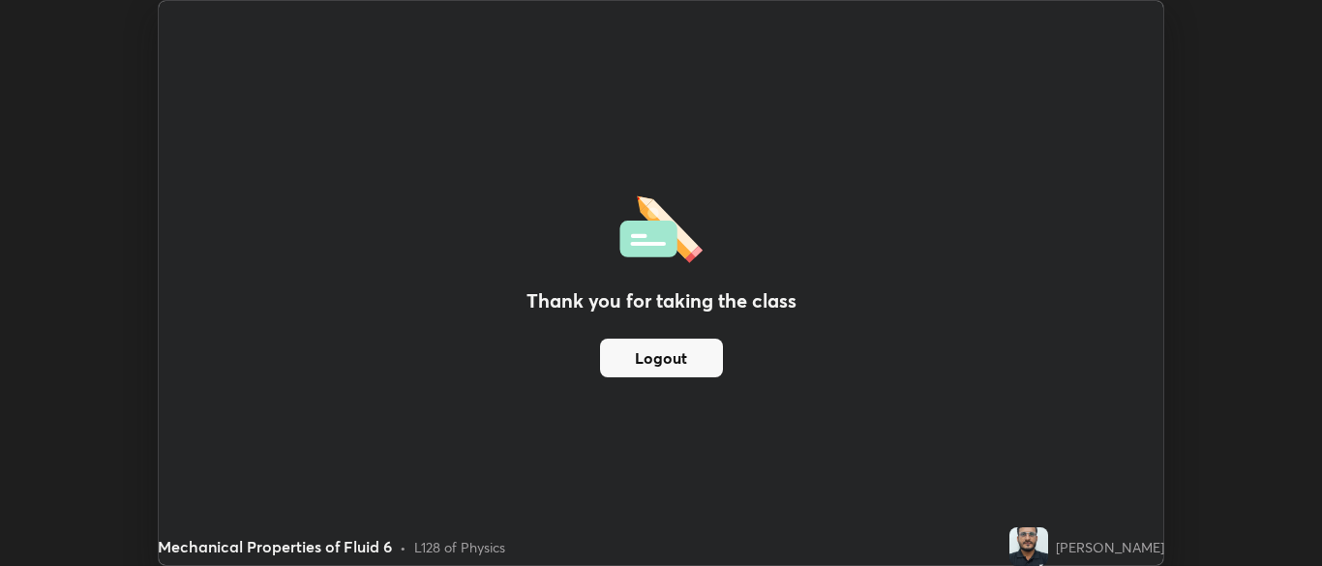
scroll to position [96205, 95450]
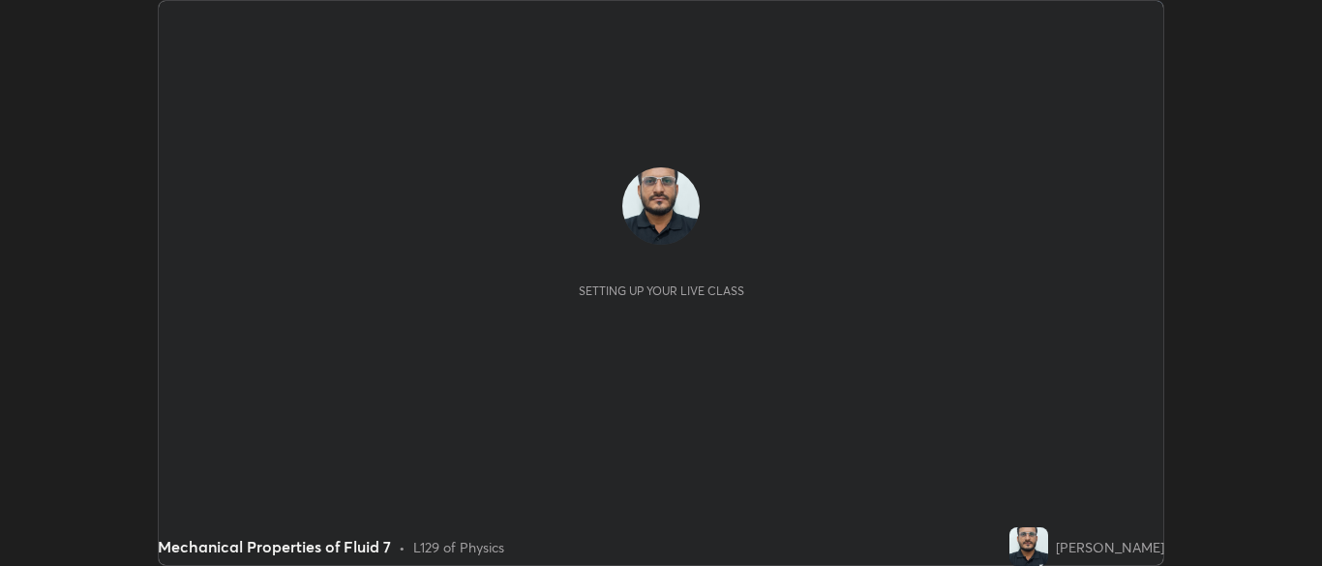
scroll to position [566, 1321]
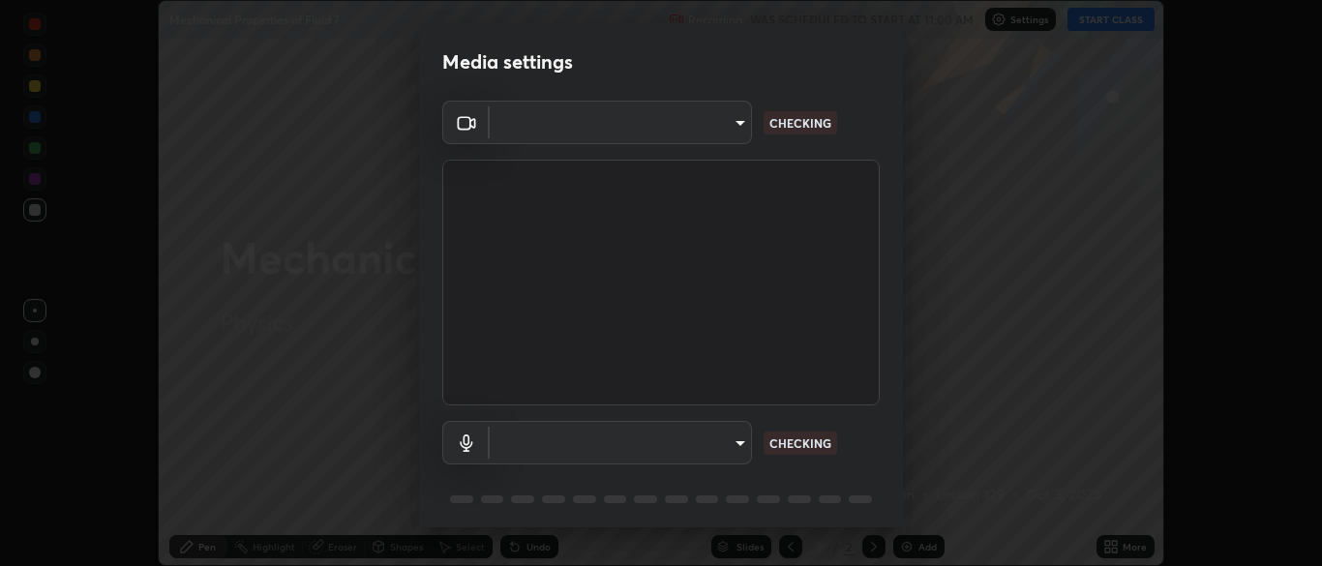
type input "34e31713075c762eaf549acf7f79ea8c82e7b285c8b1d47eb74ddb9ef0427e79"
type input "a51cd70dd5b072eb16381c70b122b1b6146e2395c754708df2d878bacbfa8082"
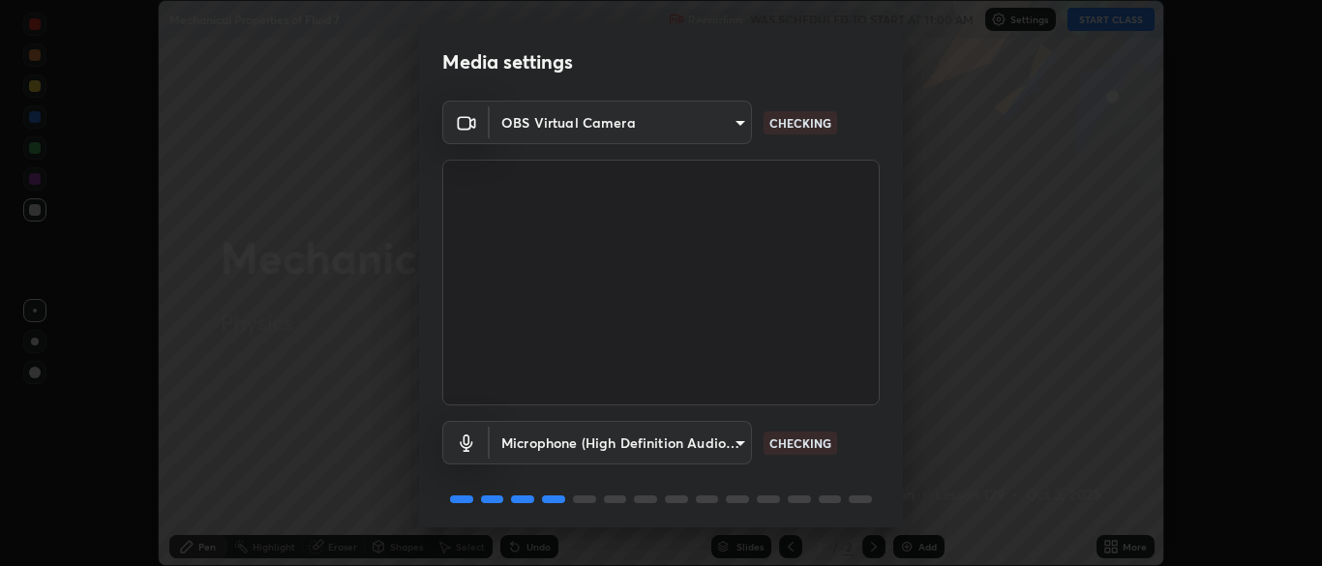
scroll to position [69, 0]
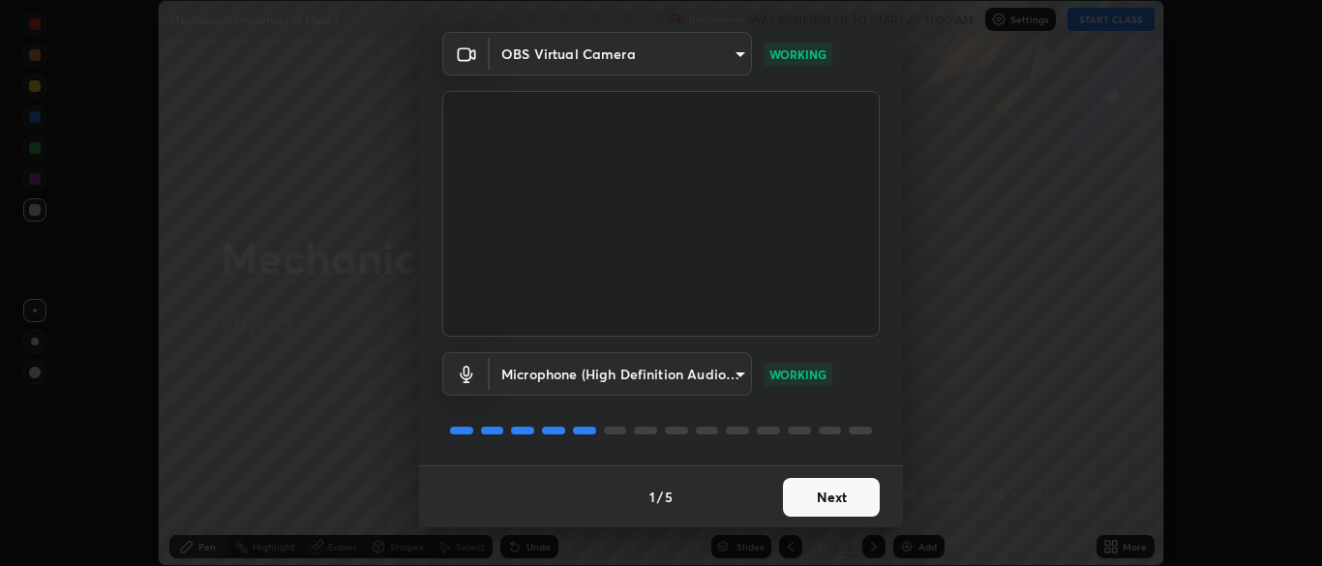
click at [824, 500] on button "Next" at bounding box center [831, 497] width 97 height 39
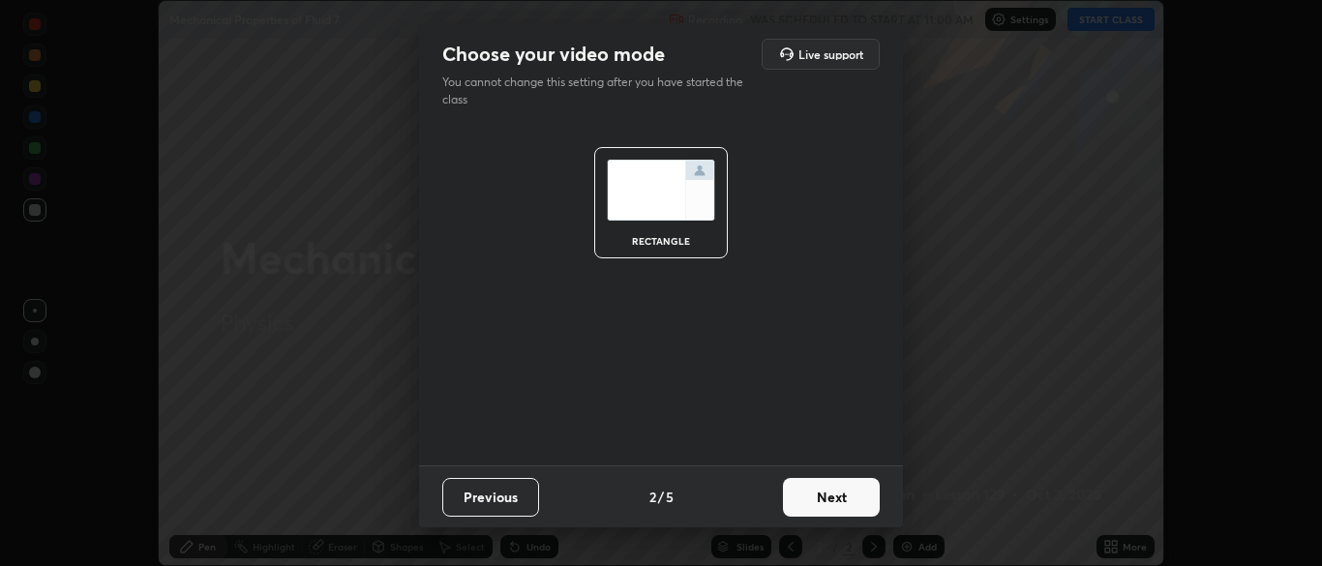
click at [830, 500] on button "Next" at bounding box center [831, 497] width 97 height 39
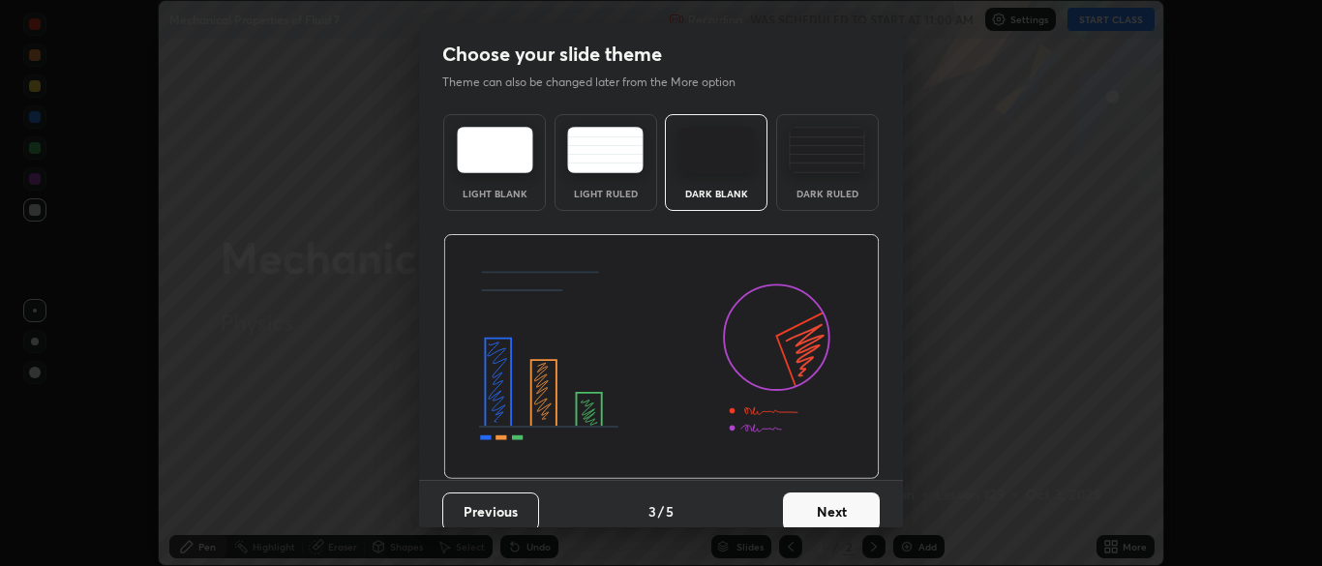
click at [830, 499] on button "Next" at bounding box center [831, 512] width 97 height 39
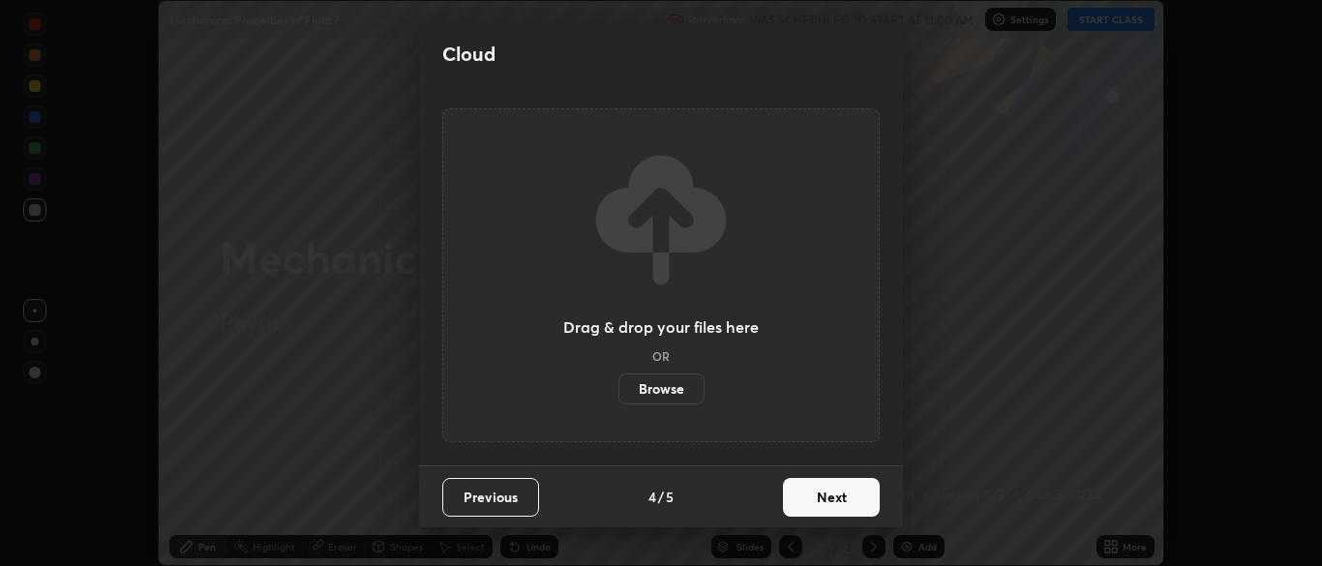
click at [825, 499] on button "Next" at bounding box center [831, 497] width 97 height 39
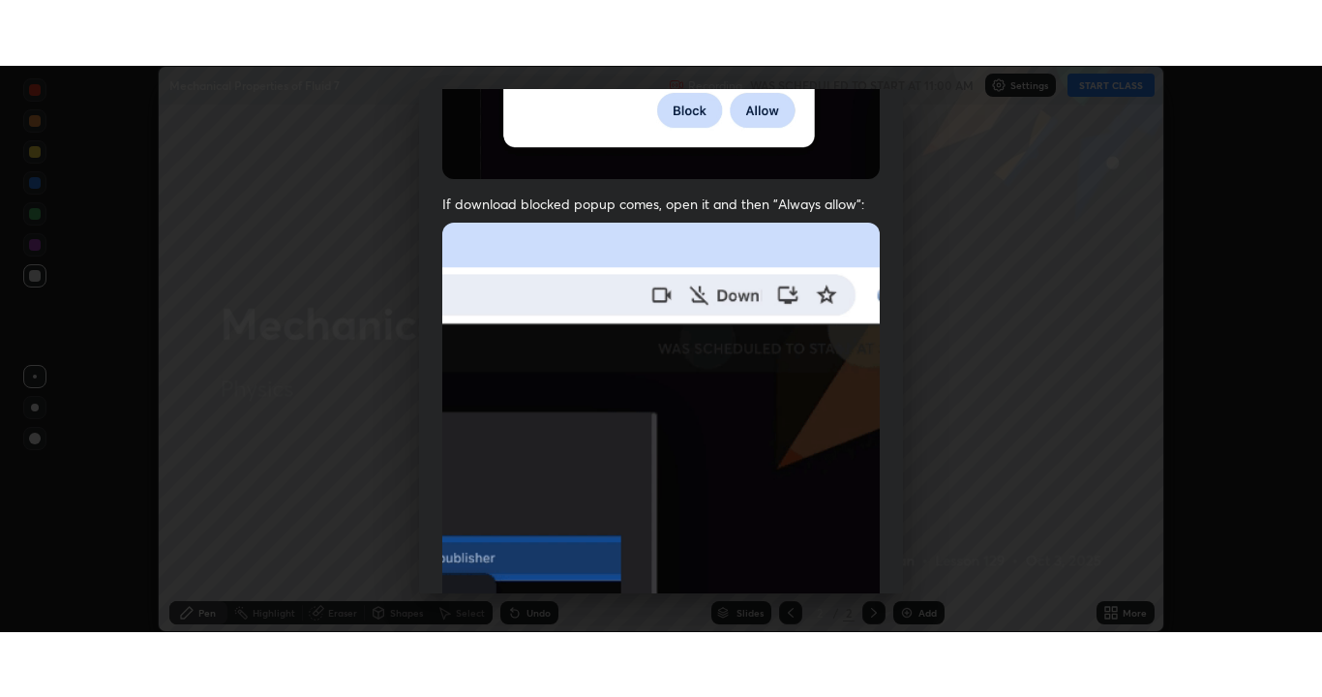
scroll to position [464, 0]
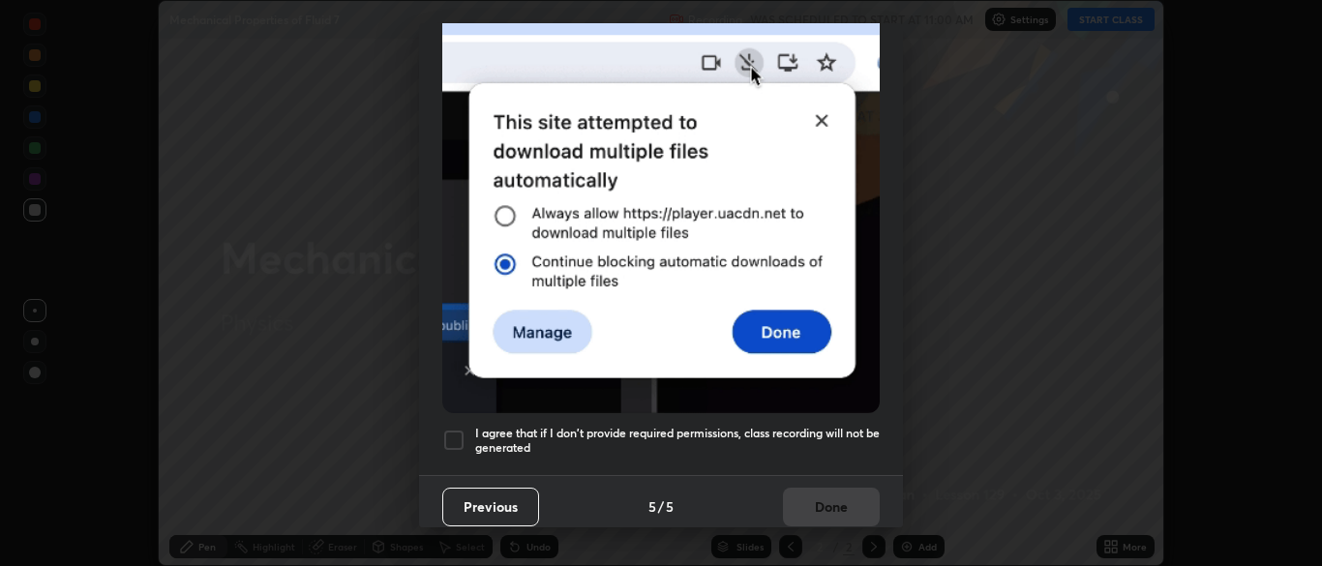
click at [444, 429] on div at bounding box center [453, 440] width 23 height 23
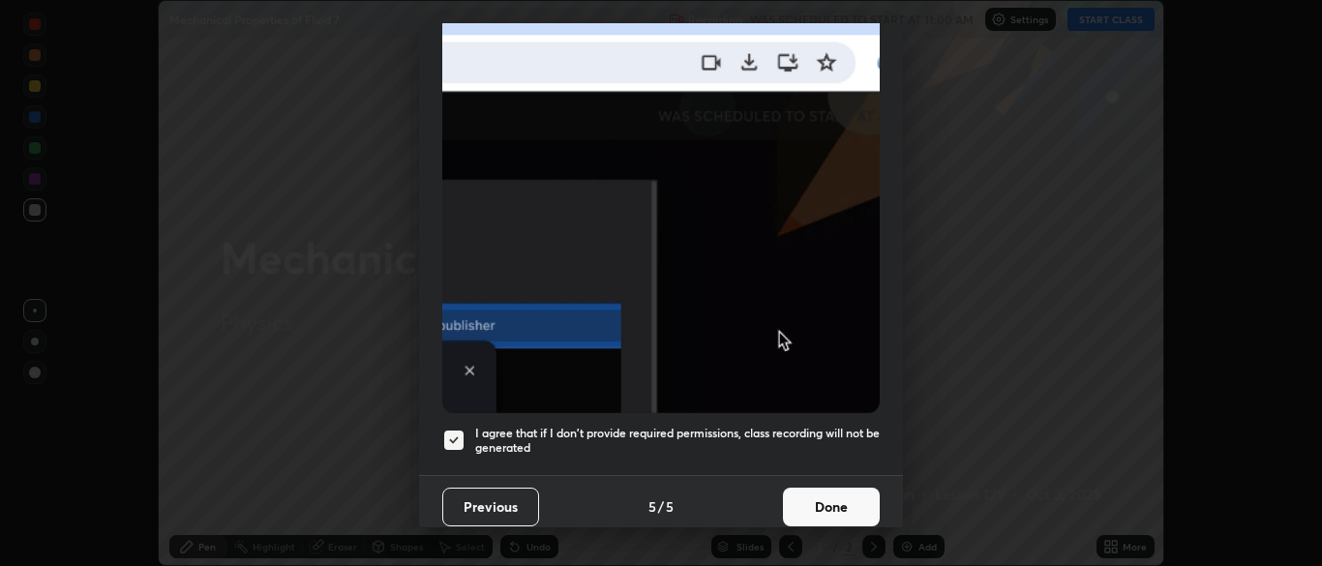
click at [843, 498] on button "Done" at bounding box center [831, 507] width 97 height 39
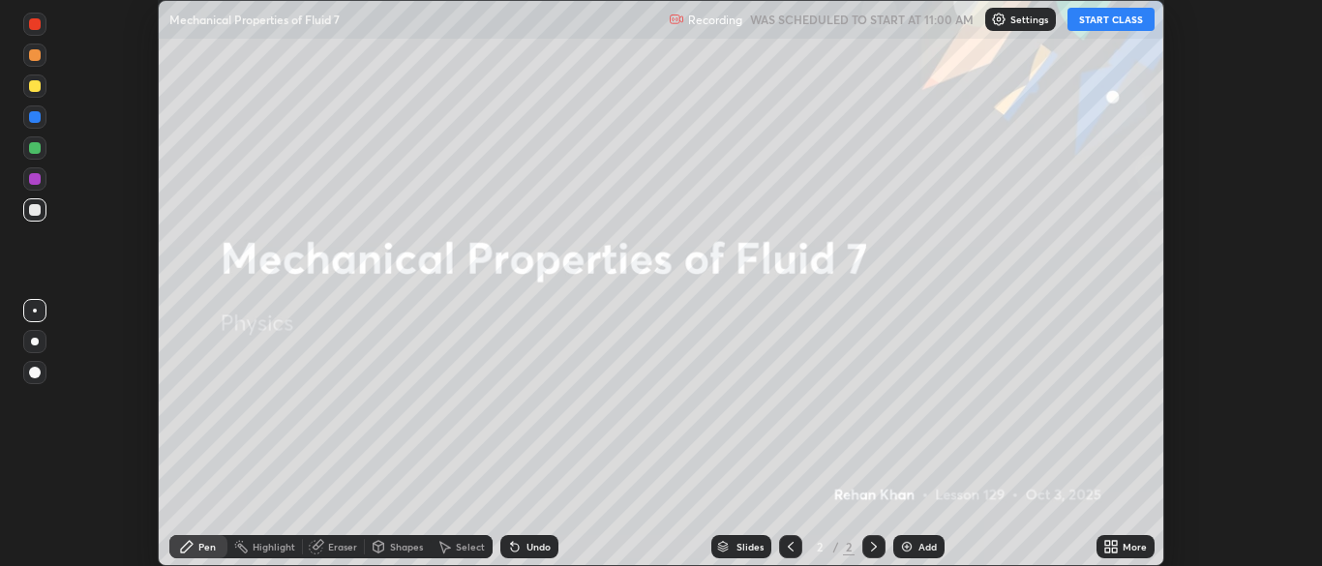
click at [1118, 15] on button "START CLASS" at bounding box center [1110, 19] width 87 height 23
click at [1134, 546] on div "More" at bounding box center [1135, 547] width 24 height 10
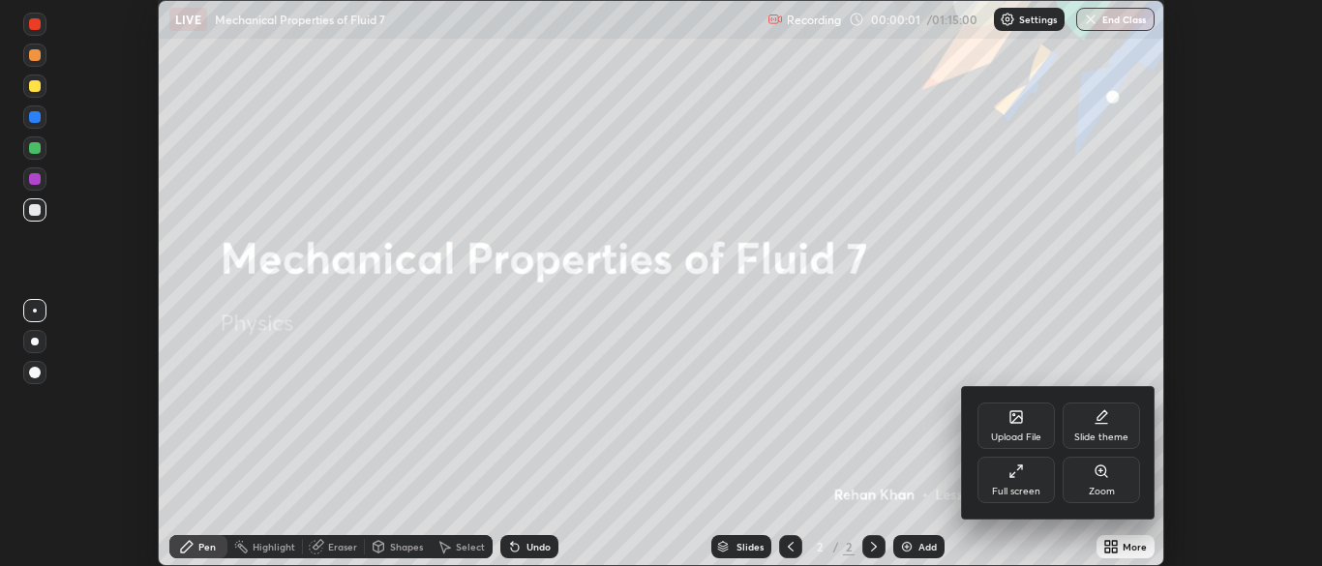
click at [1037, 482] on div "Full screen" at bounding box center [1015, 480] width 77 height 46
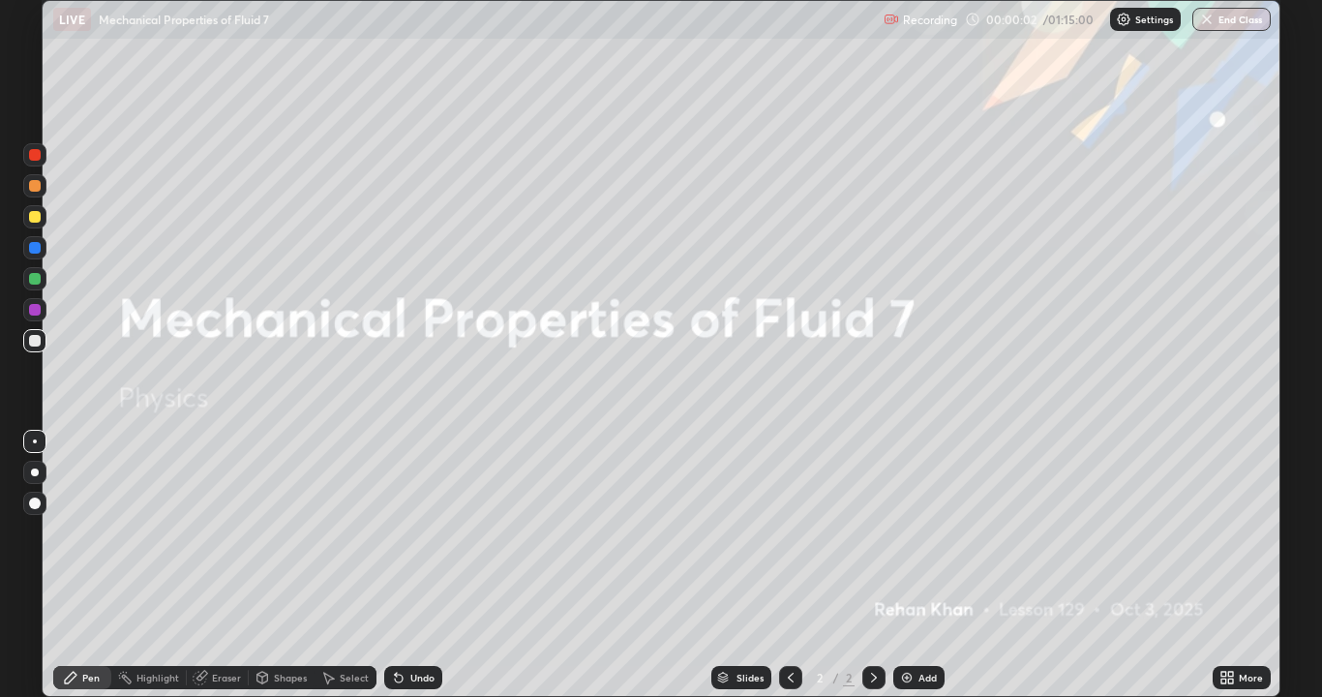
scroll to position [697, 1322]
click at [904, 565] on img at bounding box center [906, 677] width 15 height 15
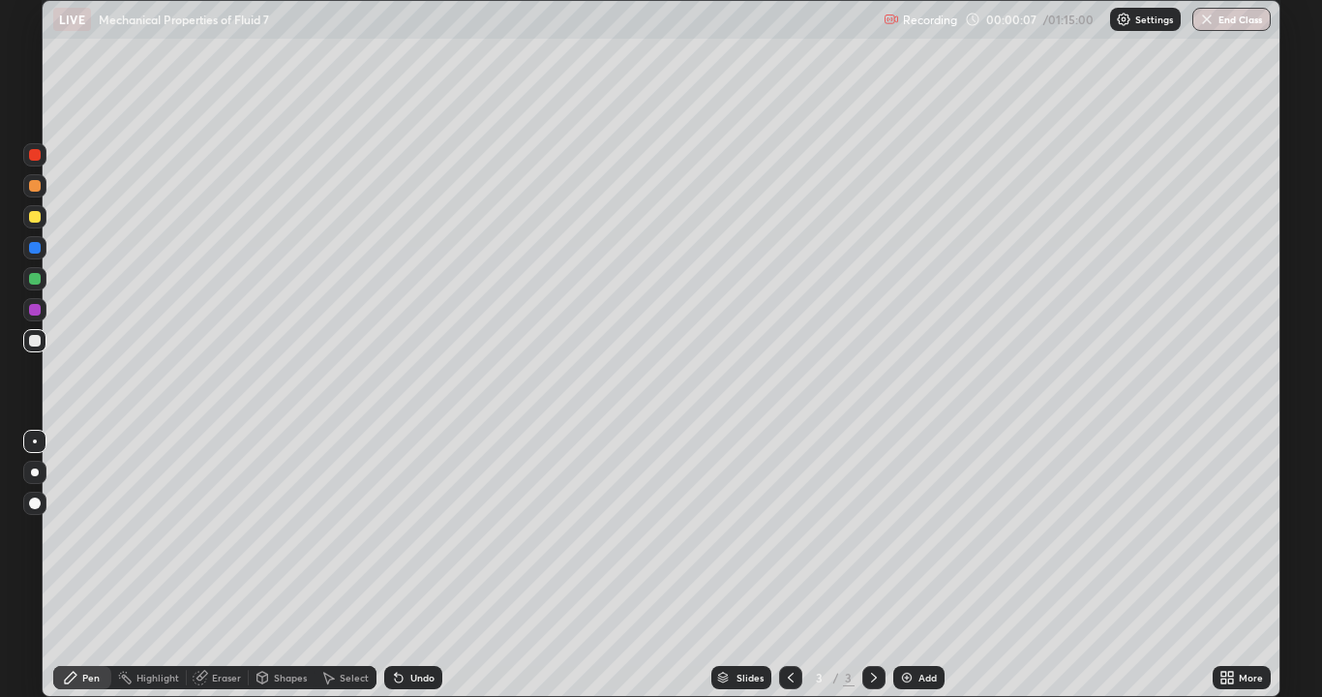
click at [35, 472] on div at bounding box center [35, 472] width 8 height 8
click at [33, 342] on div at bounding box center [35, 341] width 12 height 12
click at [410, 565] on div "Undo" at bounding box center [422, 678] width 24 height 10
click at [32, 222] on div at bounding box center [35, 217] width 12 height 12
click at [273, 565] on div "Shapes" at bounding box center [282, 677] width 66 height 23
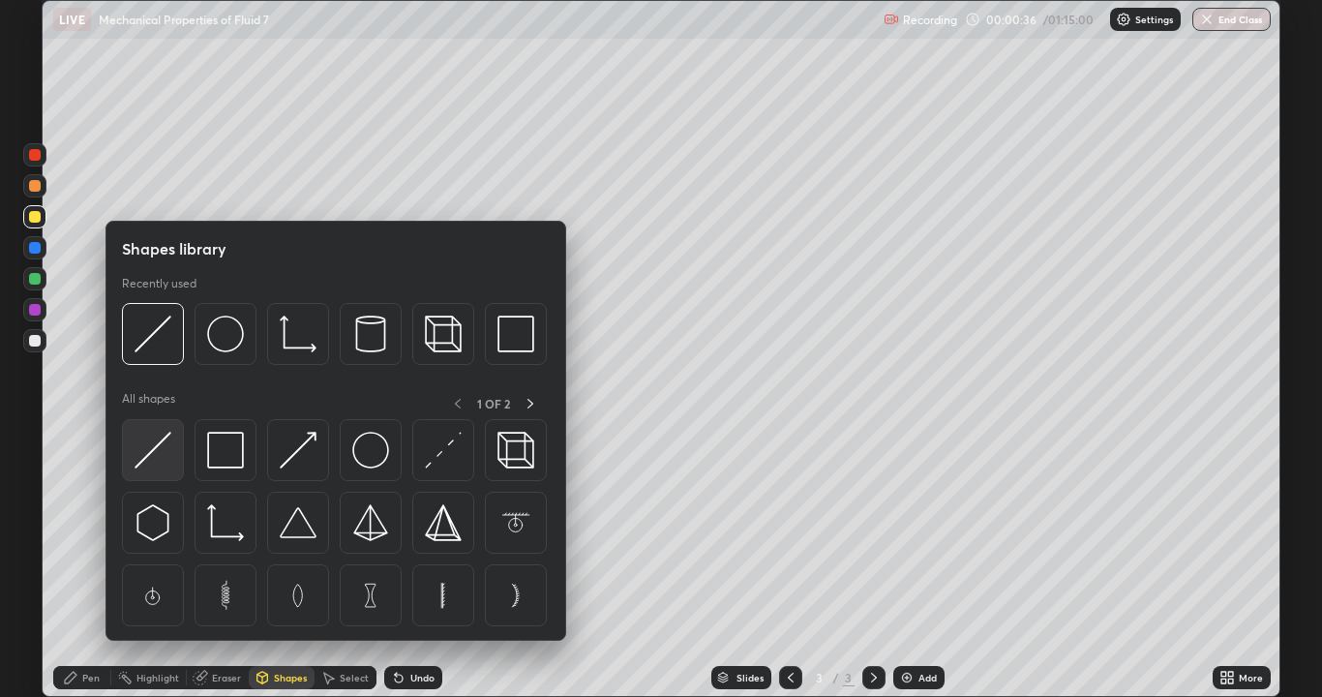
click at [160, 458] on img at bounding box center [153, 450] width 37 height 37
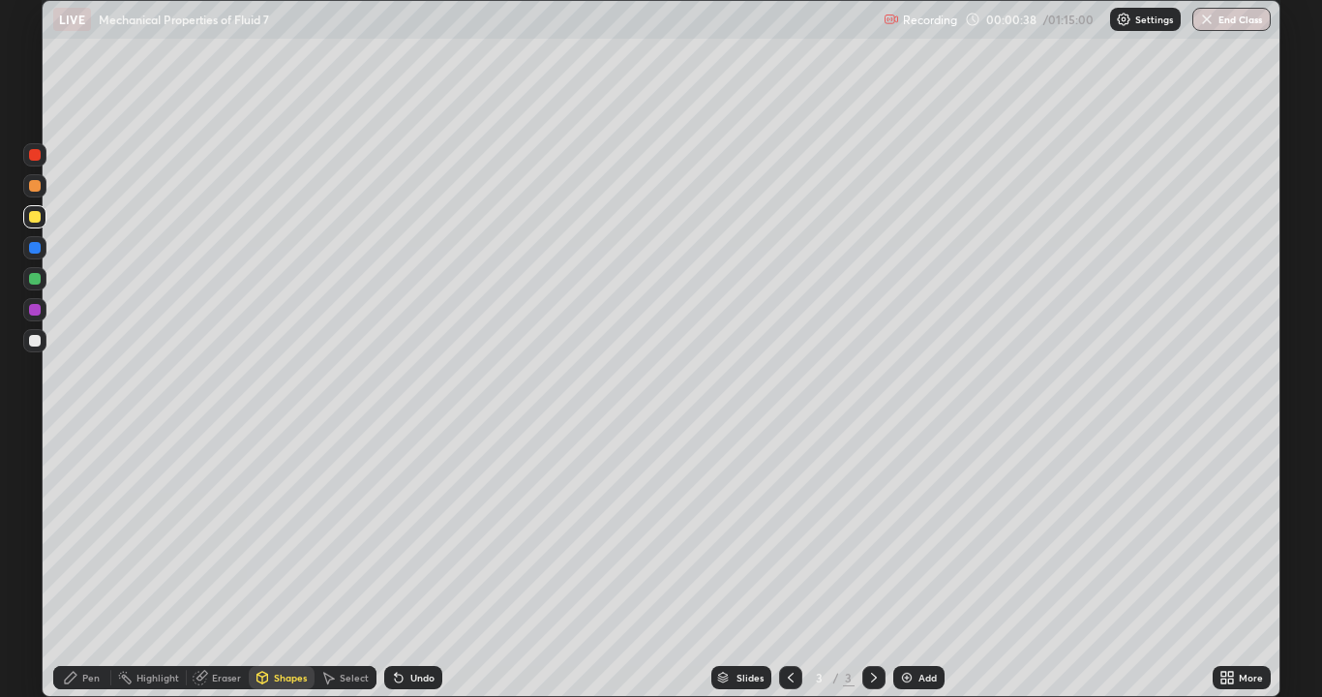
click at [414, 565] on div "Undo" at bounding box center [422, 678] width 24 height 10
click at [34, 344] on div at bounding box center [35, 341] width 12 height 12
click at [36, 344] on div at bounding box center [35, 341] width 12 height 12
click at [81, 565] on div "Pen" at bounding box center [82, 677] width 58 height 23
click at [209, 565] on div "Eraser" at bounding box center [218, 677] width 62 height 23
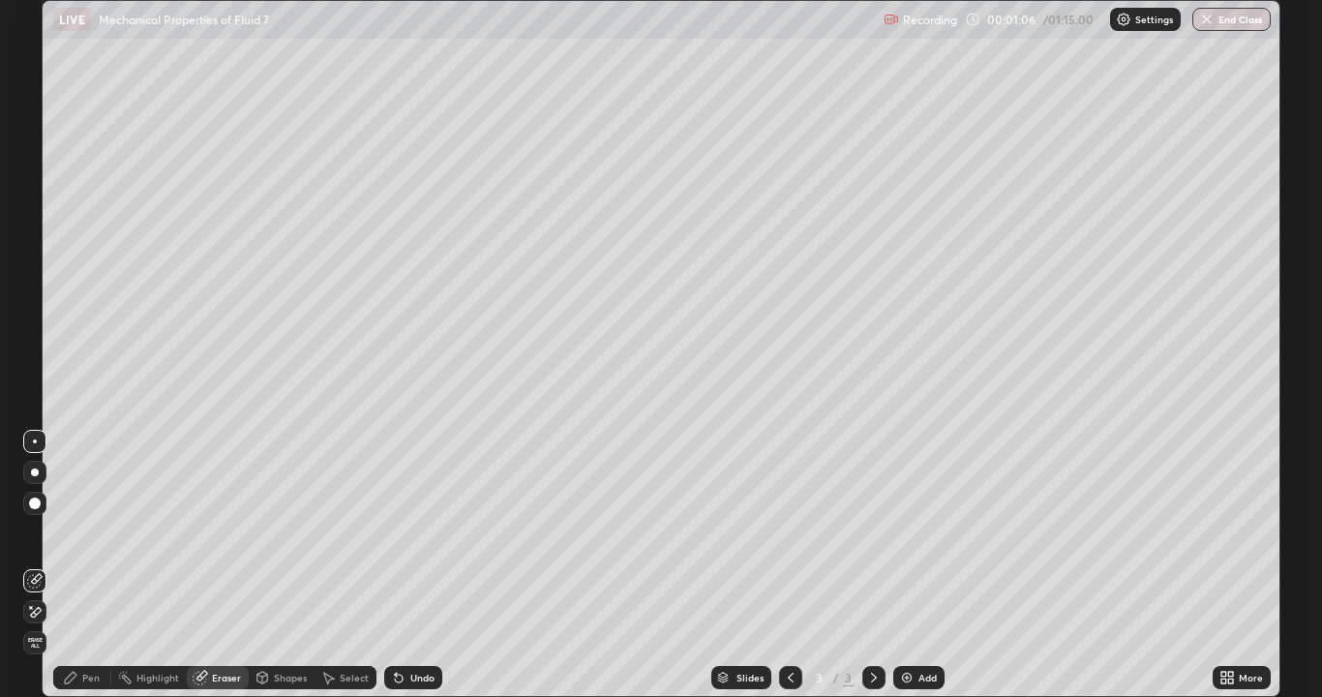
click at [83, 565] on div "Pen" at bounding box center [90, 678] width 17 height 10
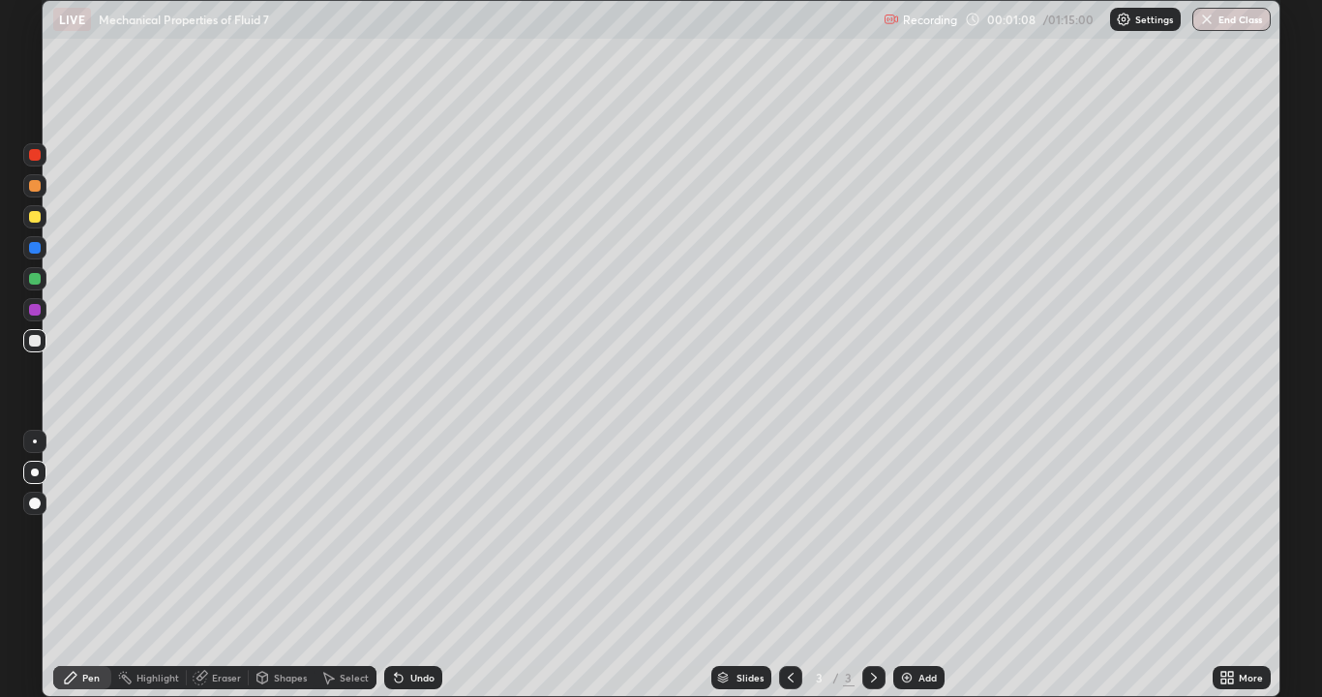
click at [38, 219] on div at bounding box center [35, 217] width 12 height 12
click at [35, 249] on div at bounding box center [35, 248] width 12 height 12
click at [34, 190] on div at bounding box center [35, 186] width 12 height 12
click at [31, 220] on div at bounding box center [35, 217] width 12 height 12
click at [413, 565] on div "Undo" at bounding box center [422, 678] width 24 height 10
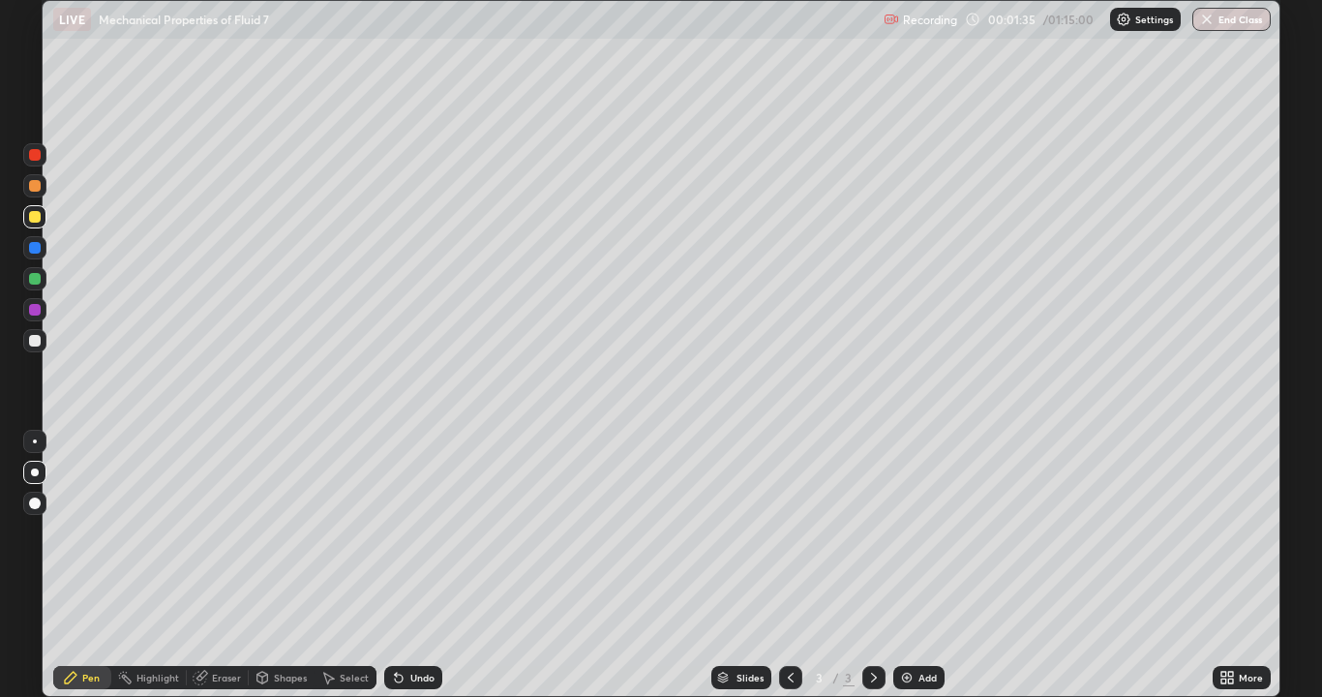
click at [410, 565] on div "Undo" at bounding box center [422, 678] width 24 height 10
click at [38, 342] on div at bounding box center [35, 341] width 12 height 12
click at [421, 565] on div "Undo" at bounding box center [422, 678] width 24 height 10
click at [423, 565] on div "Undo" at bounding box center [422, 678] width 24 height 10
click at [42, 255] on div at bounding box center [34, 247] width 23 height 23
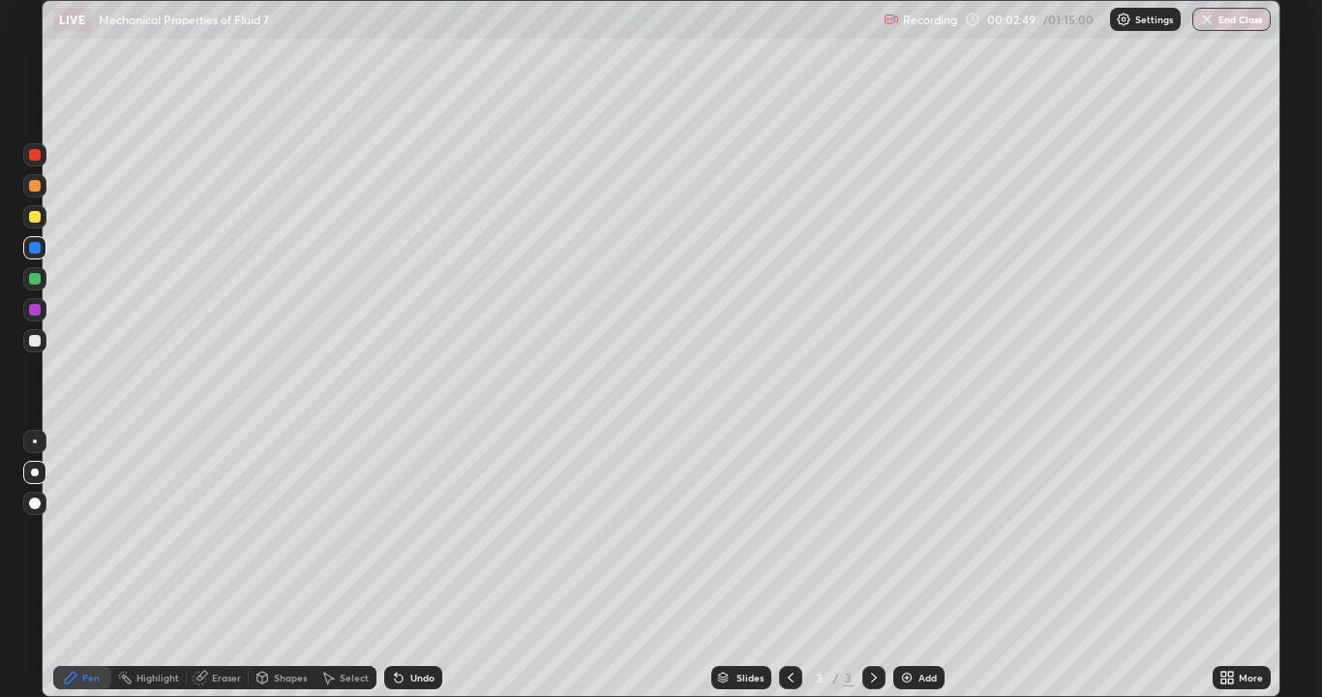
click at [26, 343] on div at bounding box center [34, 340] width 23 height 23
click at [418, 565] on div "Undo" at bounding box center [422, 678] width 24 height 10
click at [40, 220] on div at bounding box center [35, 217] width 12 height 12
click at [34, 348] on div at bounding box center [34, 340] width 23 height 23
click at [227, 565] on div "Eraser" at bounding box center [226, 678] width 29 height 10
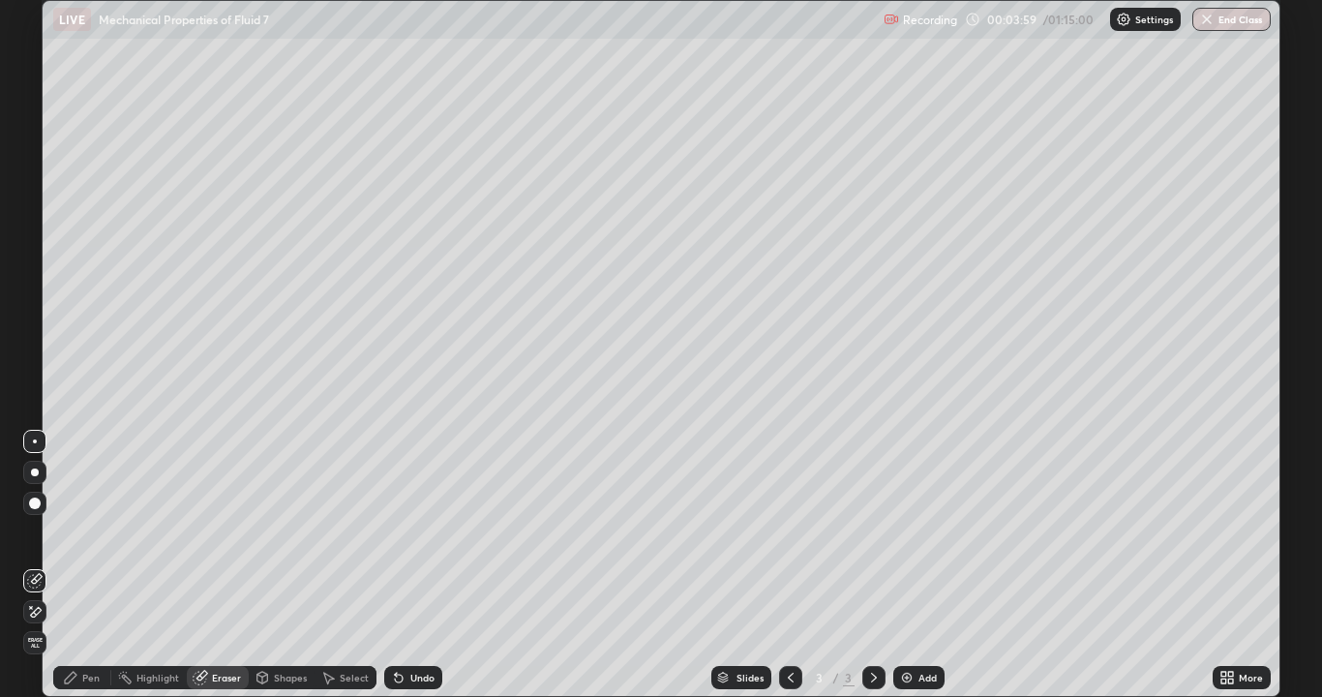
click at [90, 565] on div "Pen" at bounding box center [90, 678] width 17 height 10
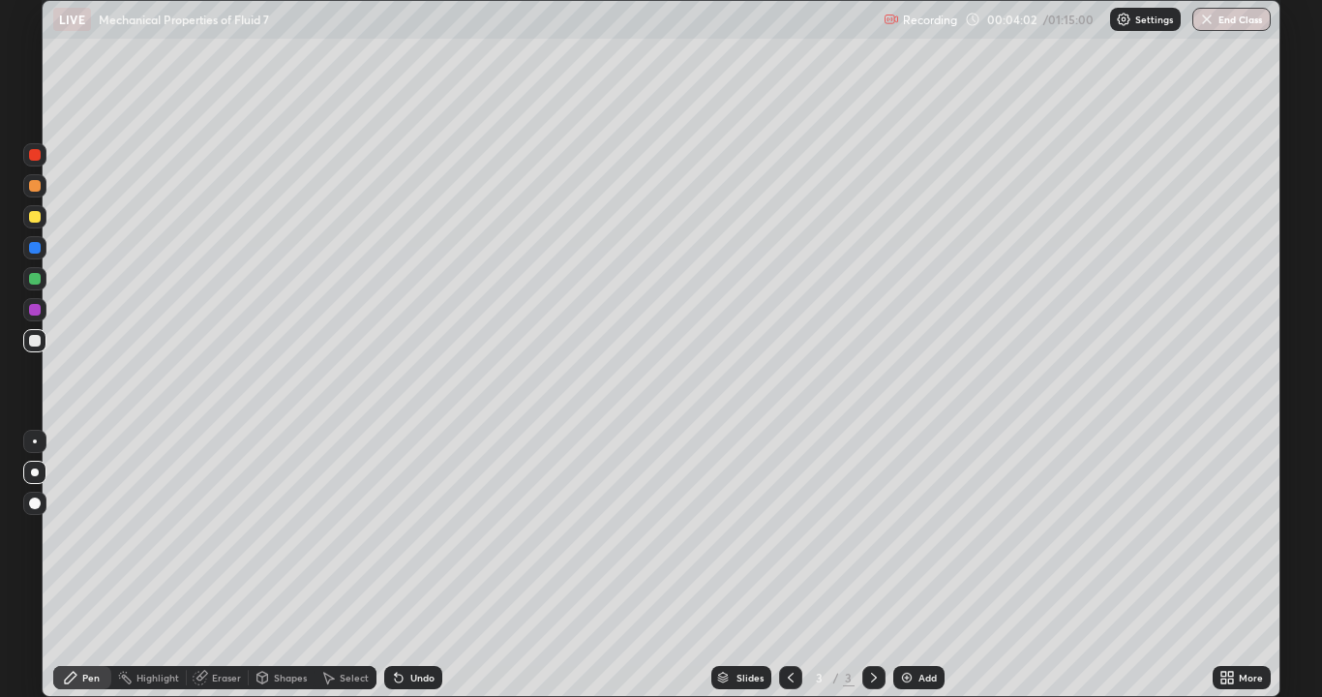
click at [421, 565] on div "Undo" at bounding box center [422, 678] width 24 height 10
click at [35, 441] on div at bounding box center [35, 441] width 4 height 4
click at [932, 565] on div "Add" at bounding box center [918, 677] width 51 height 23
click at [37, 347] on div at bounding box center [34, 340] width 23 height 23
click at [30, 341] on div at bounding box center [35, 341] width 12 height 12
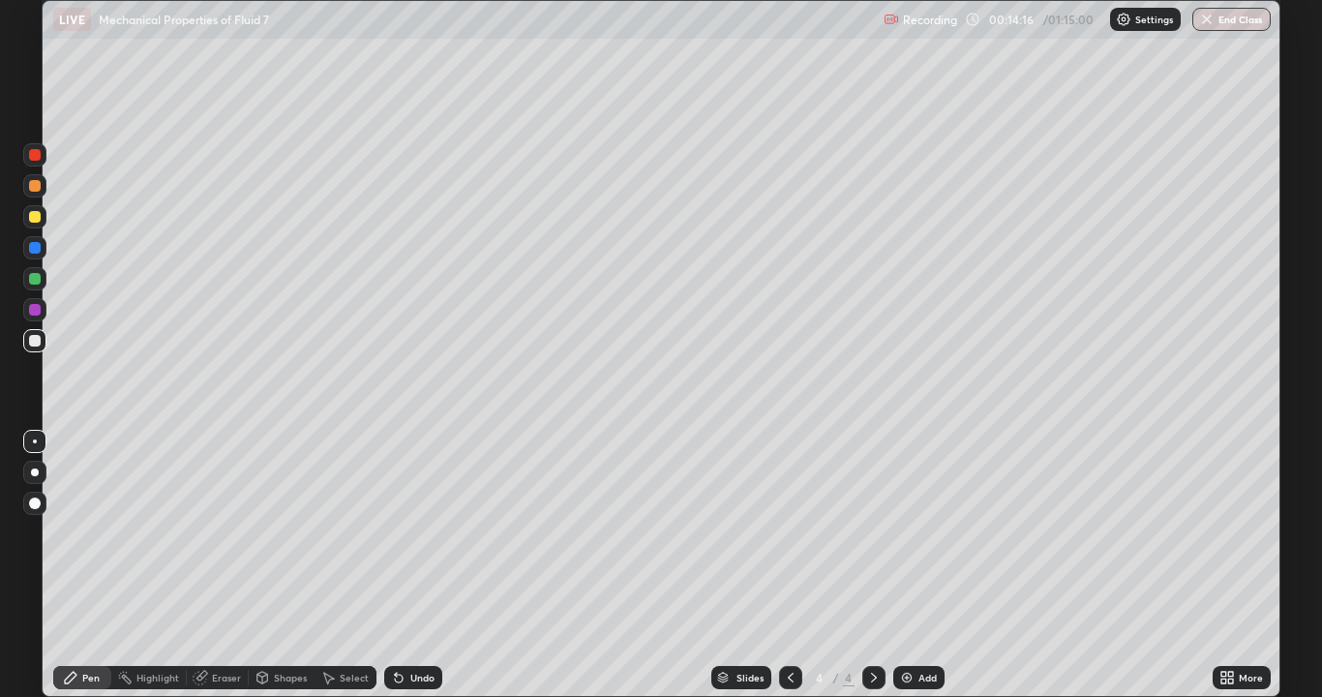
click at [35, 215] on div at bounding box center [35, 217] width 12 height 12
click at [34, 187] on div at bounding box center [35, 186] width 12 height 12
click at [35, 158] on div at bounding box center [35, 155] width 12 height 12
click at [36, 187] on div at bounding box center [35, 186] width 12 height 12
click at [38, 339] on div at bounding box center [35, 341] width 12 height 12
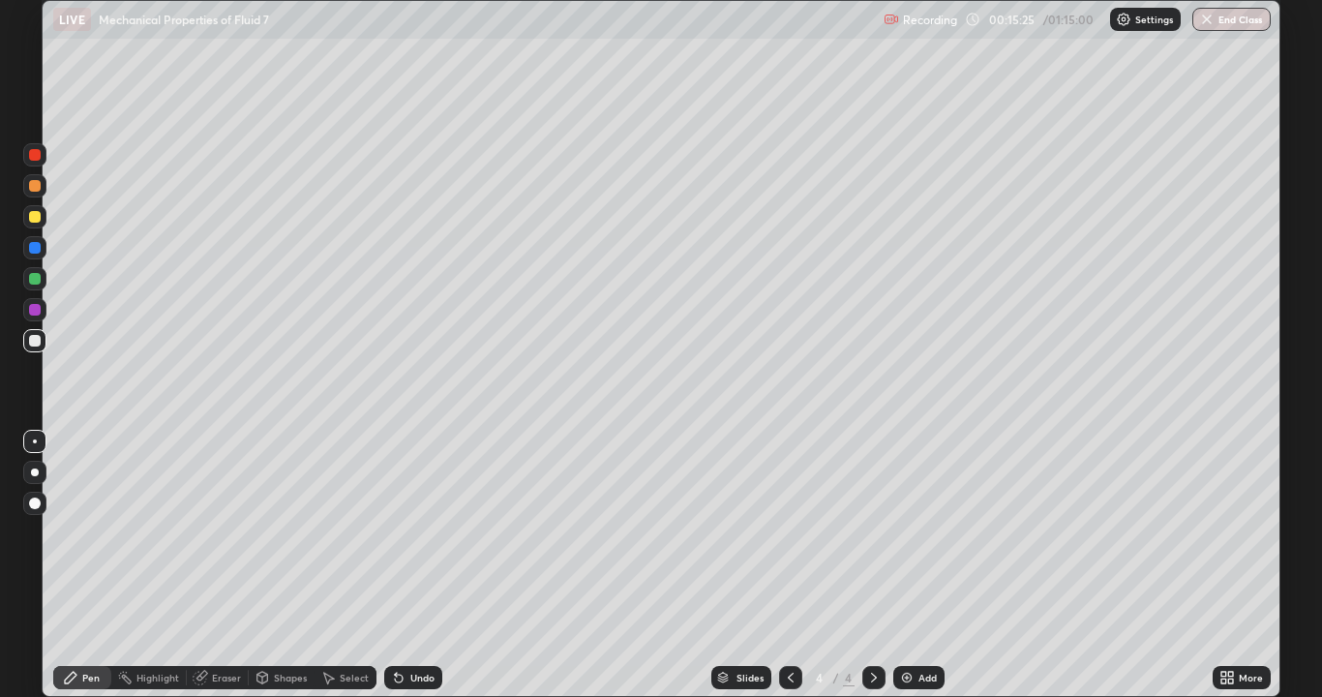
click at [214, 565] on div "Eraser" at bounding box center [226, 678] width 29 height 10
click at [76, 565] on icon at bounding box center [70, 677] width 15 height 15
click at [31, 222] on div at bounding box center [35, 217] width 12 height 12
click at [33, 187] on div at bounding box center [35, 186] width 12 height 12
click at [27, 154] on div at bounding box center [34, 154] width 23 height 23
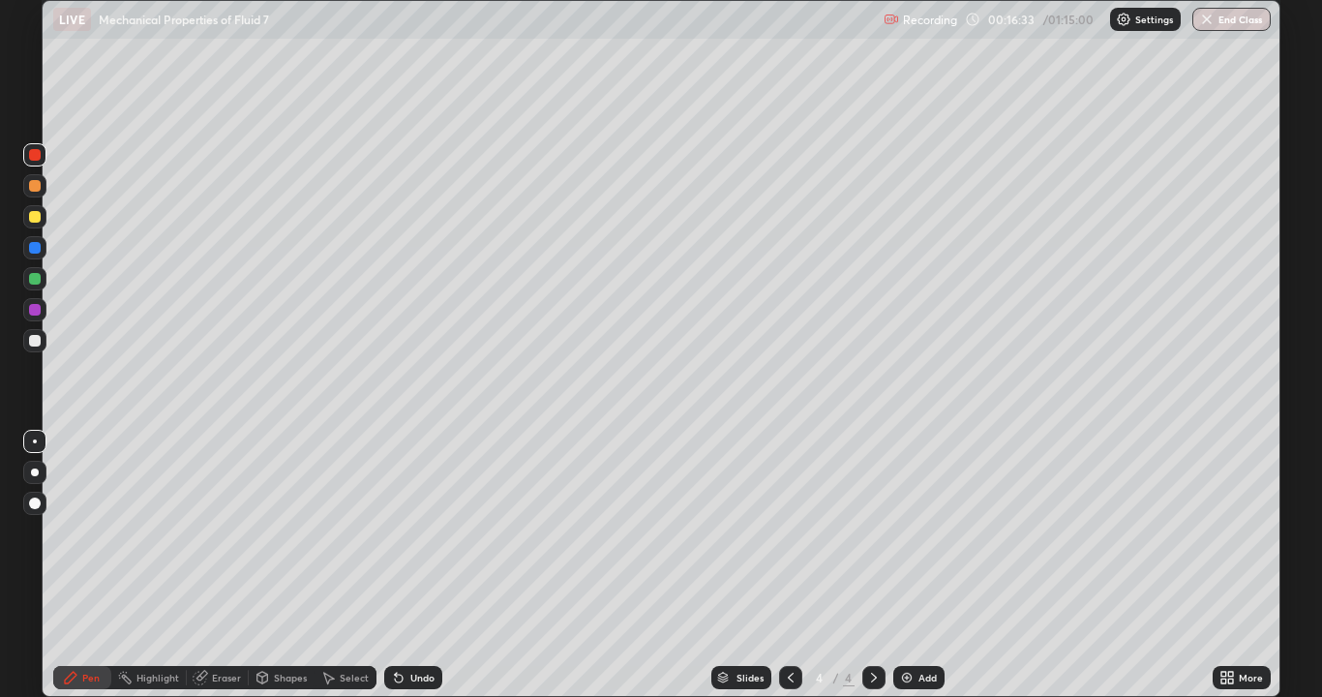
click at [35, 187] on div at bounding box center [35, 186] width 12 height 12
click at [31, 337] on div at bounding box center [35, 341] width 12 height 12
click at [39, 247] on div at bounding box center [35, 248] width 12 height 12
click at [36, 345] on div at bounding box center [35, 341] width 12 height 12
click at [37, 215] on div at bounding box center [35, 217] width 12 height 12
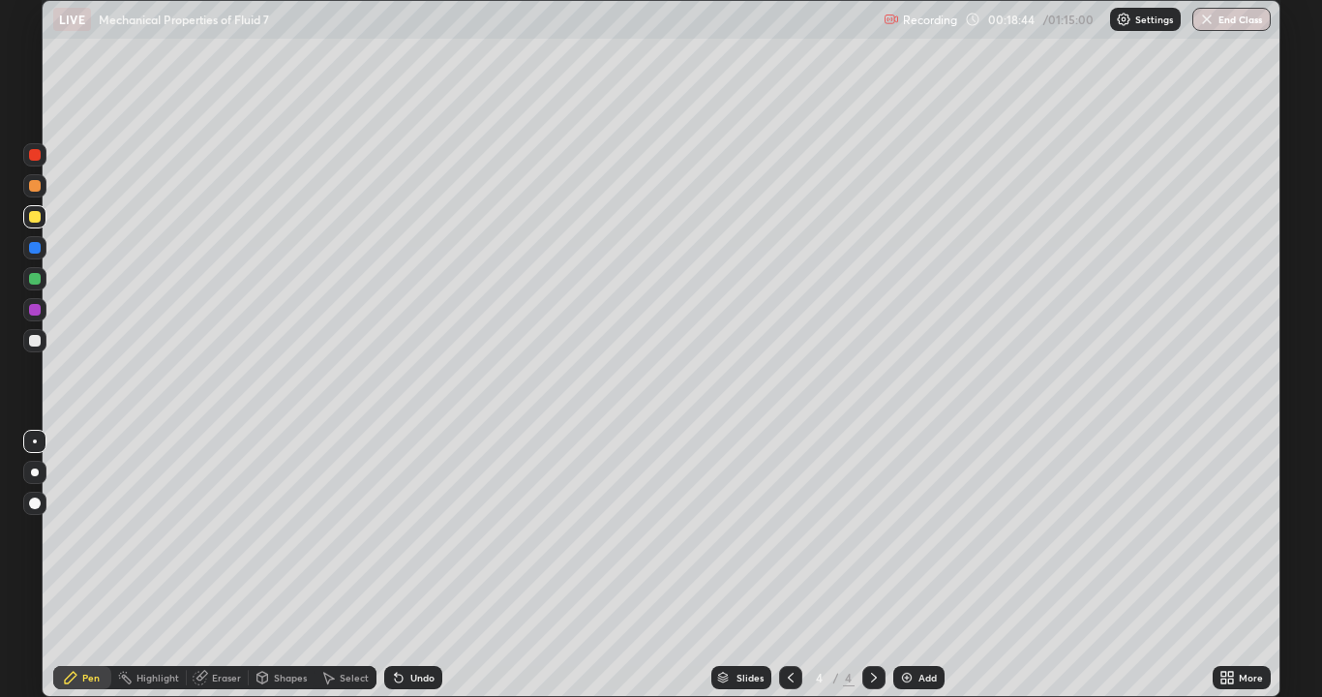
click at [36, 342] on div at bounding box center [35, 341] width 12 height 12
click at [30, 214] on div at bounding box center [35, 217] width 12 height 12
click at [34, 188] on div at bounding box center [35, 186] width 12 height 12
click at [350, 565] on div "Select" at bounding box center [354, 678] width 29 height 10
click at [285, 565] on div "Shapes" at bounding box center [282, 677] width 66 height 23
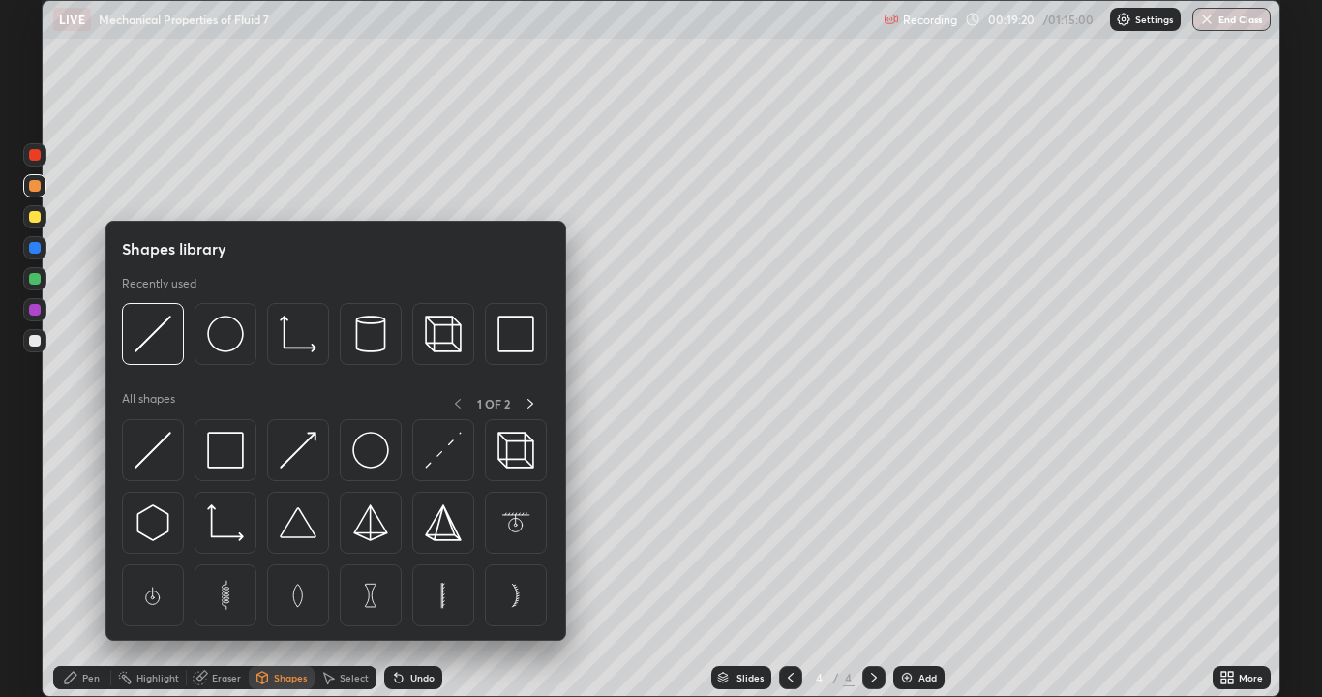
click at [230, 565] on div "Eraser" at bounding box center [226, 678] width 29 height 10
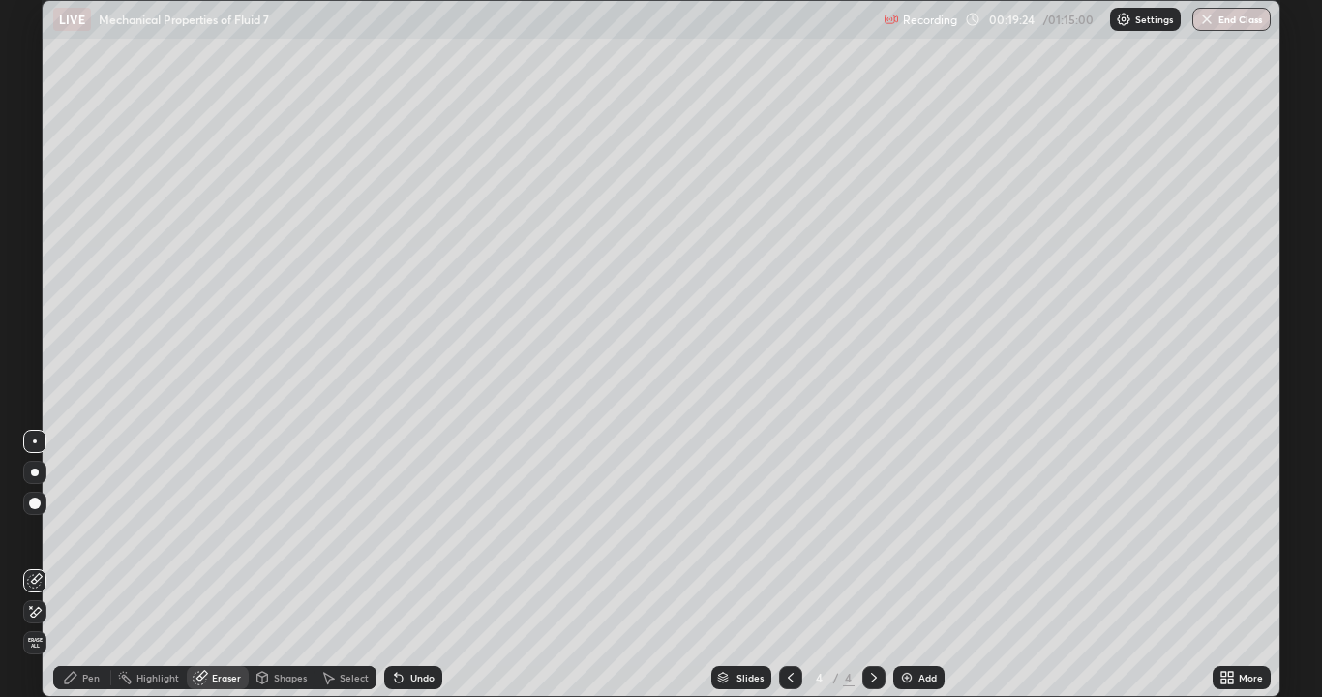
click at [86, 565] on div "Pen" at bounding box center [82, 677] width 58 height 23
click at [29, 215] on div at bounding box center [35, 217] width 12 height 12
click at [36, 155] on div at bounding box center [35, 155] width 12 height 12
click at [42, 217] on div at bounding box center [34, 216] width 23 height 23
click at [34, 331] on div at bounding box center [34, 340] width 23 height 23
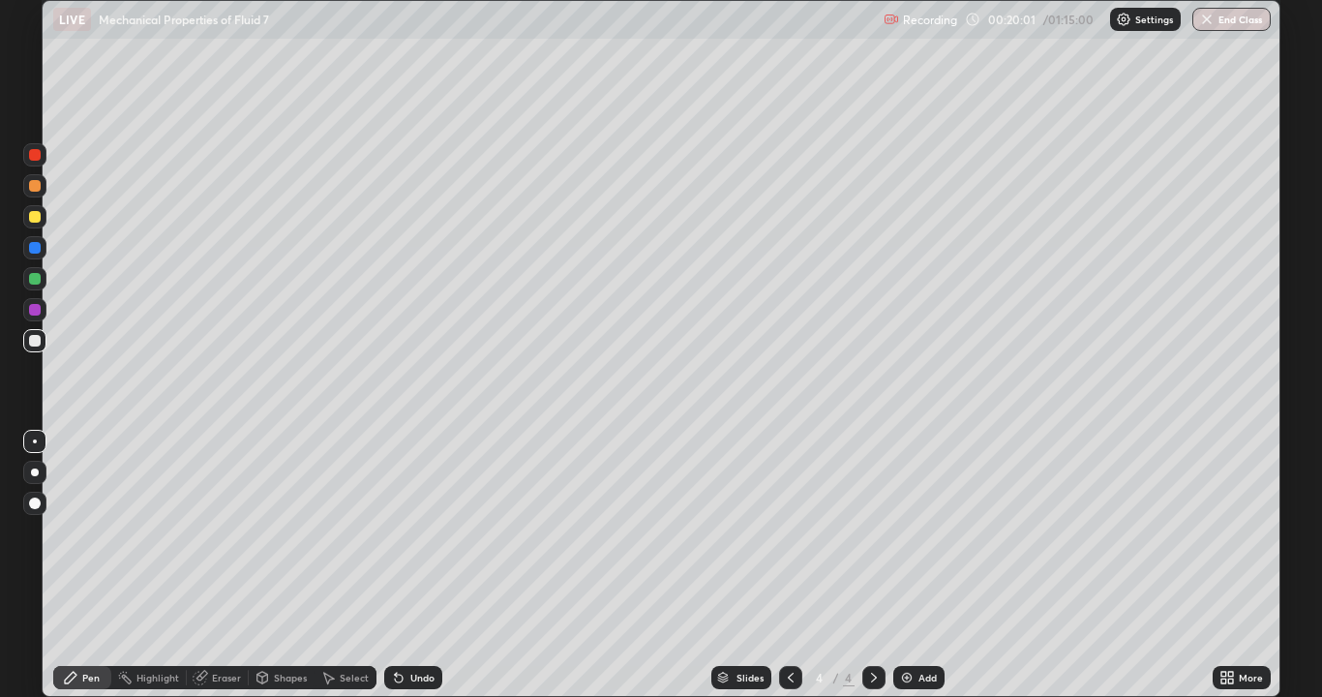
click at [33, 345] on div at bounding box center [35, 341] width 12 height 12
click at [35, 187] on div at bounding box center [35, 186] width 12 height 12
click at [34, 249] on div at bounding box center [35, 248] width 12 height 12
click at [923, 565] on div "Add" at bounding box center [927, 678] width 18 height 10
click at [33, 342] on div at bounding box center [35, 341] width 12 height 12
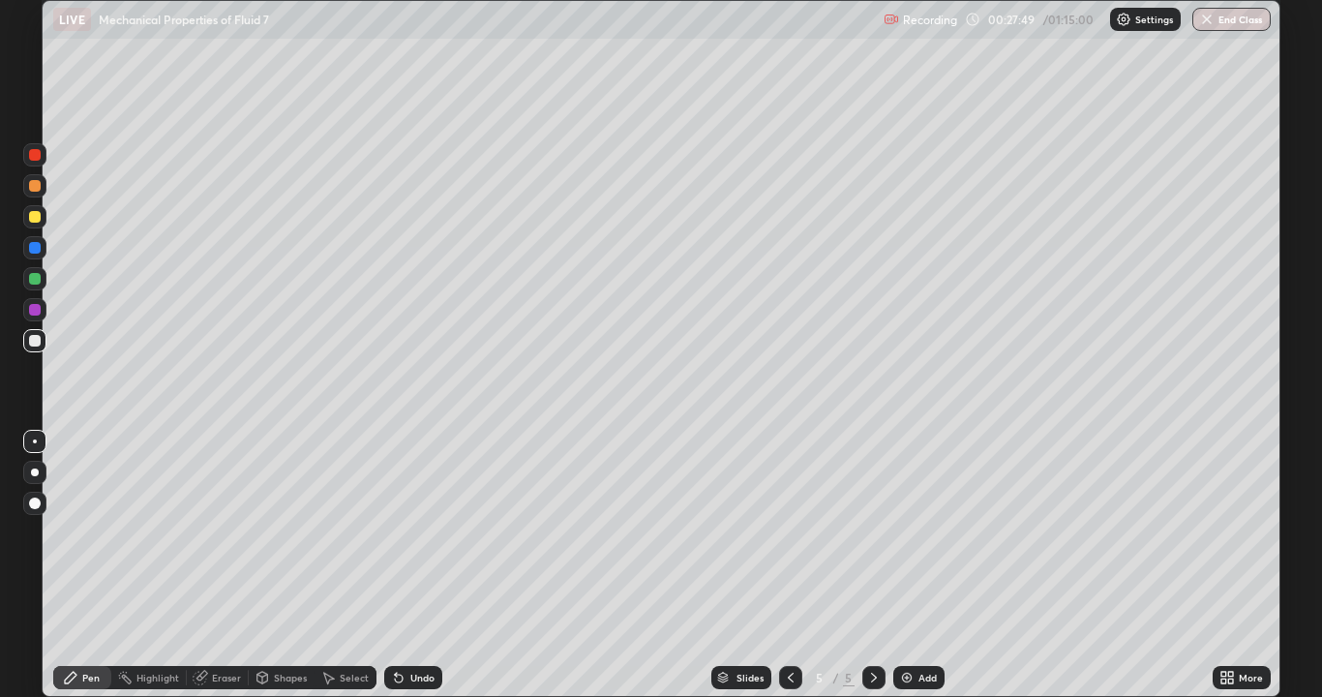
click at [30, 339] on div at bounding box center [35, 341] width 12 height 12
click at [414, 565] on div "Undo" at bounding box center [422, 678] width 24 height 10
click at [32, 217] on div at bounding box center [35, 217] width 12 height 12
click at [418, 565] on div "Undo" at bounding box center [413, 677] width 58 height 23
click at [416, 565] on div "Undo" at bounding box center [422, 678] width 24 height 10
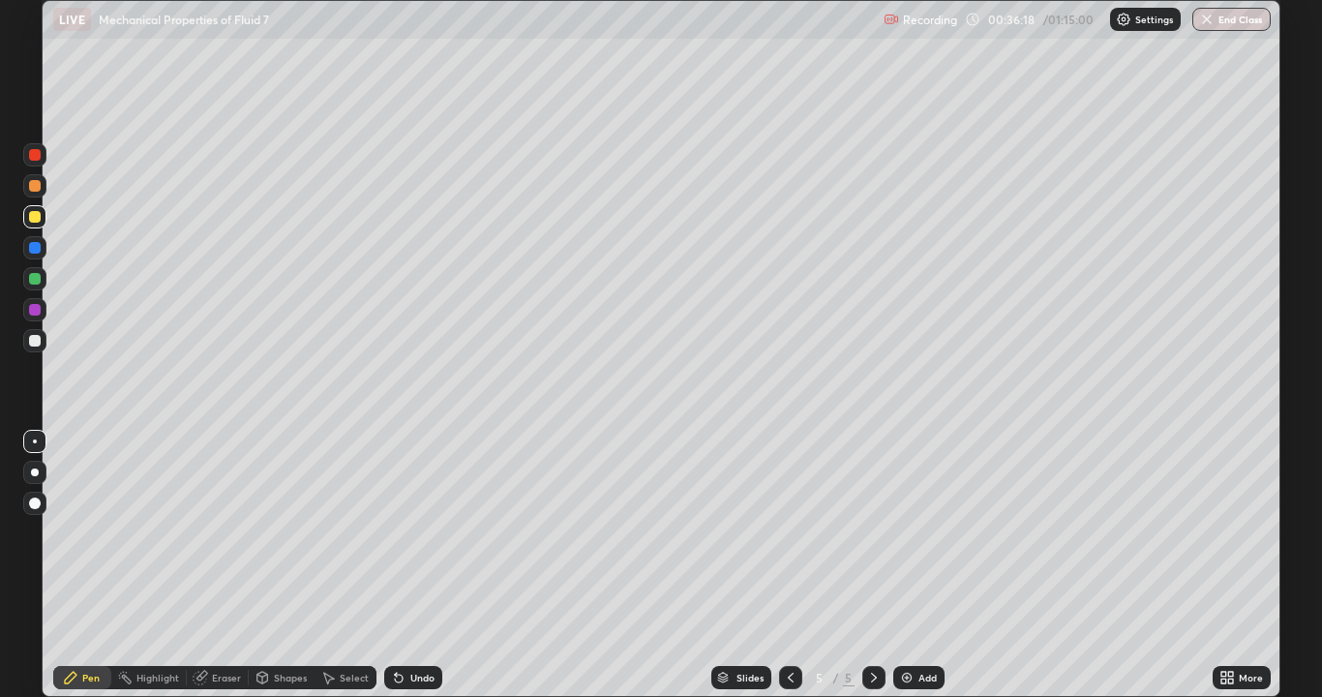
click at [926, 565] on div "Add" at bounding box center [927, 678] width 18 height 10
click at [36, 341] on div at bounding box center [35, 341] width 12 height 12
click at [416, 565] on div "Undo" at bounding box center [422, 678] width 24 height 10
click at [39, 342] on div at bounding box center [35, 341] width 12 height 12
click at [31, 217] on div at bounding box center [35, 217] width 12 height 12
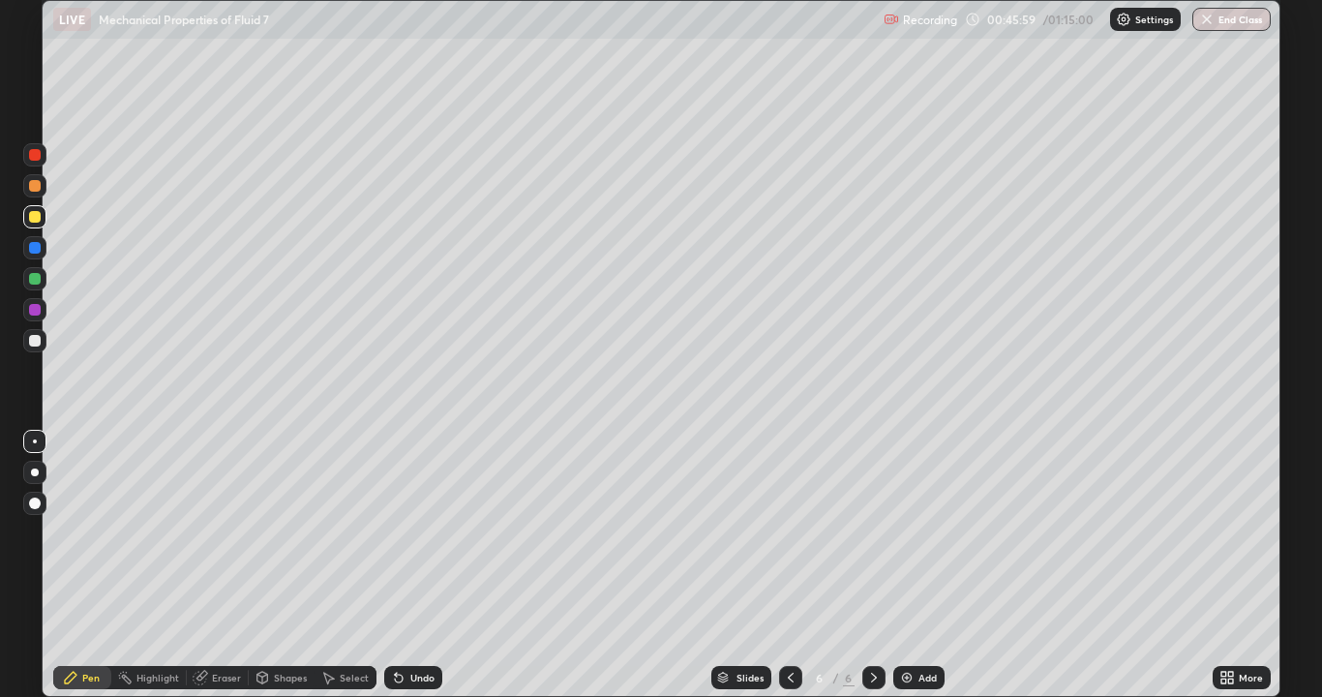
click at [931, 565] on div "Add" at bounding box center [927, 678] width 18 height 10
click at [39, 337] on div at bounding box center [35, 341] width 12 height 12
click at [403, 565] on icon at bounding box center [398, 677] width 15 height 15
click at [404, 565] on icon at bounding box center [398, 677] width 15 height 15
click at [405, 565] on div "Undo" at bounding box center [413, 677] width 58 height 23
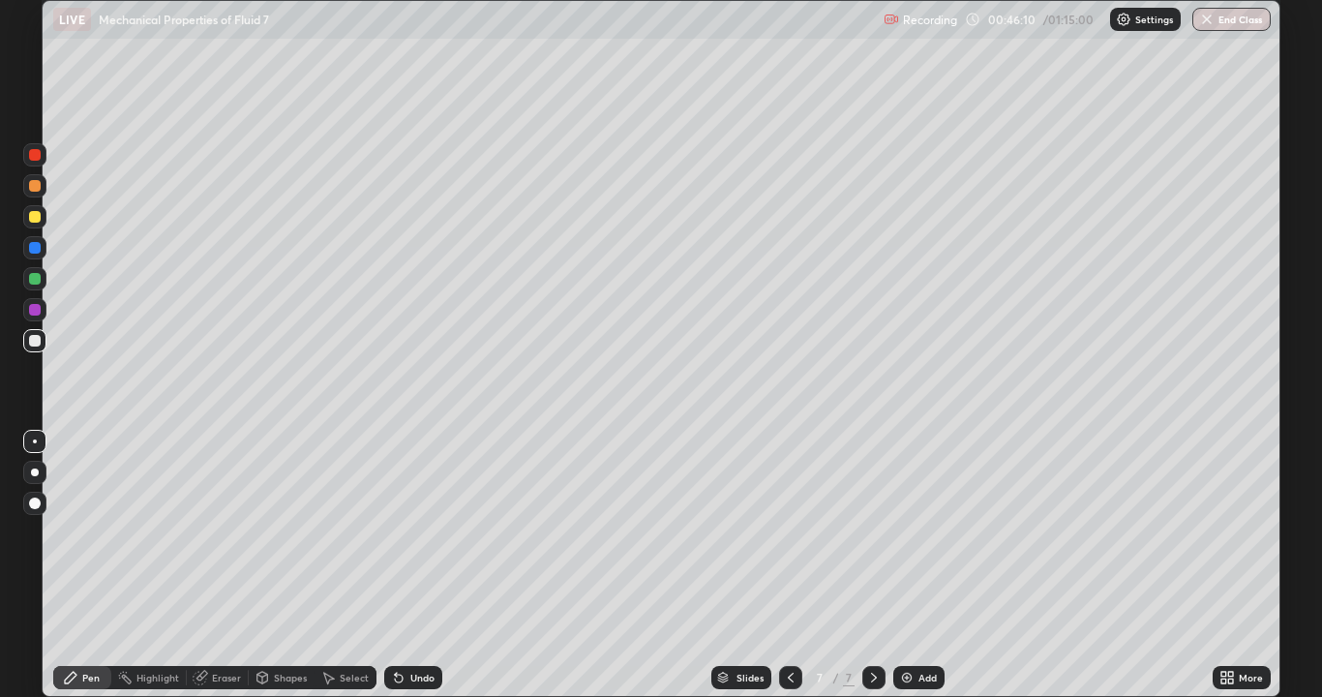
click at [407, 565] on div "Undo" at bounding box center [413, 677] width 58 height 23
click at [408, 565] on div "Undo" at bounding box center [413, 677] width 58 height 23
click at [403, 565] on icon at bounding box center [398, 677] width 15 height 15
click at [32, 219] on div at bounding box center [35, 217] width 12 height 12
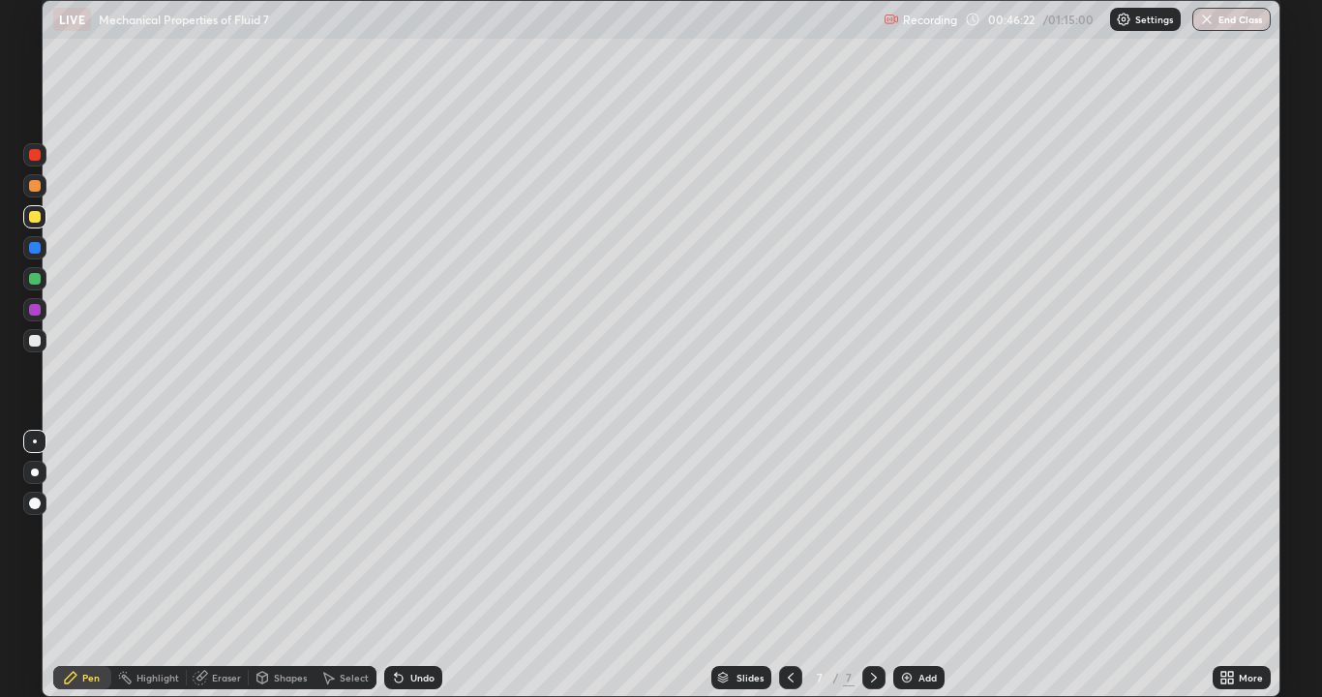
click at [35, 342] on div at bounding box center [35, 341] width 12 height 12
click at [34, 190] on div at bounding box center [35, 186] width 12 height 12
click at [33, 188] on div at bounding box center [35, 186] width 12 height 12
click at [33, 195] on div at bounding box center [34, 185] width 23 height 23
click at [32, 196] on div at bounding box center [34, 185] width 23 height 23
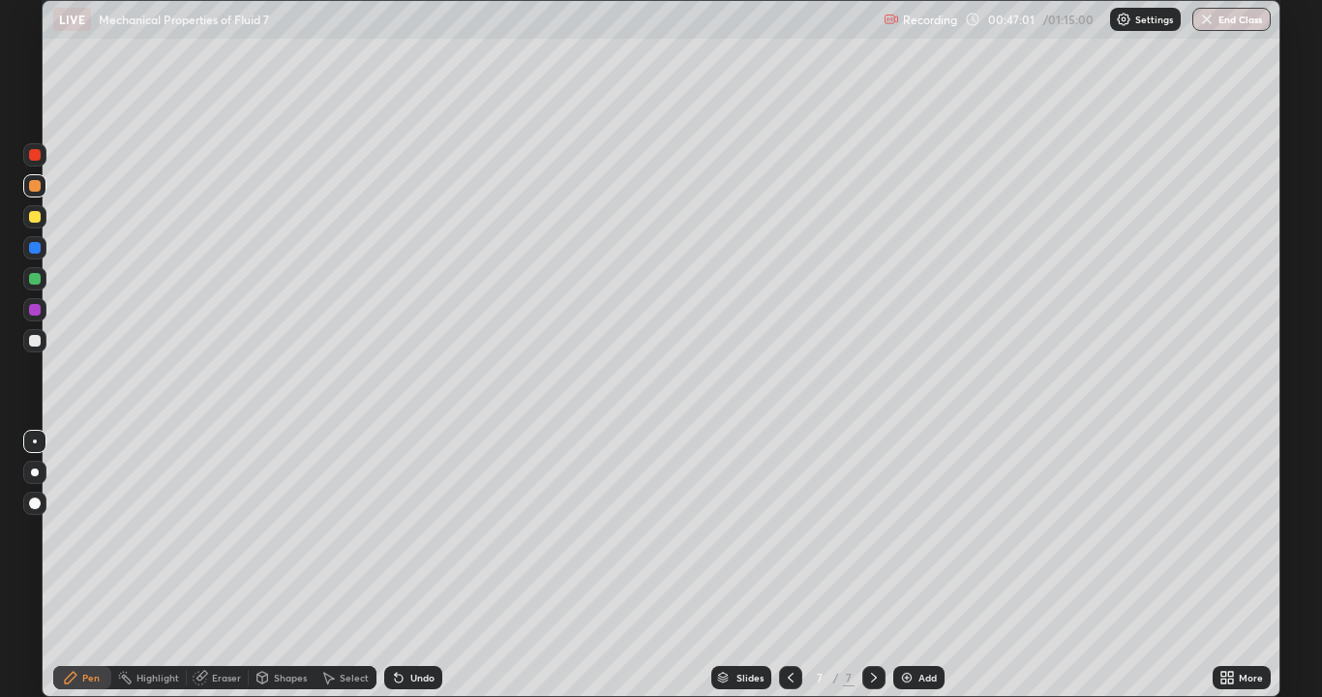
click at [34, 344] on div at bounding box center [35, 341] width 12 height 12
click at [208, 565] on div "Eraser" at bounding box center [218, 677] width 62 height 23
click at [79, 565] on div "Pen" at bounding box center [82, 677] width 58 height 23
click at [35, 159] on div at bounding box center [35, 155] width 12 height 12
click at [39, 343] on div at bounding box center [35, 341] width 12 height 12
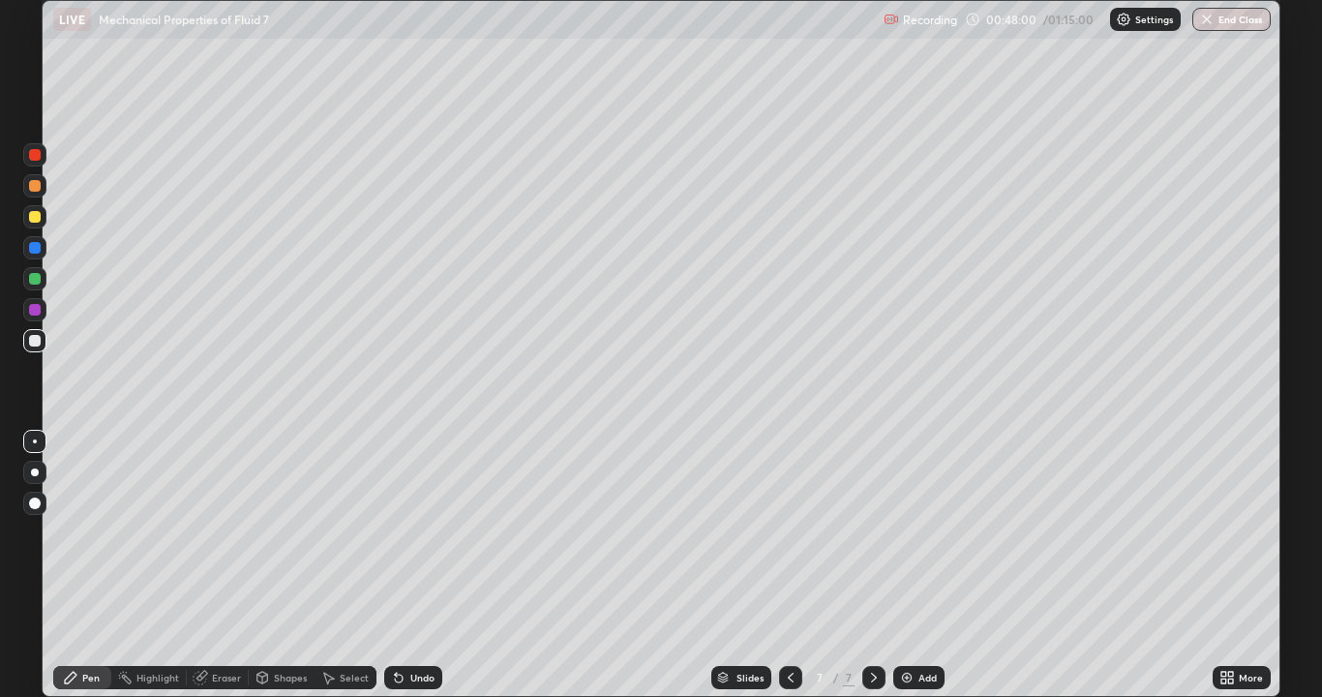
click at [32, 284] on div at bounding box center [35, 279] width 12 height 12
click at [29, 341] on div at bounding box center [35, 341] width 12 height 12
click at [38, 191] on div at bounding box center [35, 186] width 12 height 12
click at [33, 344] on div at bounding box center [35, 341] width 12 height 12
click at [432, 565] on div "Undo" at bounding box center [413, 677] width 58 height 23
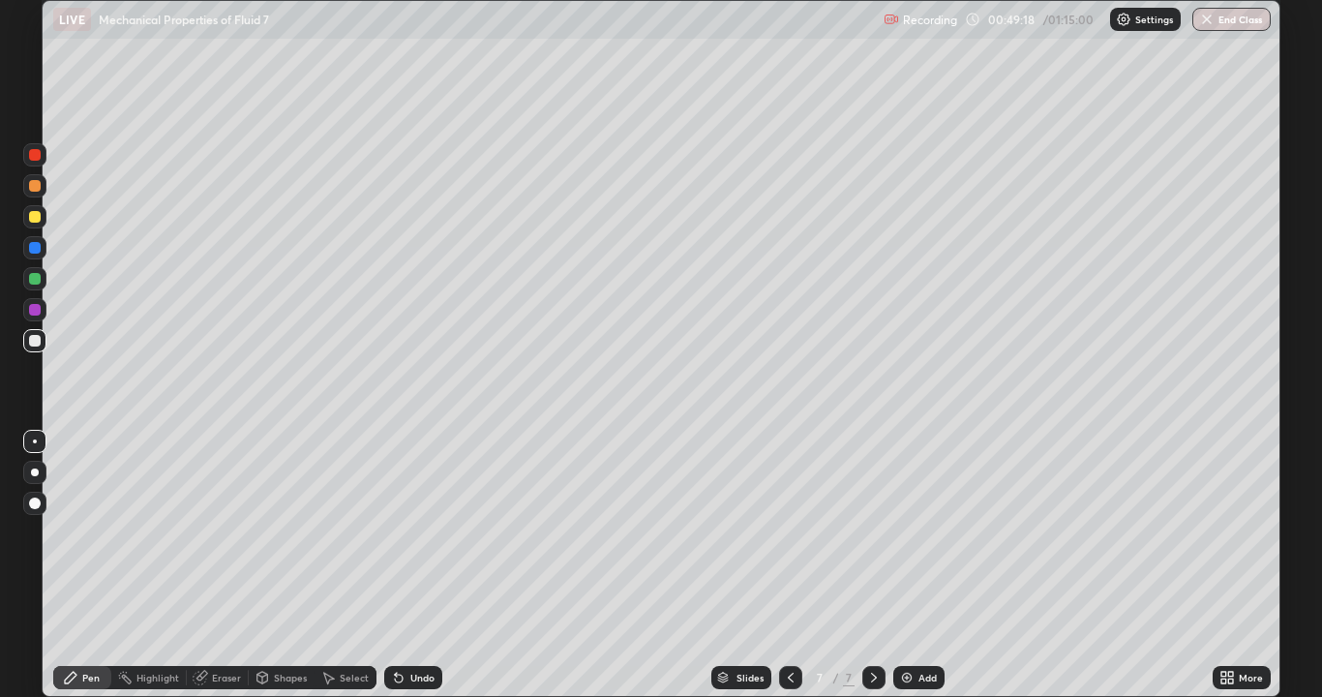
click at [418, 565] on div "Undo" at bounding box center [422, 678] width 24 height 10
click at [416, 565] on div "Undo" at bounding box center [422, 678] width 24 height 10
click at [33, 350] on div at bounding box center [34, 340] width 23 height 23
click at [35, 190] on div at bounding box center [35, 186] width 12 height 12
click at [27, 340] on div at bounding box center [34, 340] width 23 height 23
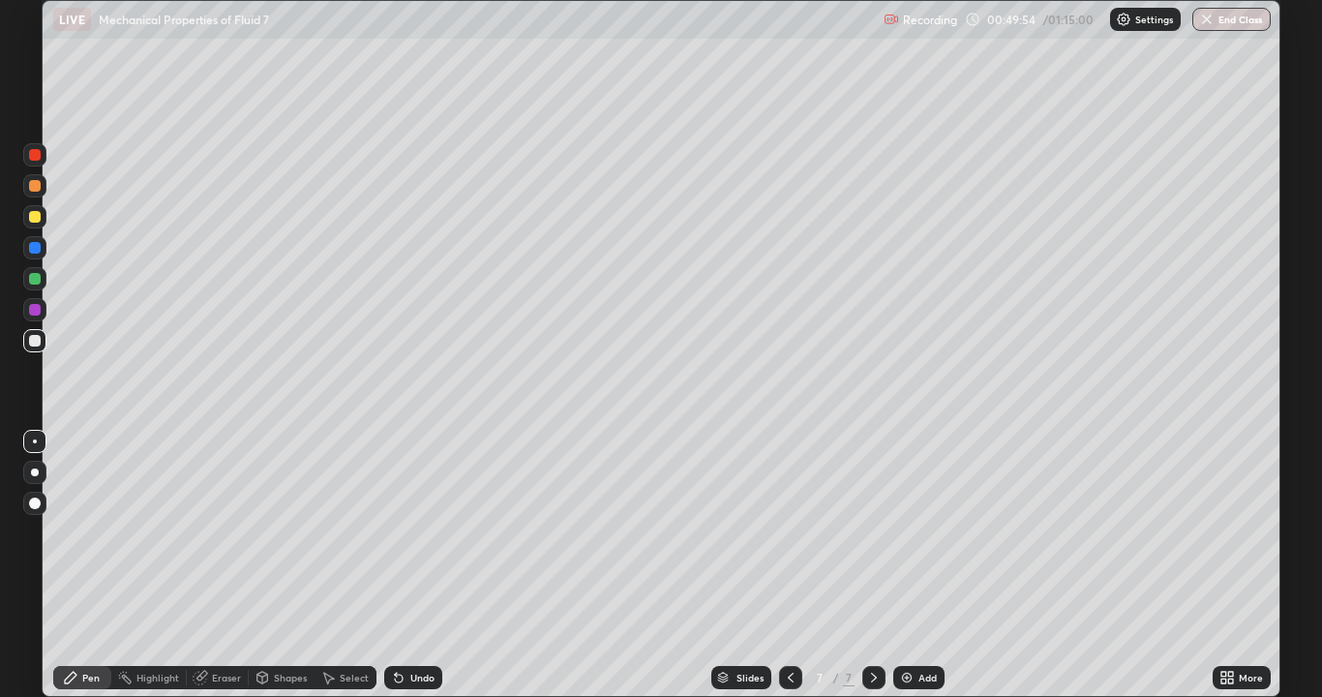
click at [35, 342] on div at bounding box center [35, 341] width 12 height 12
click at [38, 193] on div at bounding box center [34, 185] width 23 height 23
click at [33, 341] on div at bounding box center [35, 341] width 12 height 12
click at [35, 187] on div at bounding box center [35, 186] width 12 height 12
click at [38, 345] on div at bounding box center [35, 341] width 12 height 12
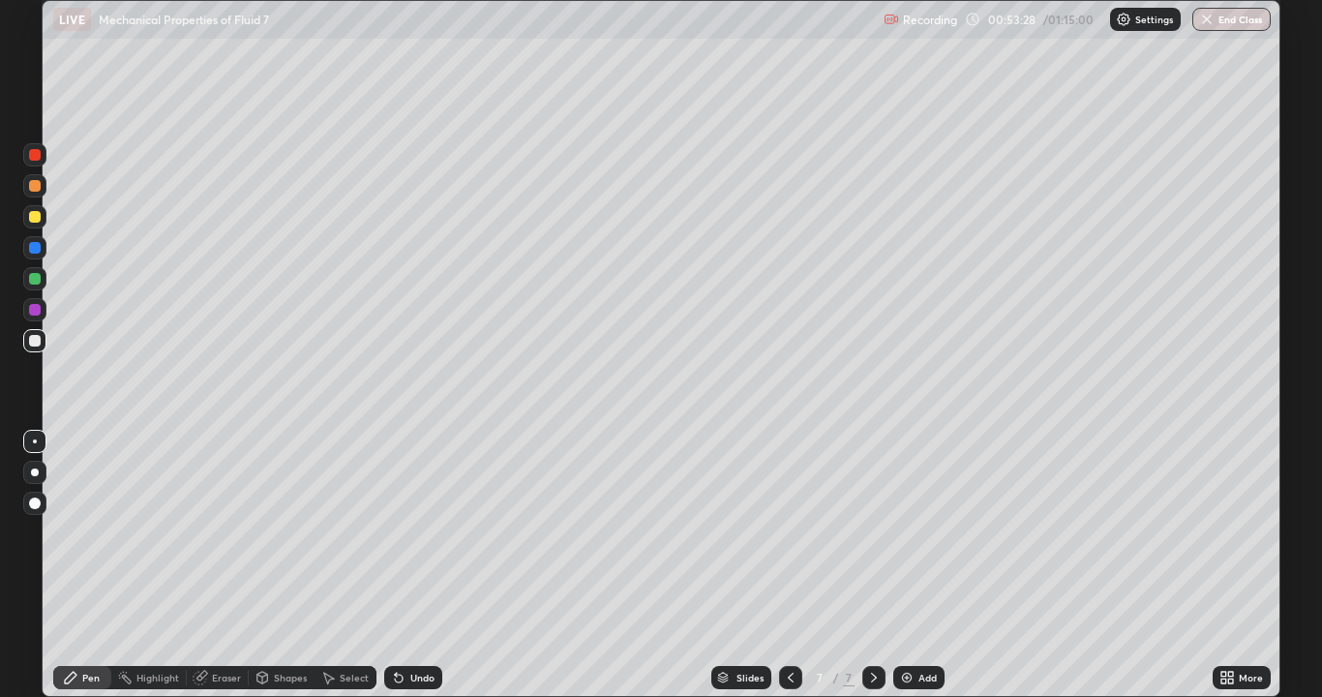
click at [919, 565] on div "Add" at bounding box center [918, 677] width 51 height 23
click at [34, 344] on div at bounding box center [35, 341] width 12 height 12
click at [31, 222] on div at bounding box center [35, 217] width 12 height 12
click at [35, 343] on div at bounding box center [35, 341] width 12 height 12
click at [410, 565] on div "Undo" at bounding box center [422, 678] width 24 height 10
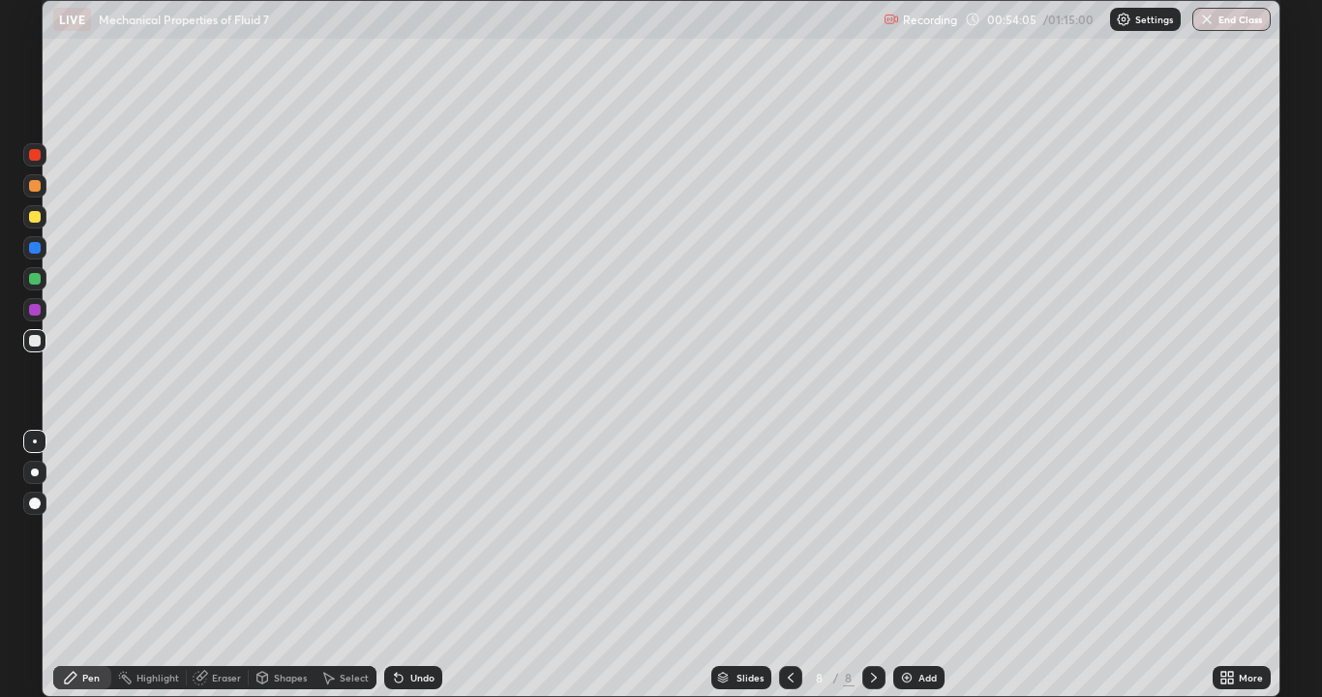
click at [410, 565] on div "Undo" at bounding box center [422, 678] width 24 height 10
click at [411, 565] on div "Undo" at bounding box center [422, 678] width 24 height 10
click at [415, 565] on div "Undo" at bounding box center [422, 678] width 24 height 10
click at [418, 565] on div "Undo" at bounding box center [422, 678] width 24 height 10
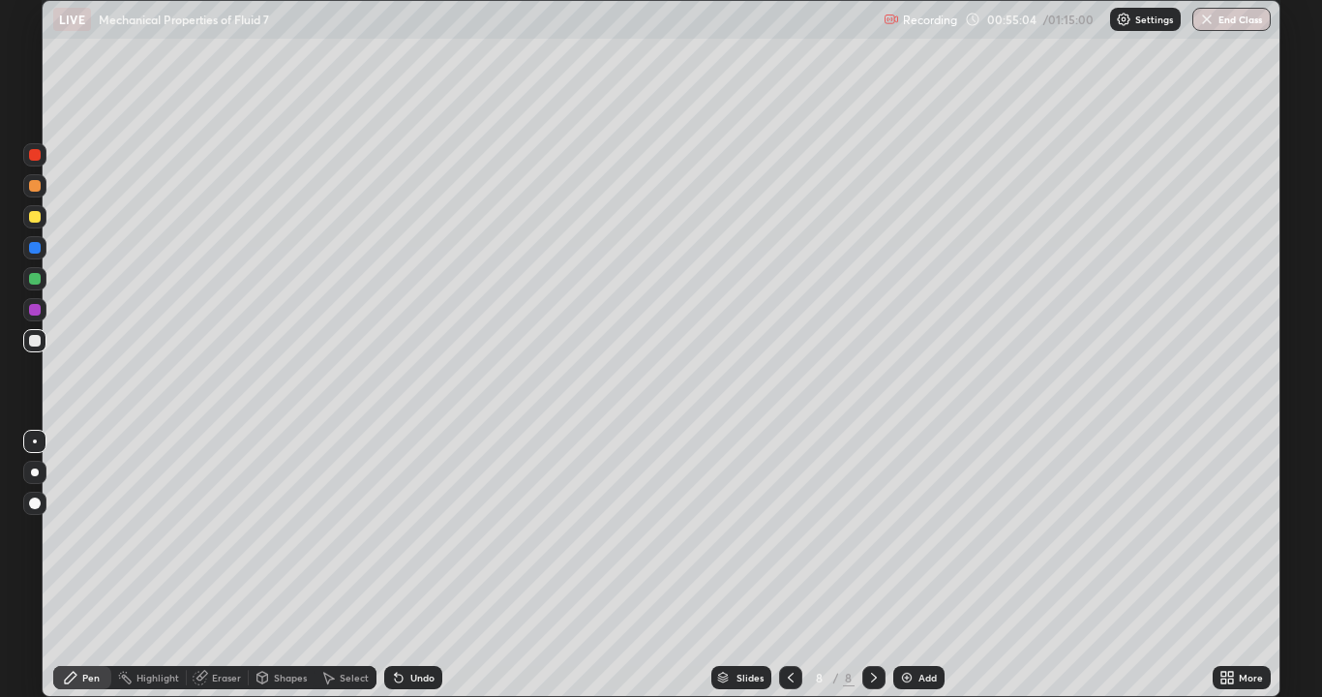
click at [417, 565] on div "Undo" at bounding box center [422, 678] width 24 height 10
click at [416, 565] on div "Undo" at bounding box center [422, 678] width 24 height 10
click at [36, 340] on div at bounding box center [35, 341] width 12 height 12
click at [396, 565] on icon at bounding box center [399, 678] width 8 height 8
click at [31, 218] on div at bounding box center [35, 217] width 12 height 12
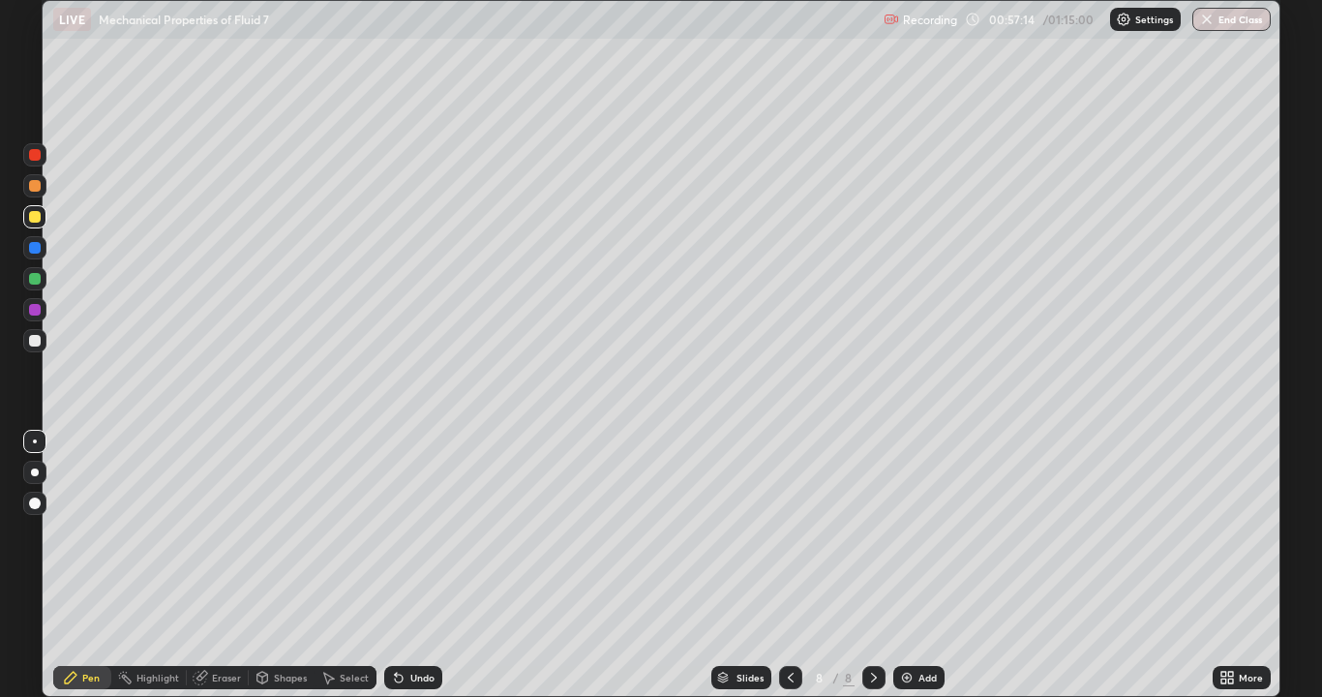
click at [274, 565] on div "Shapes" at bounding box center [290, 678] width 33 height 10
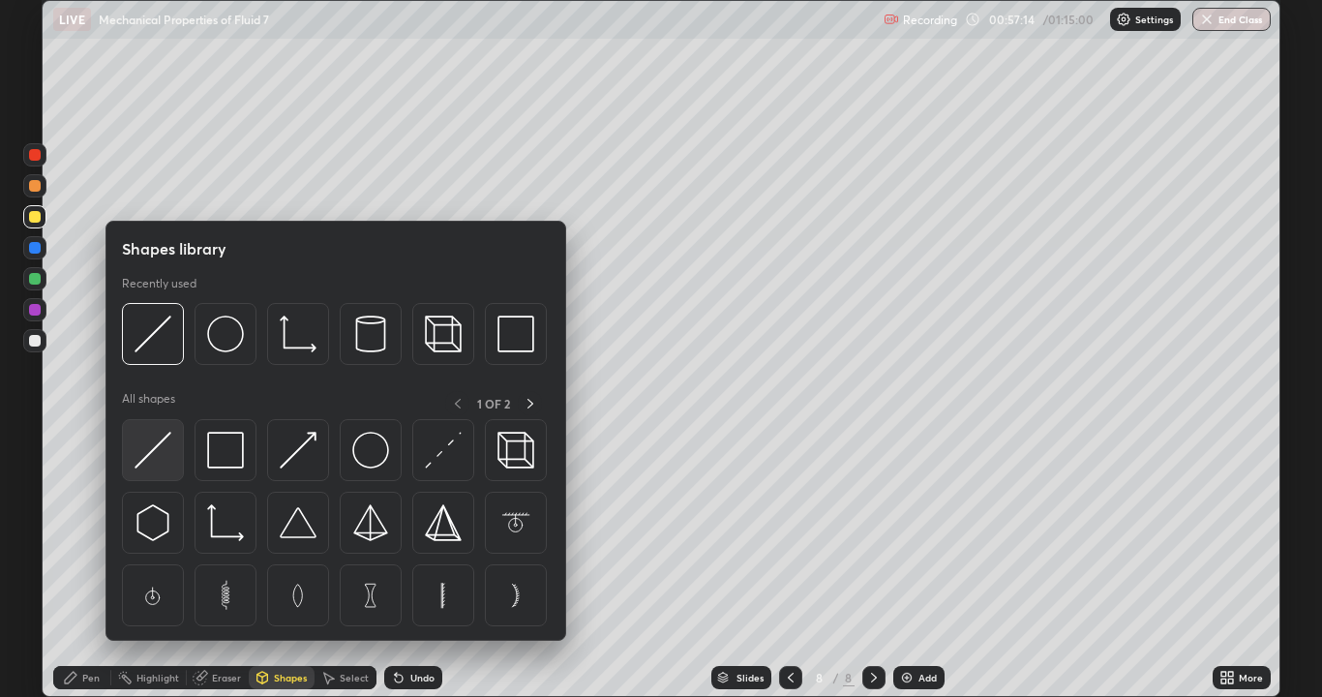
click at [166, 467] on img at bounding box center [153, 450] width 37 height 37
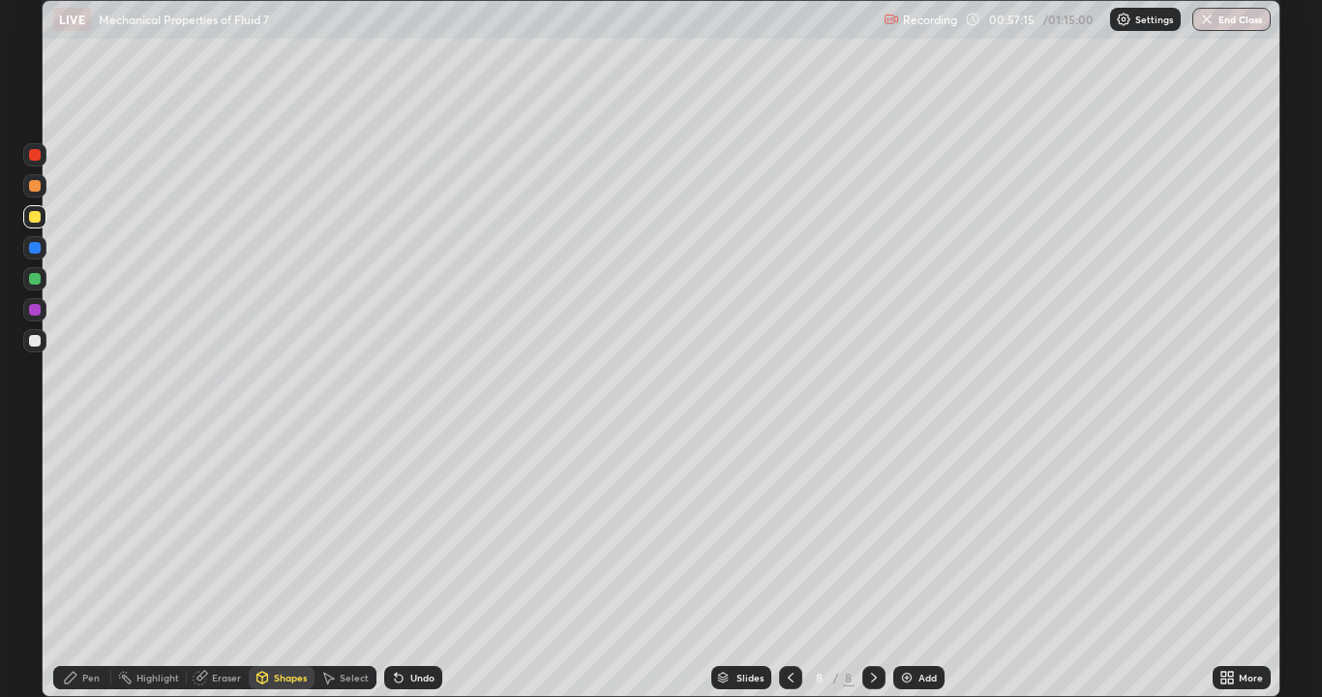
click at [38, 345] on div at bounding box center [35, 341] width 12 height 12
click at [30, 222] on div at bounding box center [34, 216] width 23 height 23
click at [96, 565] on div "Pen" at bounding box center [90, 678] width 17 height 10
click at [34, 469] on div at bounding box center [35, 472] width 8 height 8
click at [33, 343] on div at bounding box center [35, 341] width 12 height 12
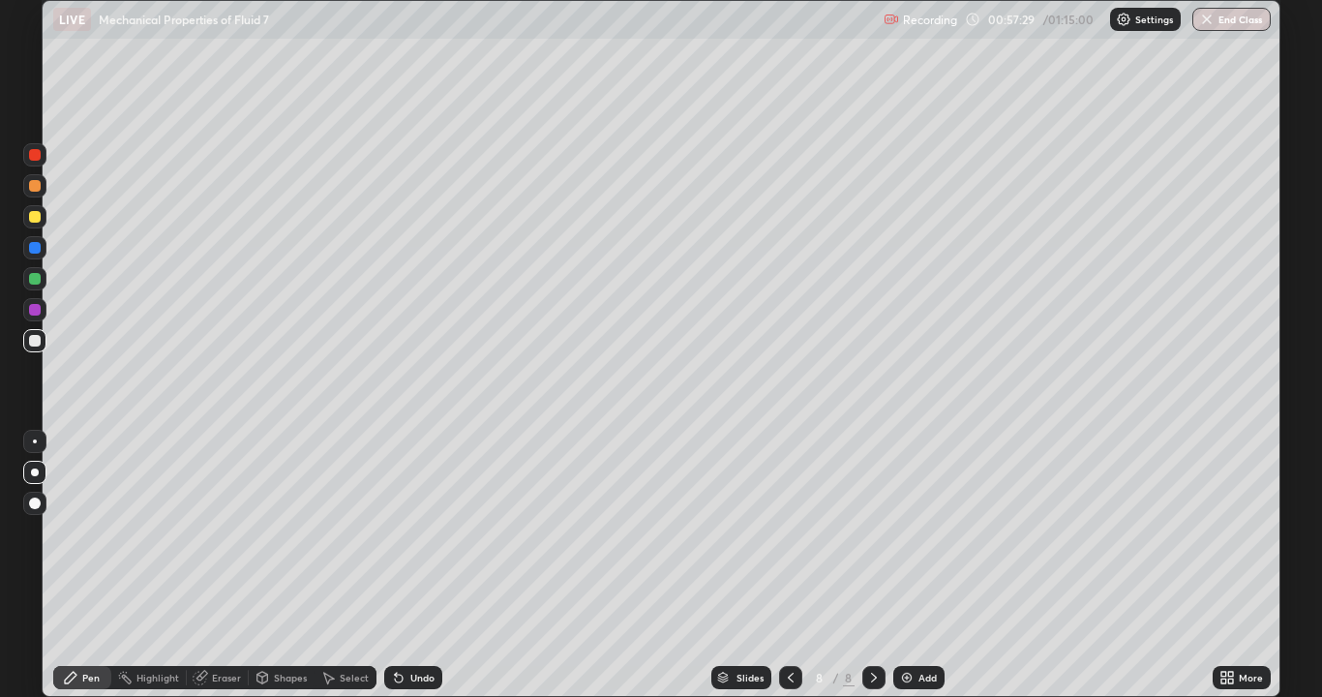
click at [35, 222] on div at bounding box center [35, 217] width 12 height 12
click at [417, 565] on div "Undo" at bounding box center [422, 678] width 24 height 10
click at [33, 225] on div at bounding box center [34, 216] width 23 height 23
click at [285, 565] on div "Shapes" at bounding box center [290, 678] width 33 height 10
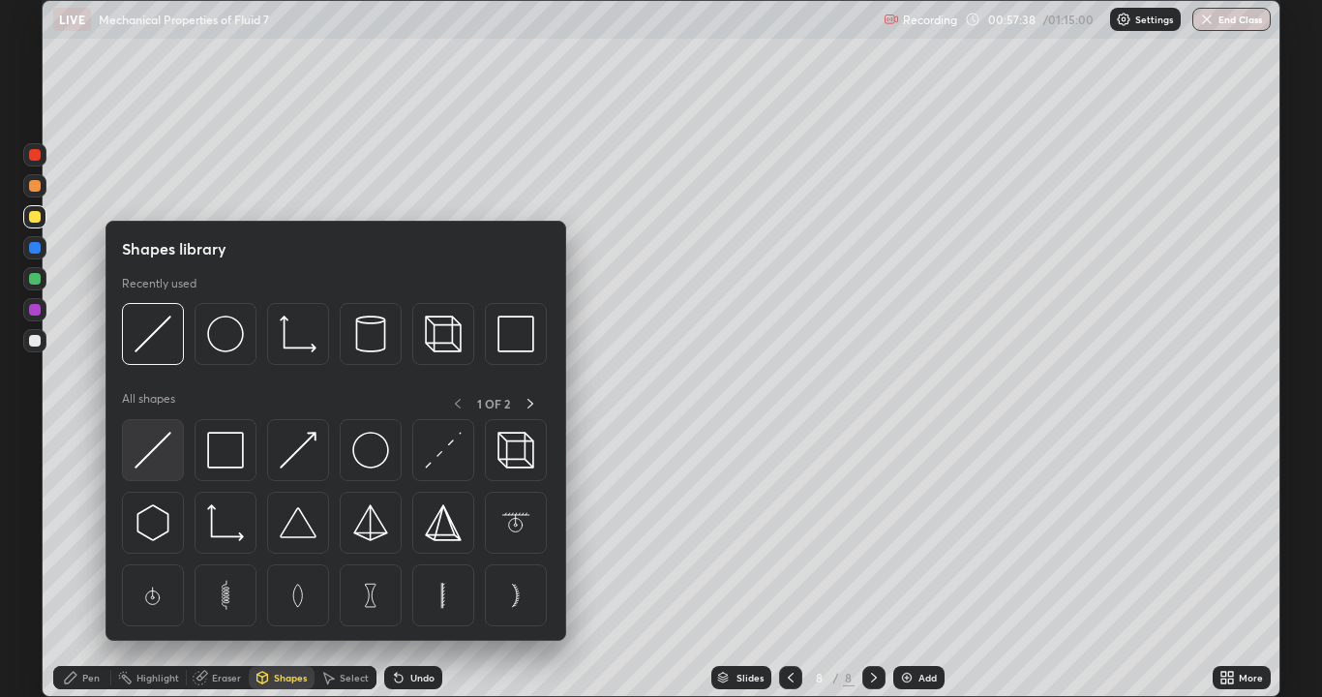
click at [159, 456] on img at bounding box center [153, 450] width 37 height 37
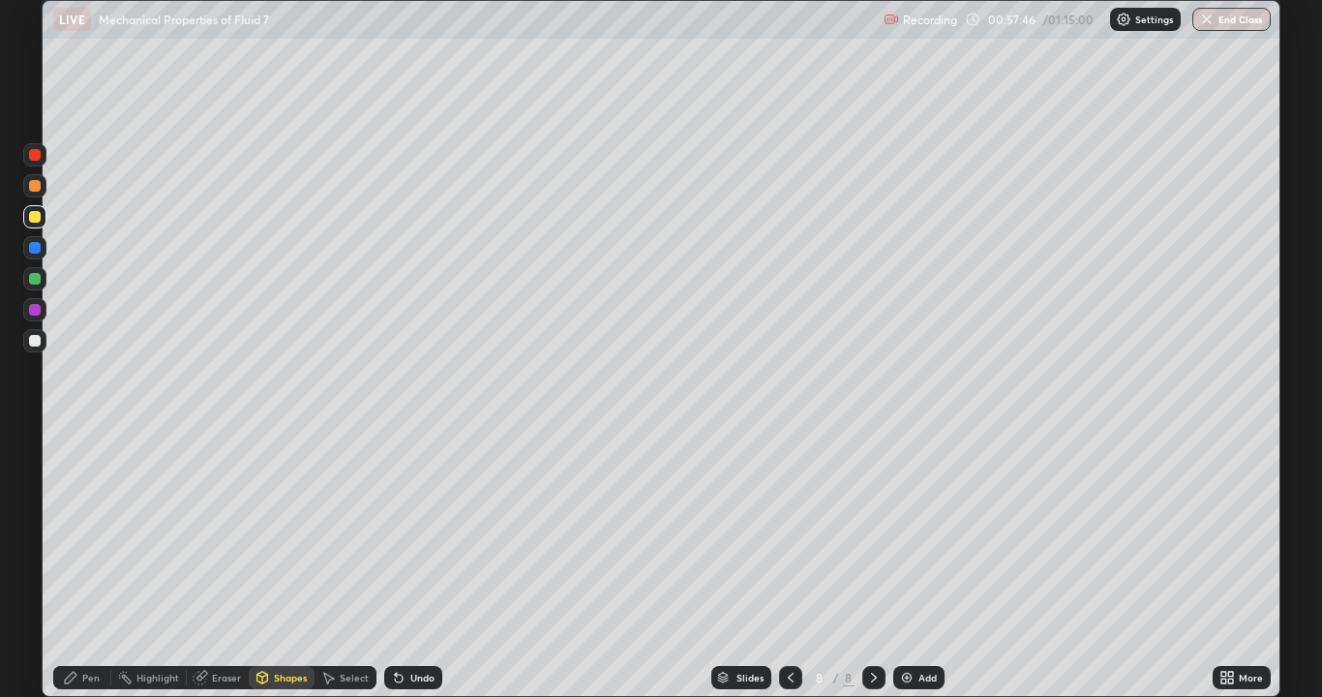
click at [35, 195] on div at bounding box center [34, 185] width 23 height 23
click at [410, 565] on div "Undo" at bounding box center [422, 678] width 24 height 10
click at [37, 249] on div at bounding box center [35, 248] width 12 height 12
click at [39, 218] on div at bounding box center [35, 217] width 12 height 12
click at [294, 565] on div "Shapes" at bounding box center [290, 678] width 33 height 10
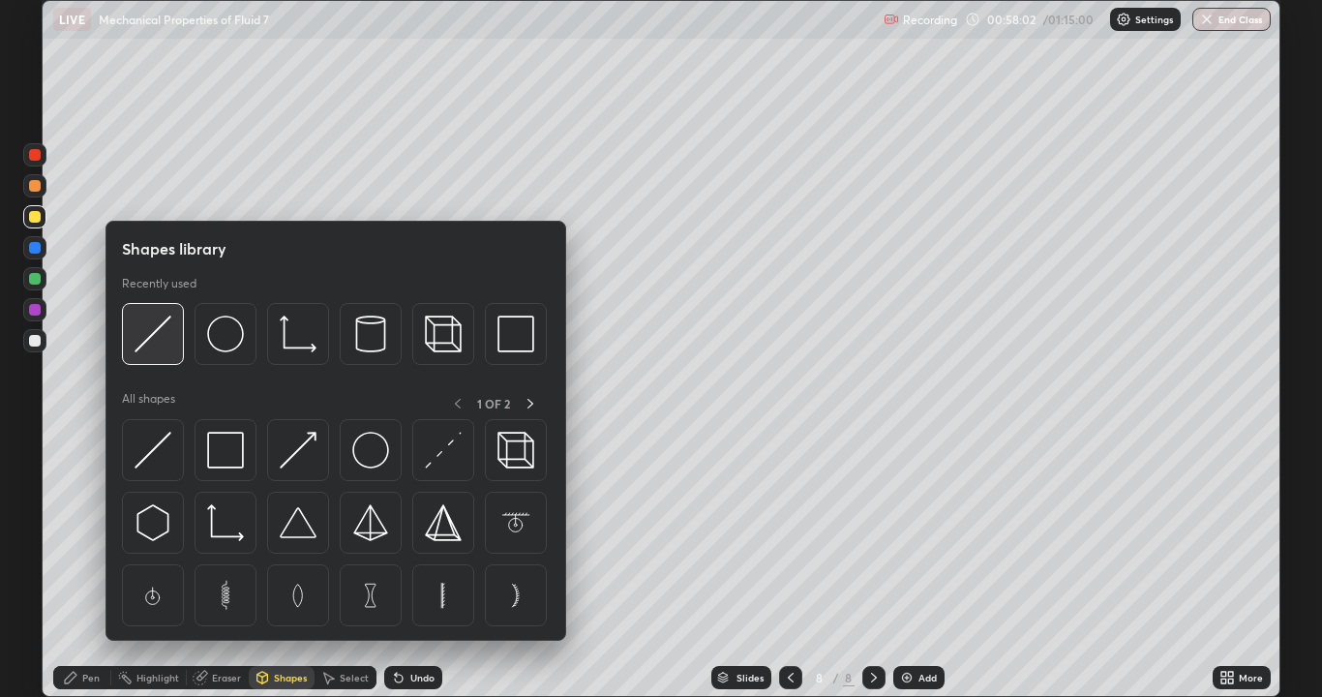
click at [156, 333] on img at bounding box center [153, 333] width 37 height 37
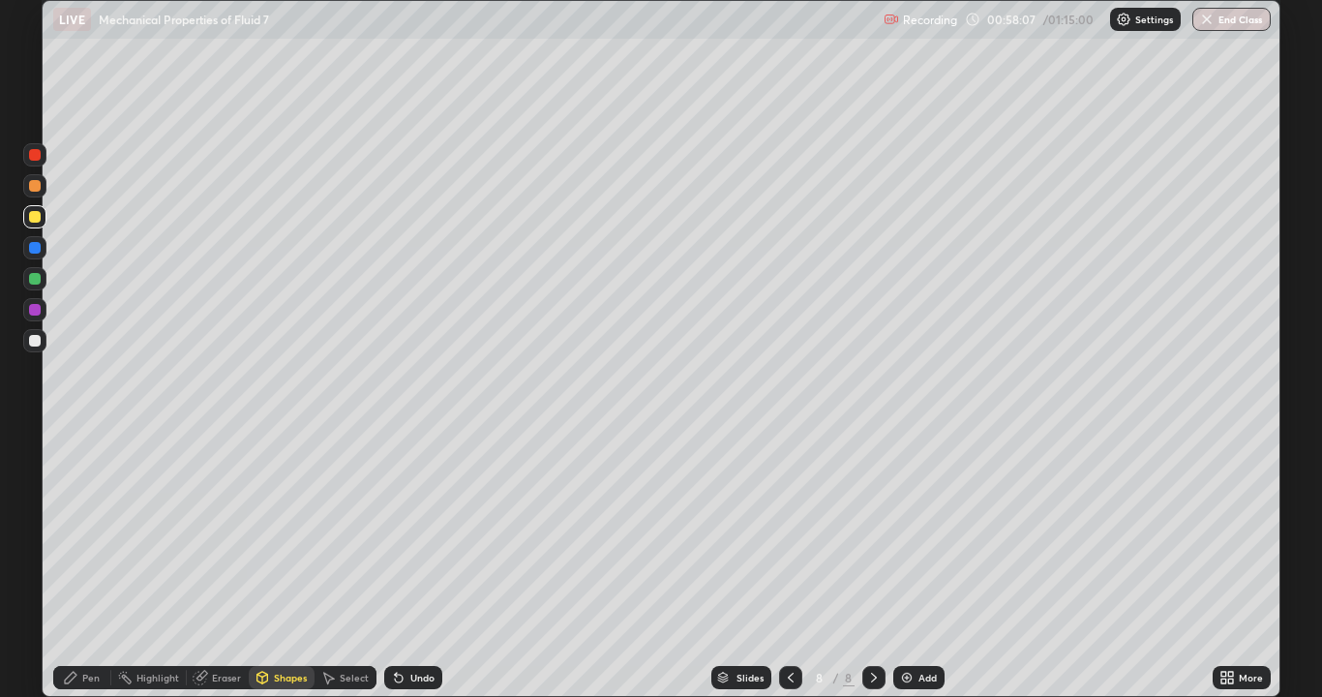
click at [36, 187] on div at bounding box center [35, 186] width 12 height 12
click at [91, 565] on div "Pen" at bounding box center [90, 678] width 17 height 10
click at [39, 345] on div at bounding box center [34, 340] width 23 height 23
click at [36, 249] on div at bounding box center [35, 248] width 12 height 12
click at [33, 343] on div at bounding box center [35, 341] width 12 height 12
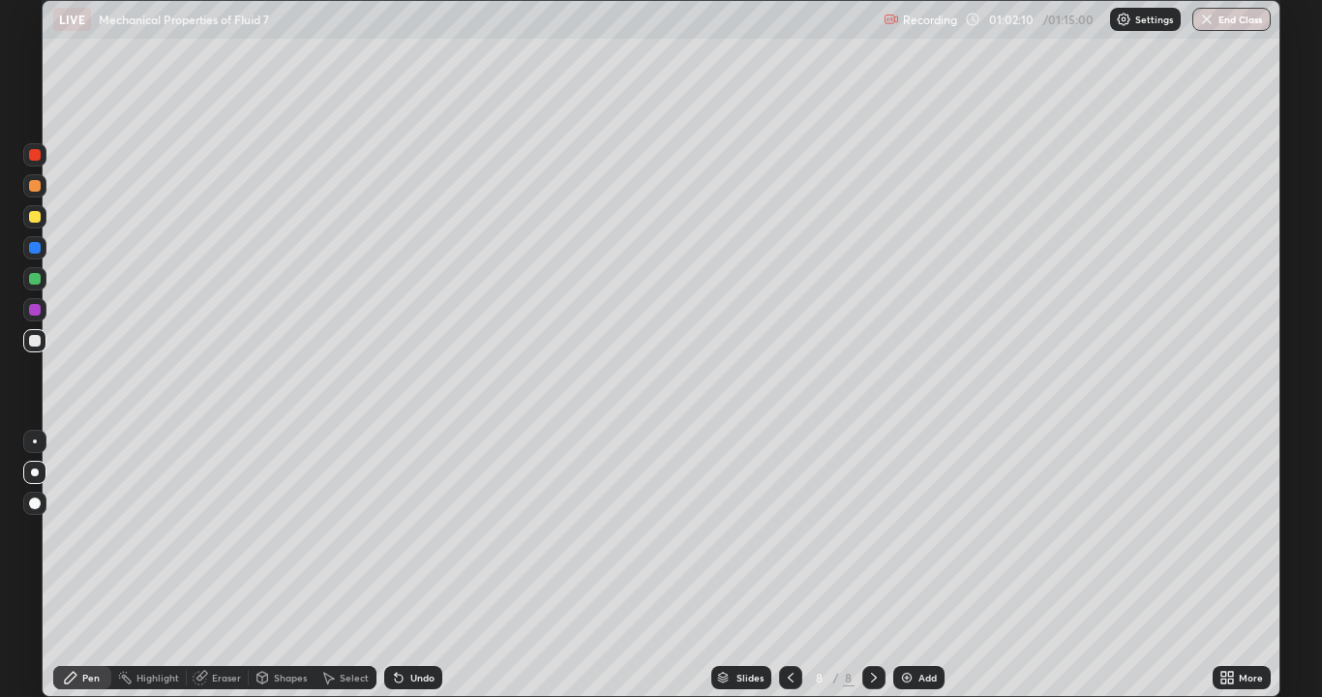
click at [0, 494] on div "Setting up your live class" at bounding box center [661, 348] width 1322 height 697
click at [0, 438] on div "Setting up your live class" at bounding box center [661, 348] width 1322 height 697
click at [31, 215] on div at bounding box center [35, 217] width 12 height 12
click at [33, 186] on div at bounding box center [35, 186] width 12 height 12
click at [27, 343] on div at bounding box center [34, 340] width 23 height 23
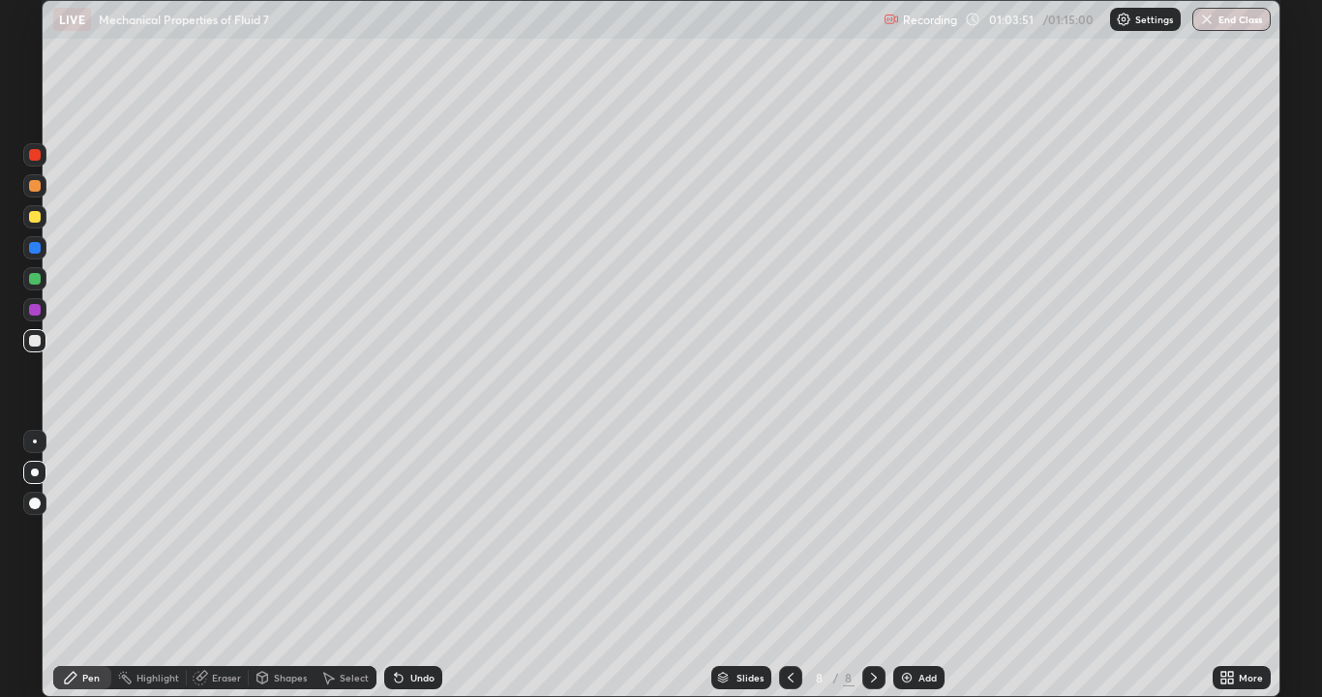
click at [33, 218] on div at bounding box center [35, 217] width 12 height 12
click at [30, 345] on div at bounding box center [35, 341] width 12 height 12
click at [25, 445] on div at bounding box center [34, 441] width 23 height 23
click at [416, 565] on div "Undo" at bounding box center [422, 678] width 24 height 10
click at [32, 219] on div at bounding box center [35, 217] width 12 height 12
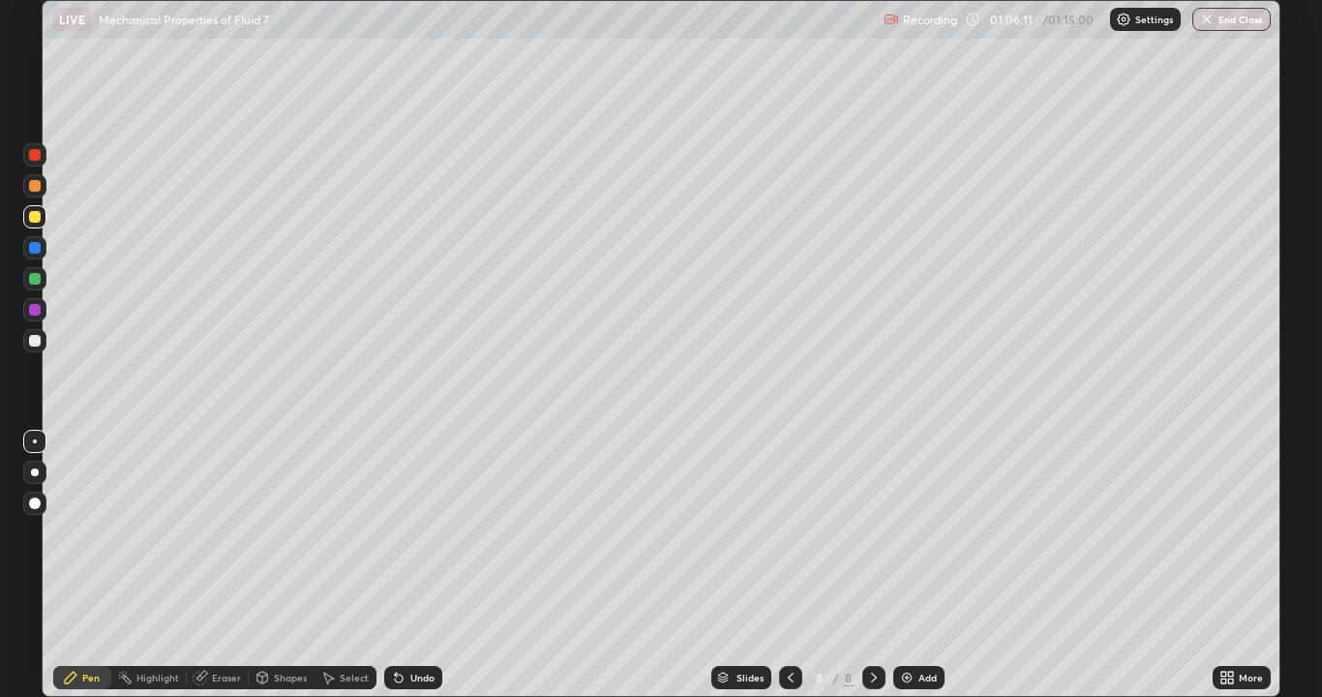
click at [39, 347] on div at bounding box center [34, 340] width 23 height 23
click at [38, 184] on div at bounding box center [35, 186] width 12 height 12
